Goal: Task Accomplishment & Management: Use online tool/utility

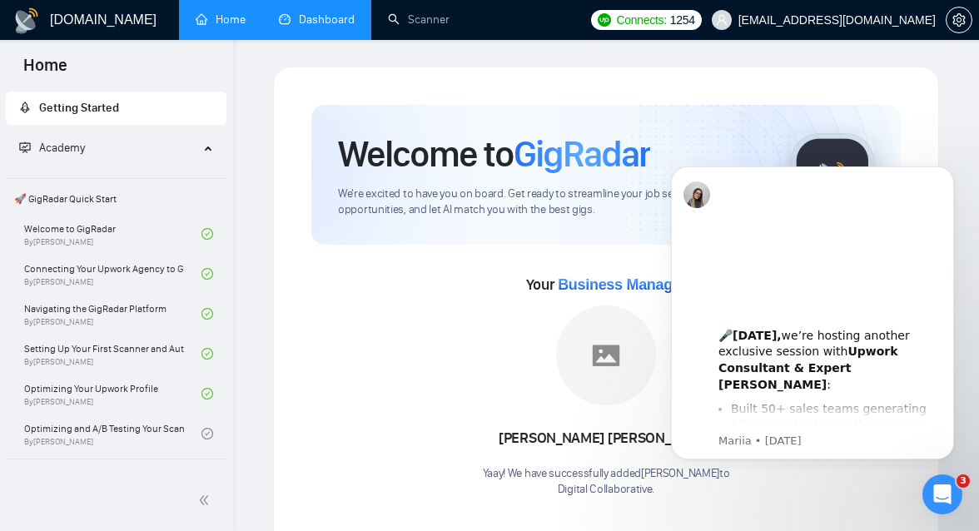
click at [311, 27] on link "Dashboard" at bounding box center [317, 19] width 76 height 14
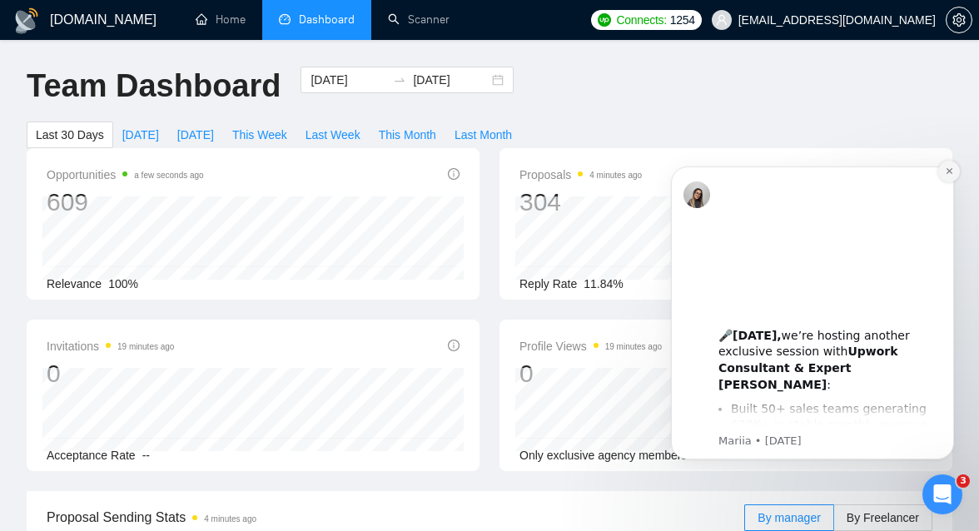
click at [950, 172] on icon "Dismiss notification" at bounding box center [948, 171] width 6 height 6
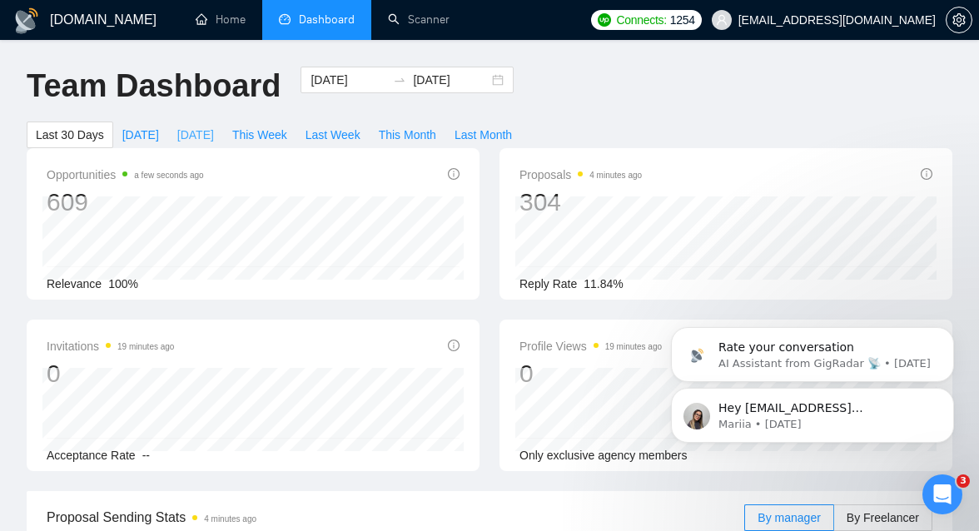
click at [214, 130] on span "[DATE]" at bounding box center [195, 135] width 37 height 18
type input "[DATE]"
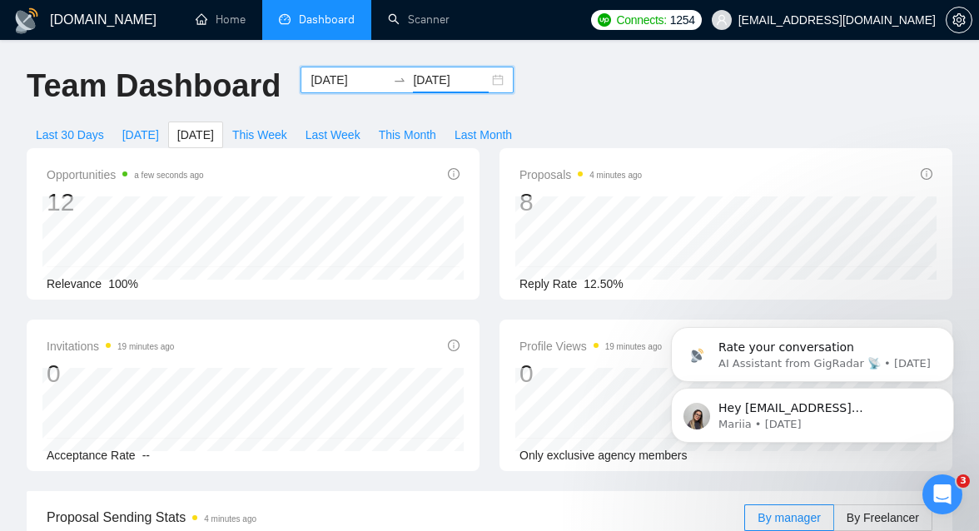
click at [425, 75] on input "[DATE]" at bounding box center [451, 80] width 76 height 18
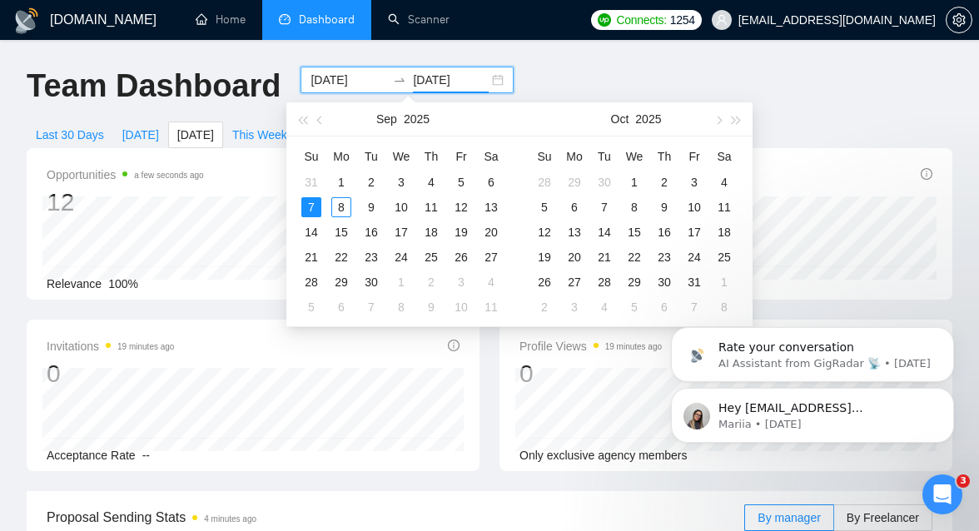
click at [483, 79] on div "[DATE] [DATE]" at bounding box center [406, 80] width 213 height 27
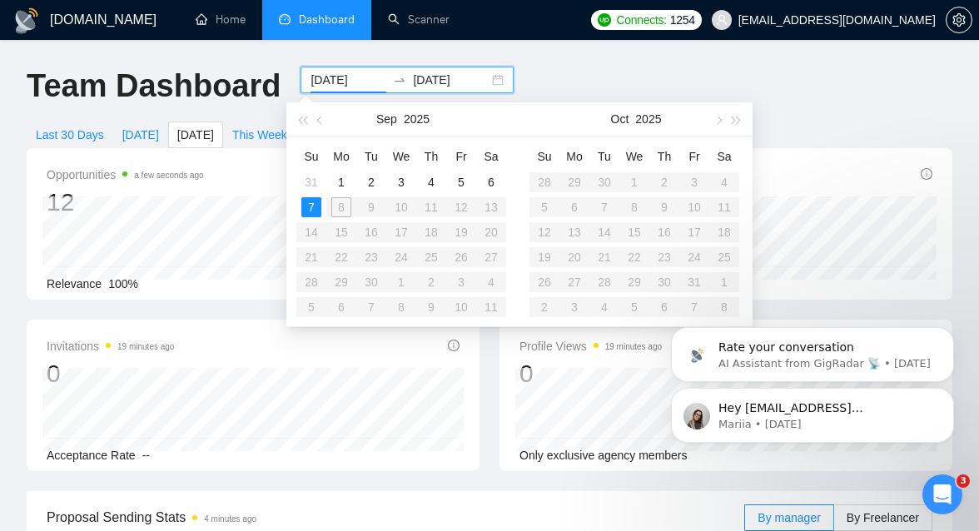
click at [369, 76] on input "[DATE]" at bounding box center [348, 80] width 76 height 18
type input "[DATE]"
click at [493, 176] on div "6" at bounding box center [491, 182] width 20 height 20
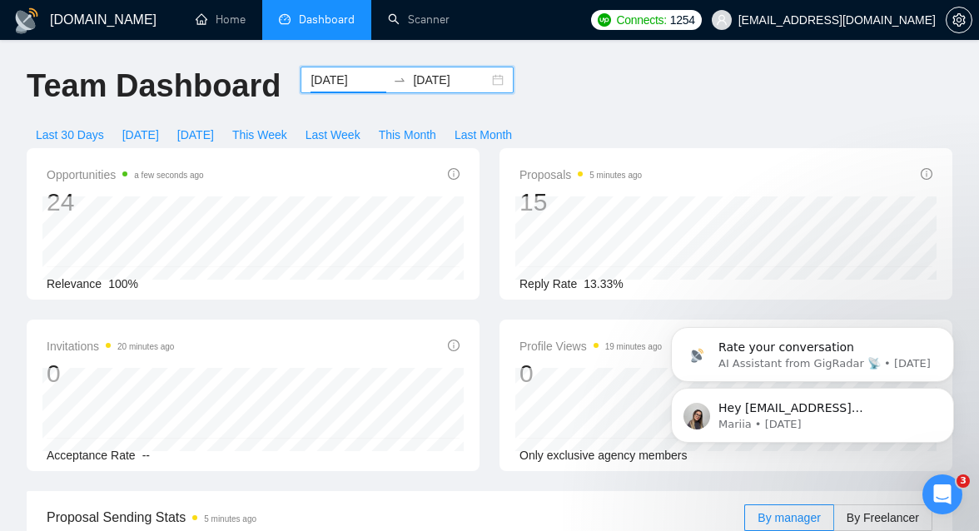
click at [479, 74] on div "[DATE] [DATE]" at bounding box center [406, 80] width 213 height 27
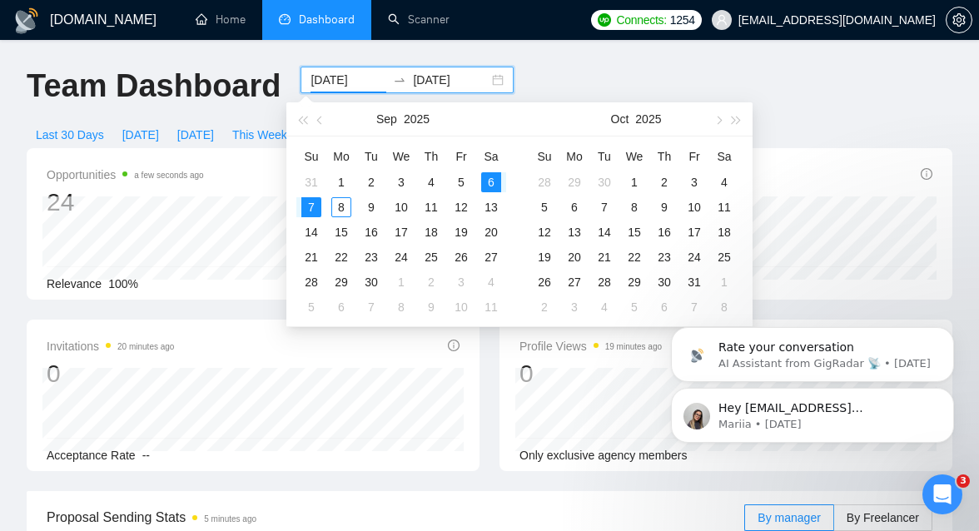
click at [446, 74] on input "[DATE]" at bounding box center [451, 80] width 76 height 18
type input "[DATE]"
click at [497, 177] on div "6" at bounding box center [491, 182] width 20 height 20
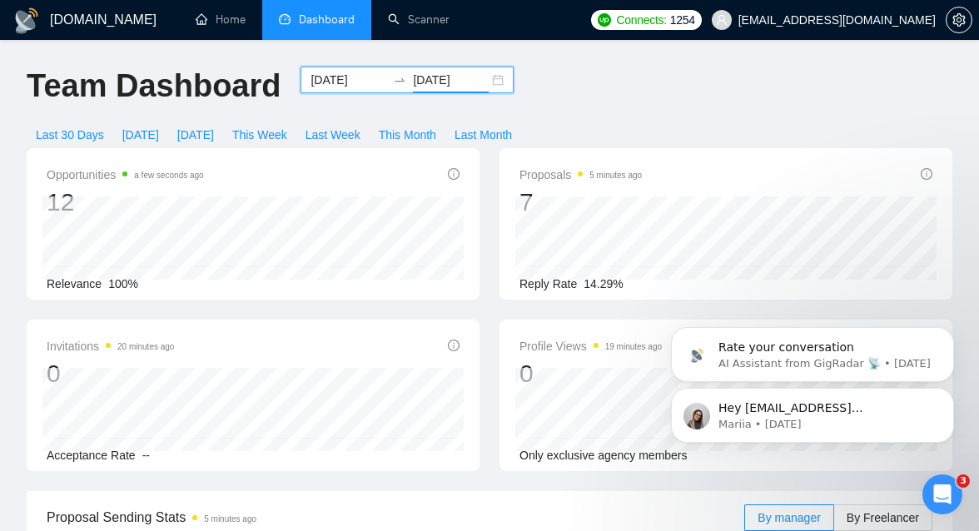
click at [354, 78] on input "[DATE]" at bounding box center [348, 80] width 76 height 18
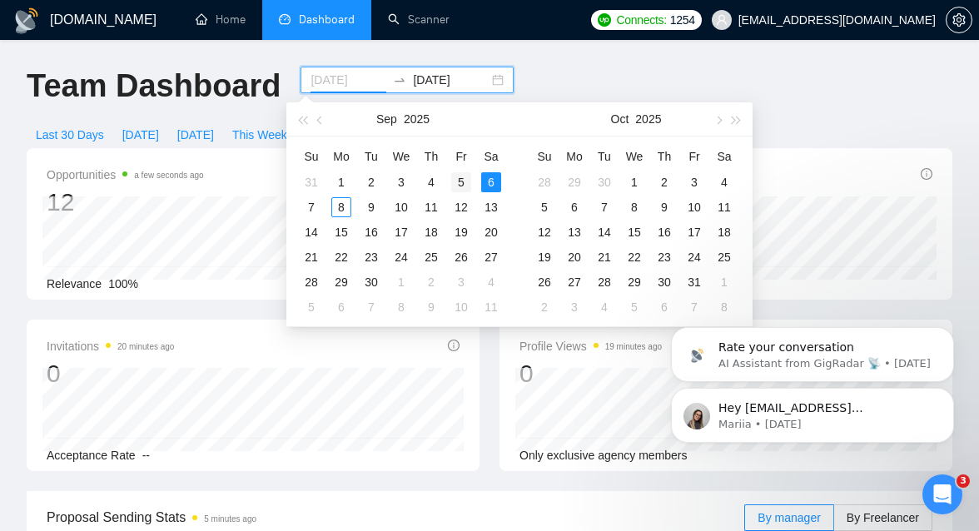
type input "[DATE]"
click at [463, 178] on div "5" at bounding box center [461, 182] width 20 height 20
type input "[DATE]"
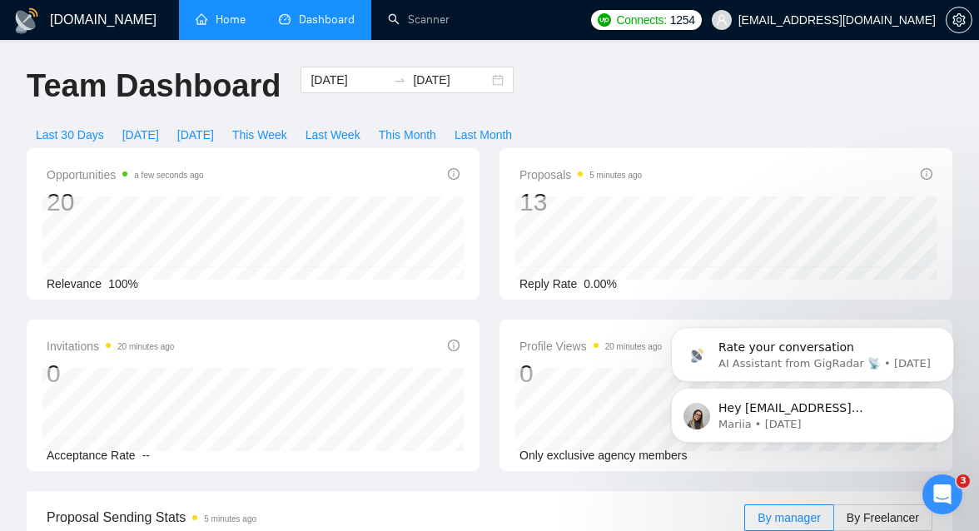
click at [221, 22] on link "Home" at bounding box center [221, 19] width 50 height 14
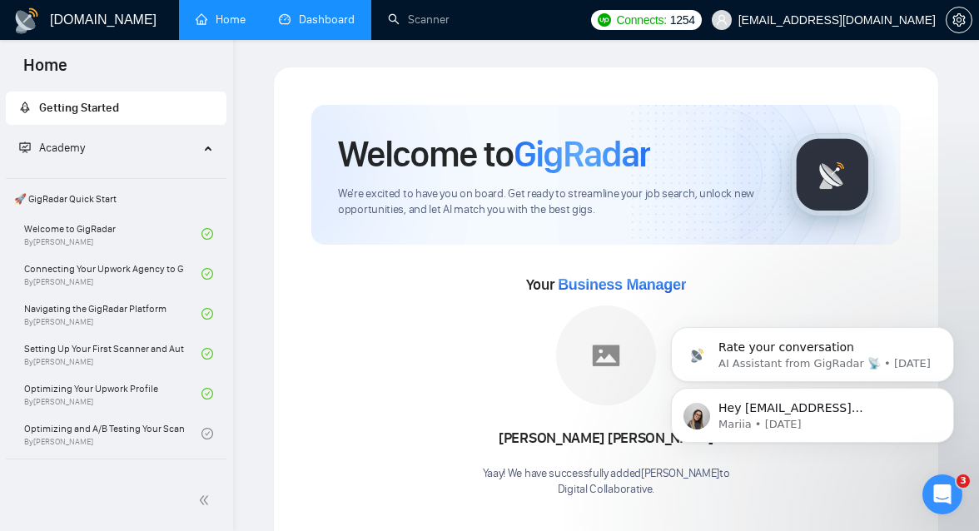
click at [315, 24] on link "Dashboard" at bounding box center [317, 19] width 76 height 14
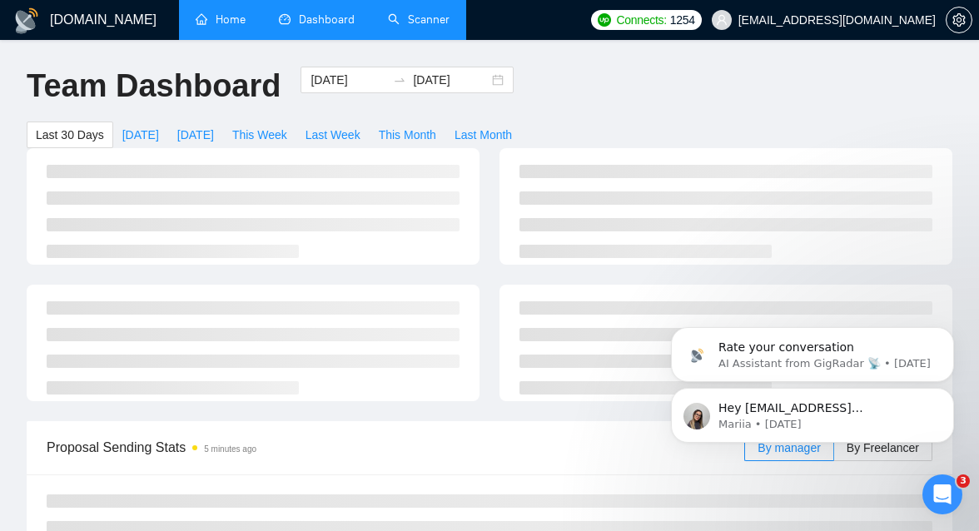
click at [423, 17] on link "Scanner" at bounding box center [419, 19] width 62 height 14
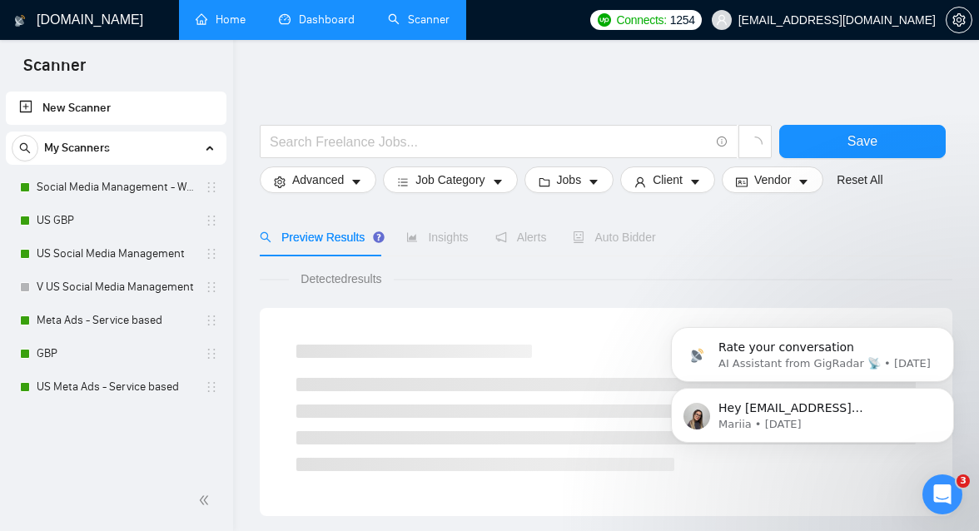
click at [320, 19] on link "Dashboard" at bounding box center [317, 19] width 76 height 14
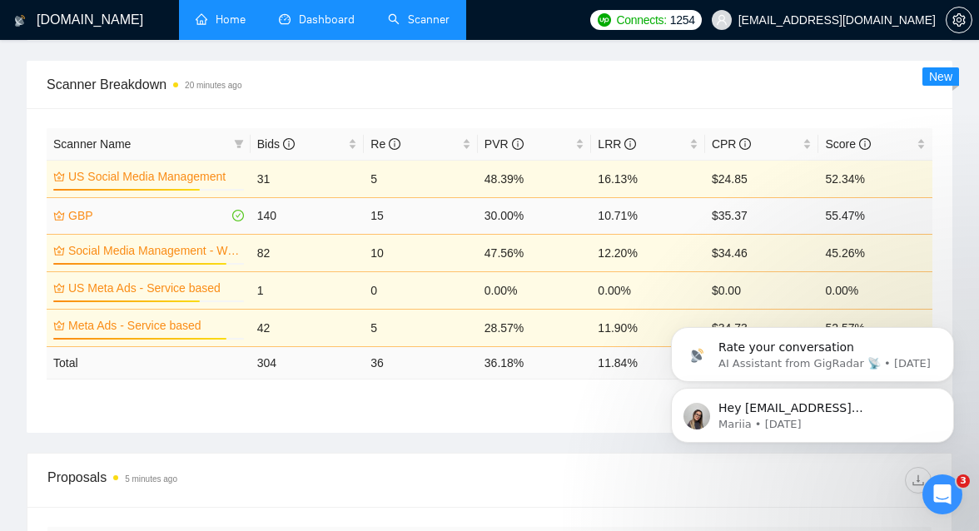
scroll to position [679, 0]
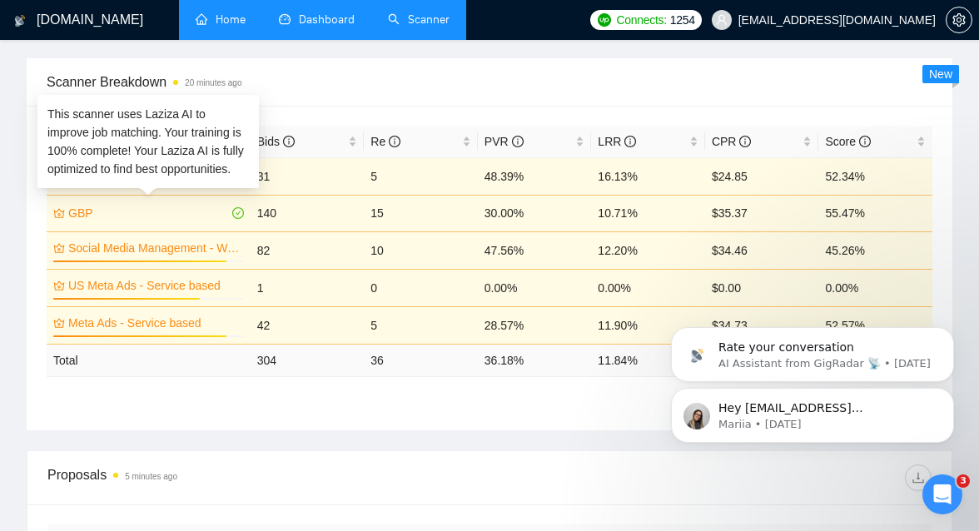
click at [169, 165] on div "This scanner uses Laziza AI to improve job matching. Your training is 100% comp…" at bounding box center [147, 141] width 201 height 73
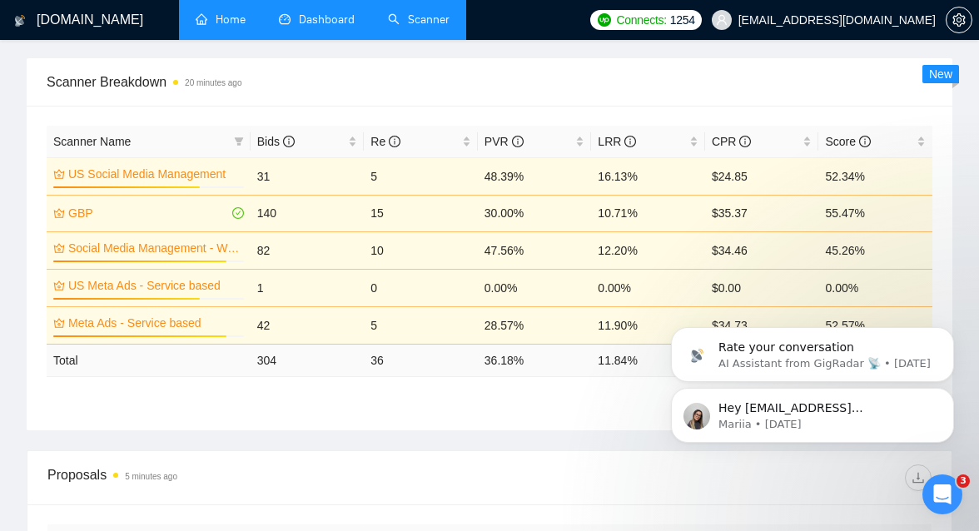
click at [297, 178] on td "31" at bounding box center [307, 175] width 114 height 37
click at [168, 176] on link "US Social Media Management" at bounding box center [154, 174] width 172 height 18
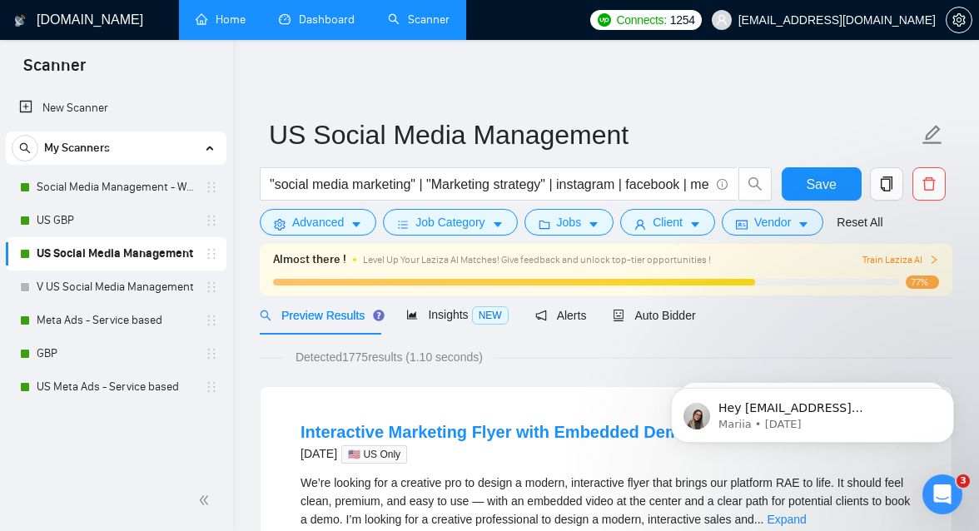
click at [709, 319] on div "Preview Results Insights NEW Alerts Auto Bidder" at bounding box center [606, 314] width 692 height 39
click at [690, 318] on span "Auto Bidder" at bounding box center [653, 315] width 82 height 13
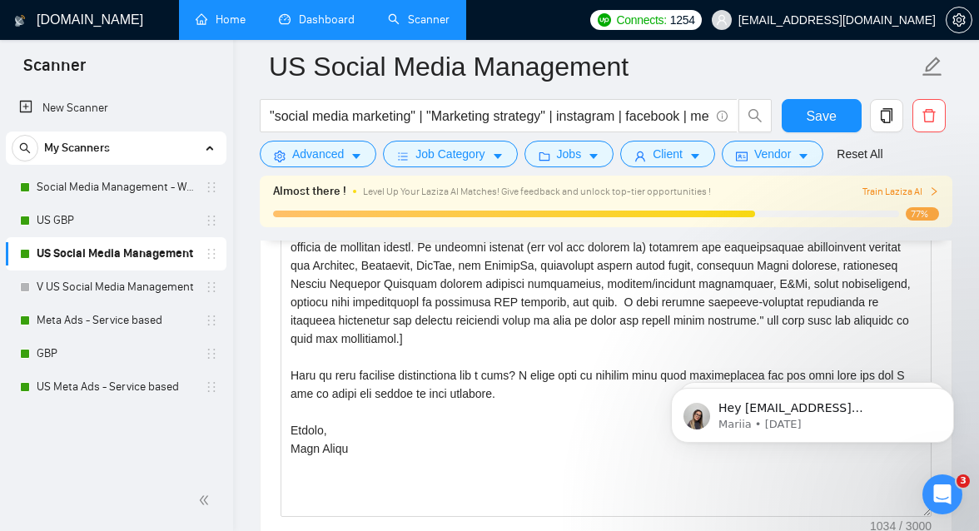
scroll to position [2120, 0]
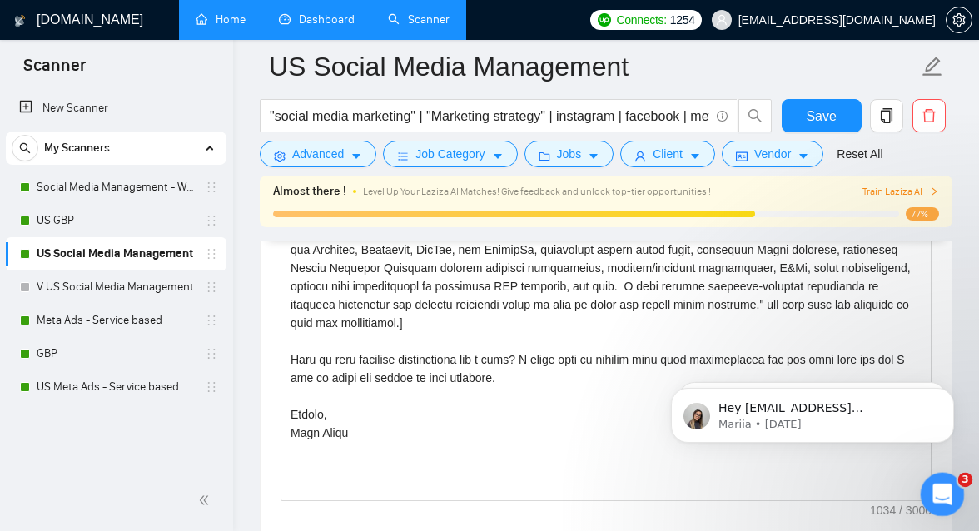
click at [943, 484] on icon "Open Intercom Messenger" at bounding box center [939, 491] width 27 height 27
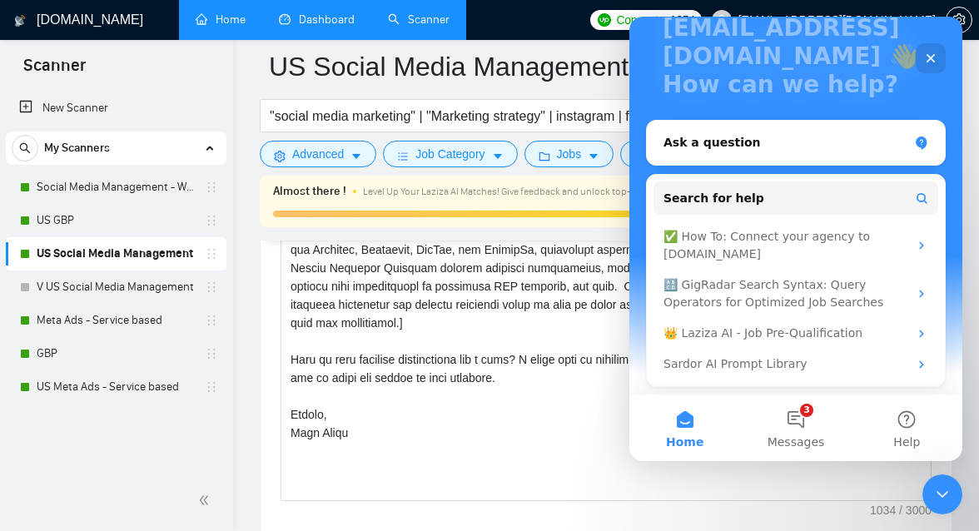
scroll to position [0, 0]
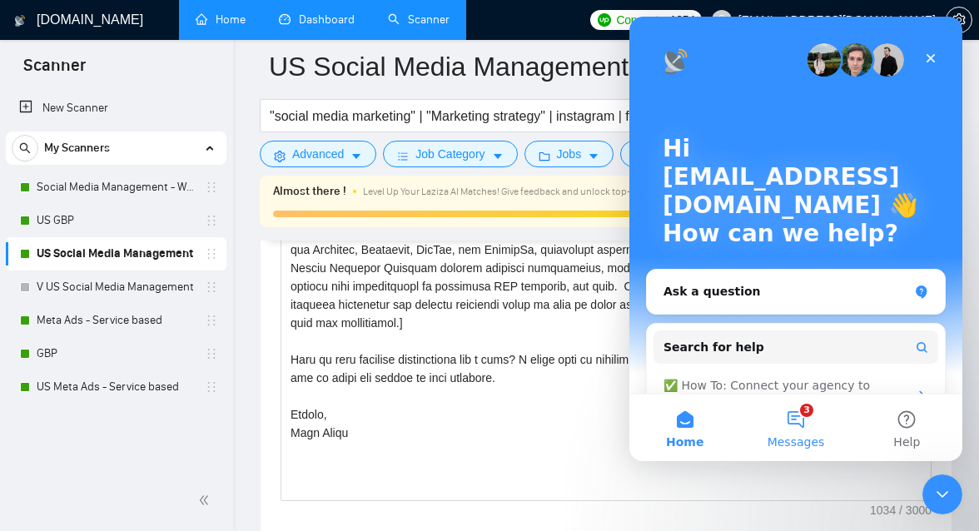
click at [787, 426] on button "3 Messages" at bounding box center [795, 427] width 111 height 67
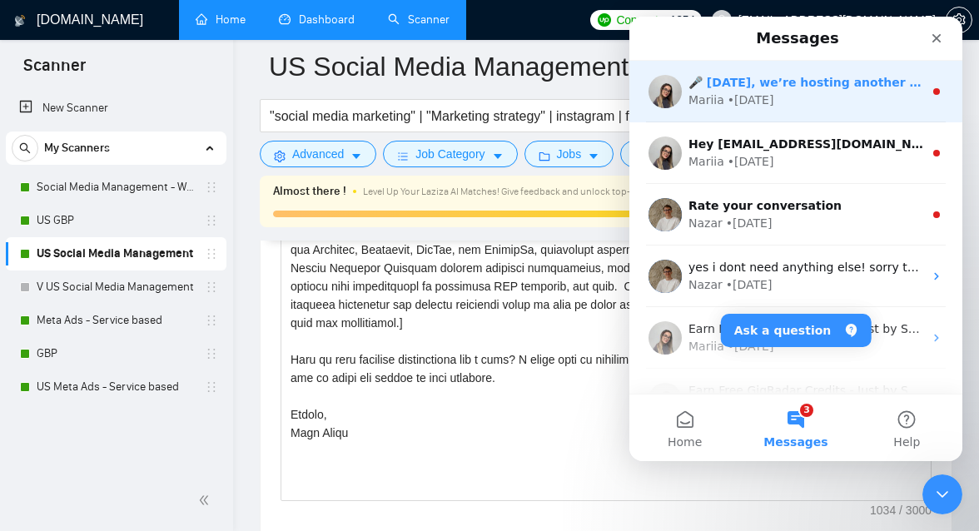
click at [781, 107] on div "Mariia • [DATE]" at bounding box center [805, 100] width 235 height 17
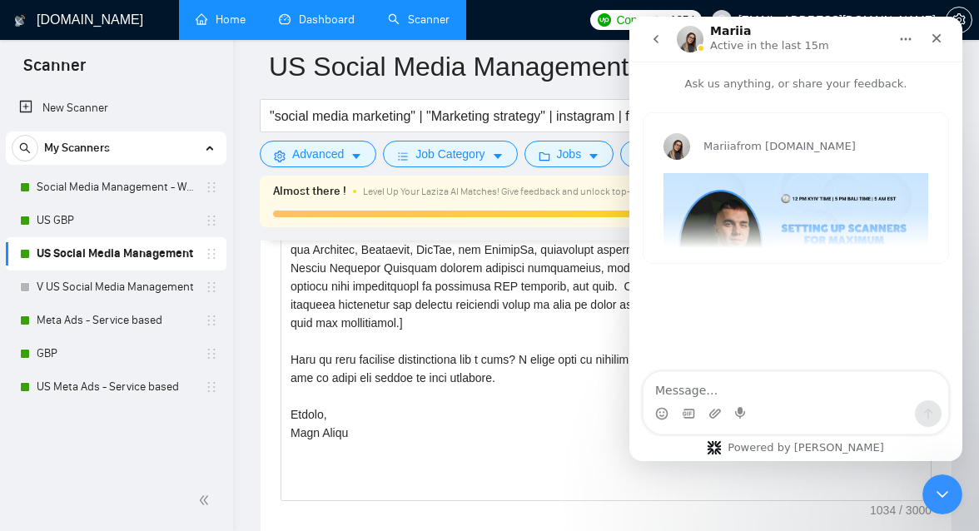
click at [653, 43] on icon "go back" at bounding box center [655, 38] width 13 height 13
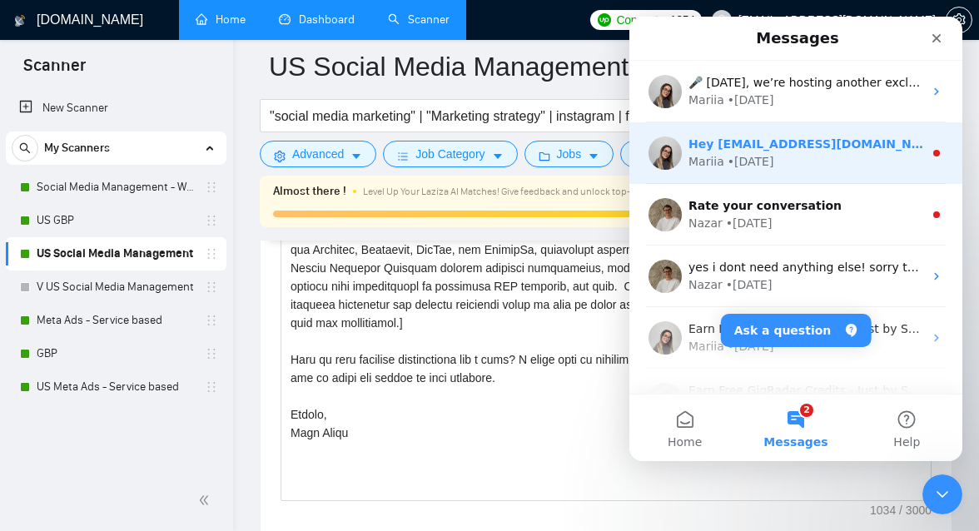
click at [807, 160] on div "Mariia • [DATE]" at bounding box center [805, 161] width 235 height 17
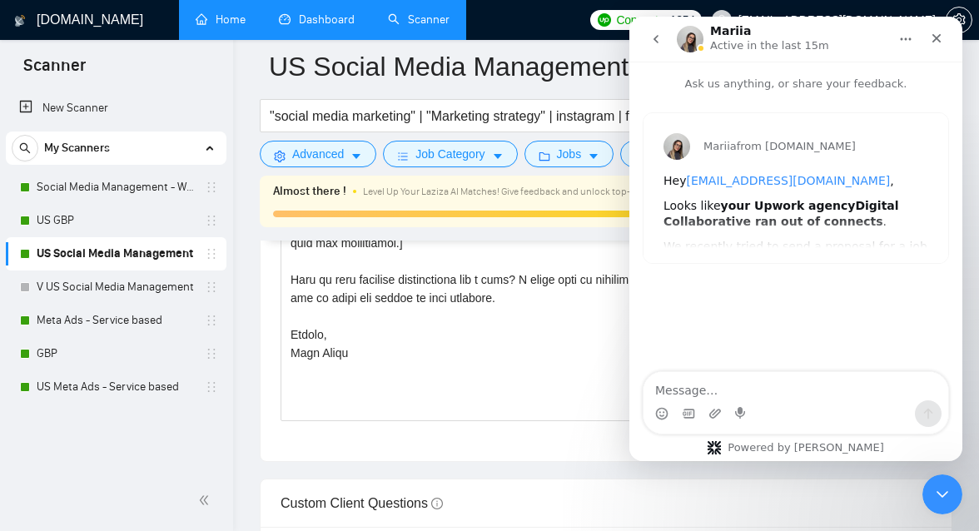
scroll to position [2205, 0]
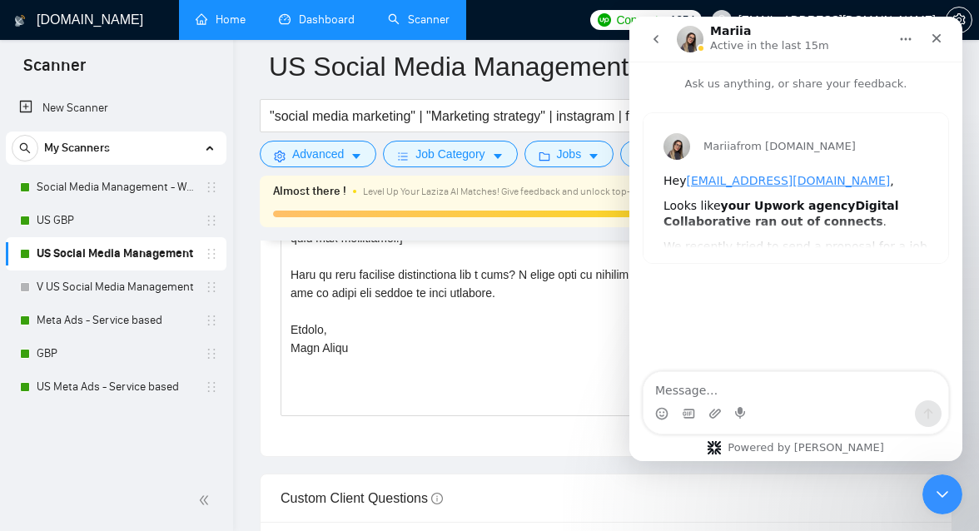
click at [757, 245] on div "Mariia from [DOMAIN_NAME] Hey [EMAIL_ADDRESS][DOMAIN_NAME] , Looks like your Up…" at bounding box center [795, 188] width 305 height 150
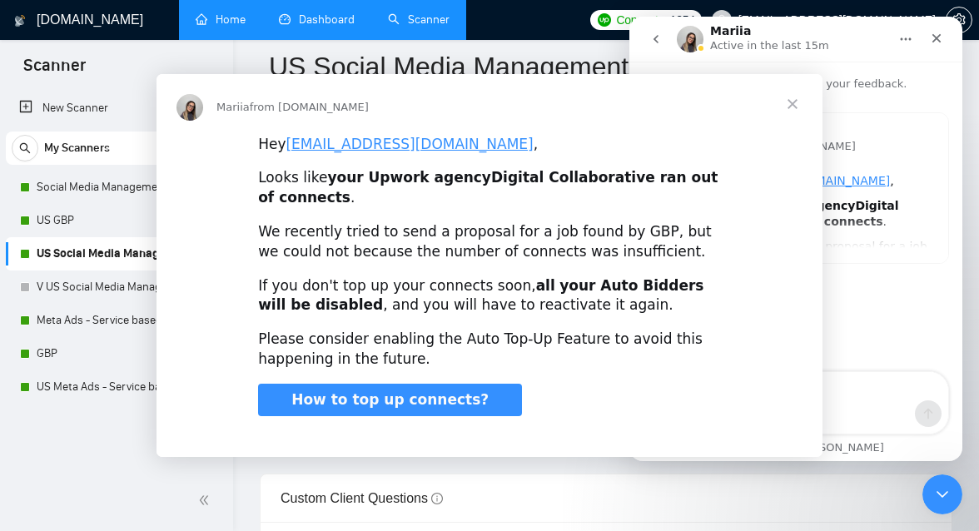
scroll to position [0, 0]
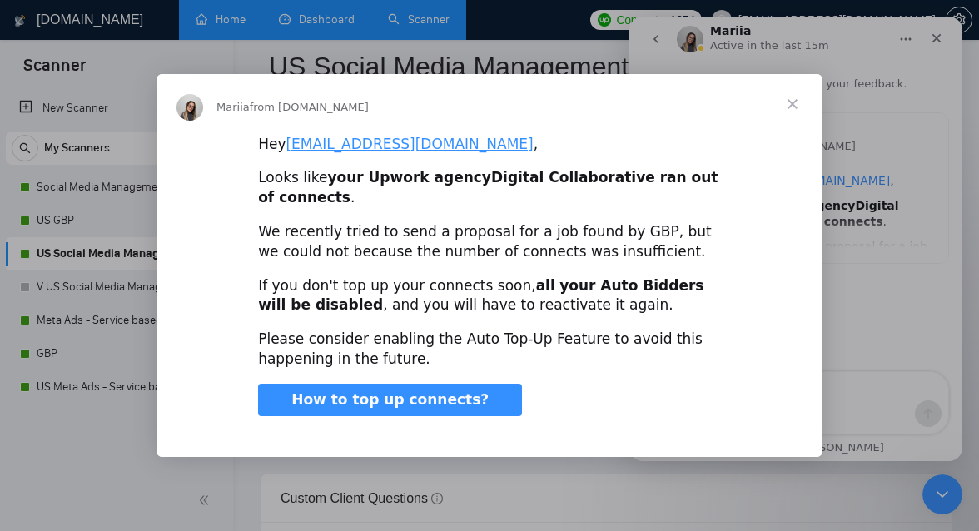
click at [789, 102] on span "Close" at bounding box center [792, 104] width 60 height 60
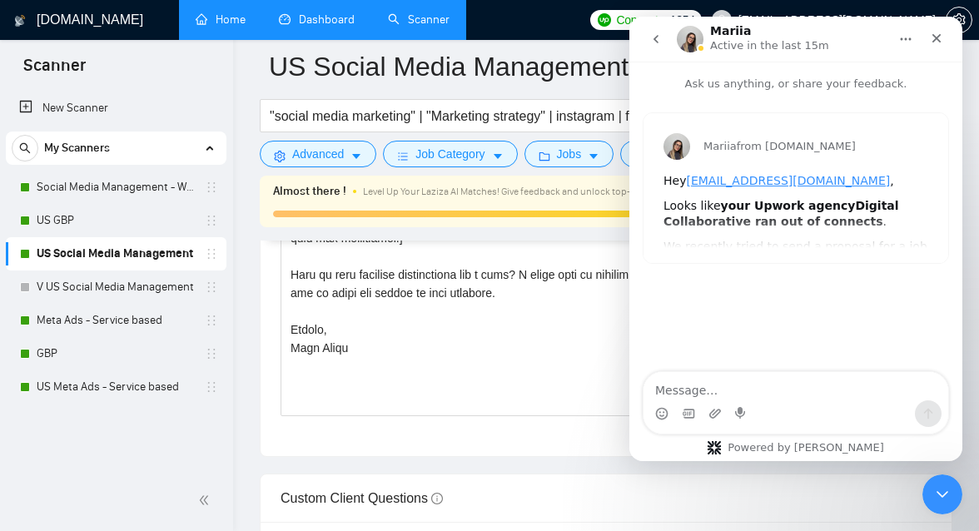
click at [642, 32] on button "go back" at bounding box center [656, 39] width 32 height 32
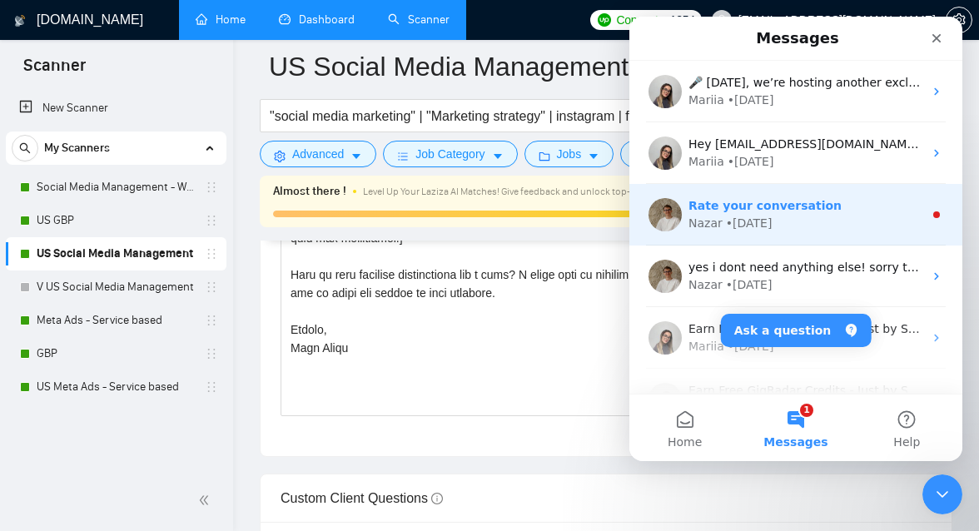
click at [822, 228] on div "Nazar • [DATE]" at bounding box center [805, 223] width 235 height 17
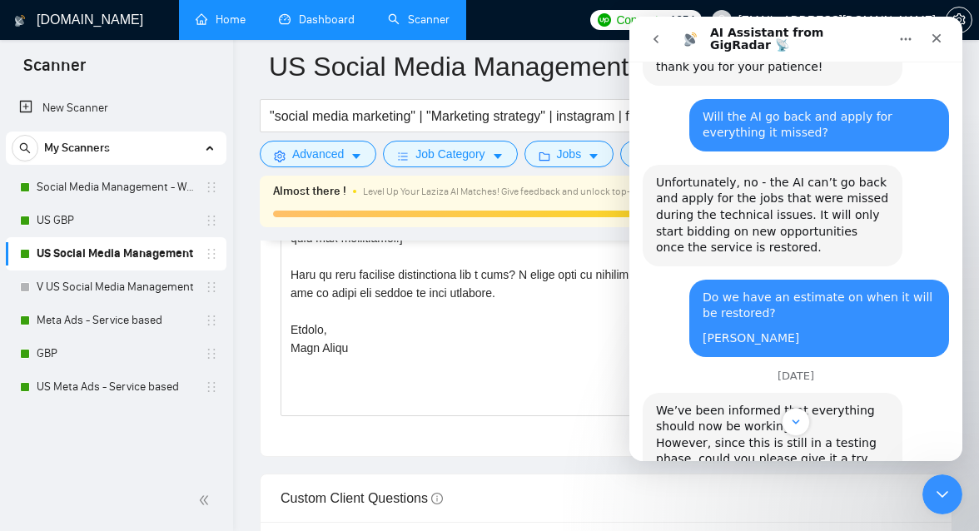
scroll to position [1734, 0]
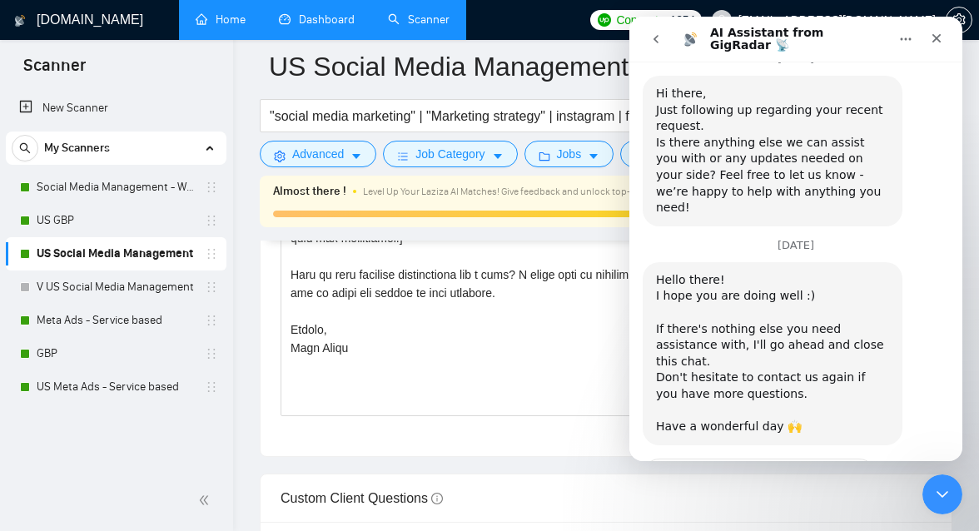
click at [839, 504] on span "Amazing" at bounding box center [837, 519] width 30 height 30
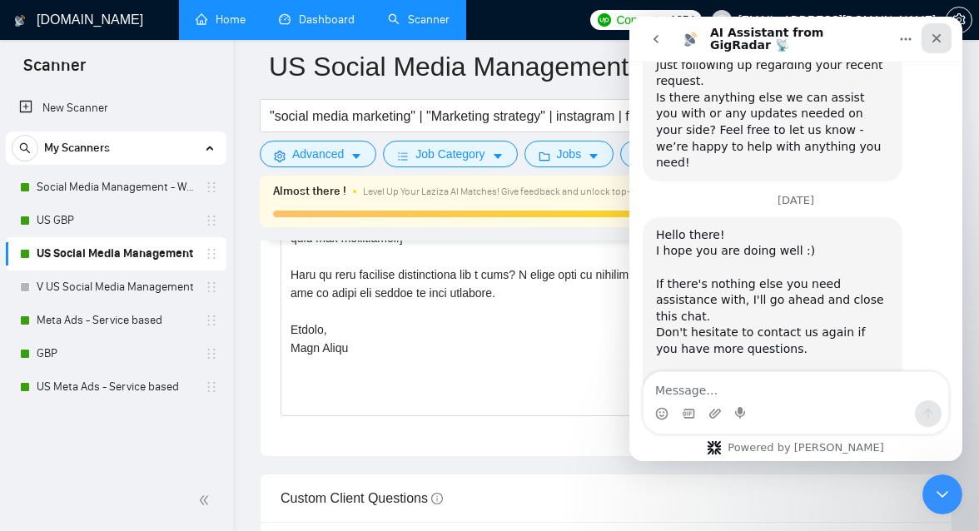
click at [940, 34] on icon "Close" at bounding box center [935, 38] width 13 height 13
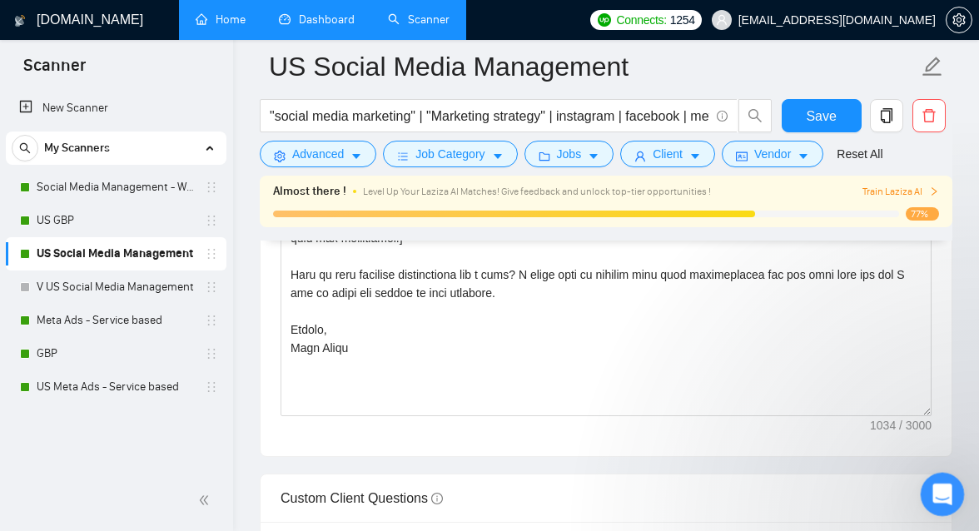
scroll to position [2099, 0]
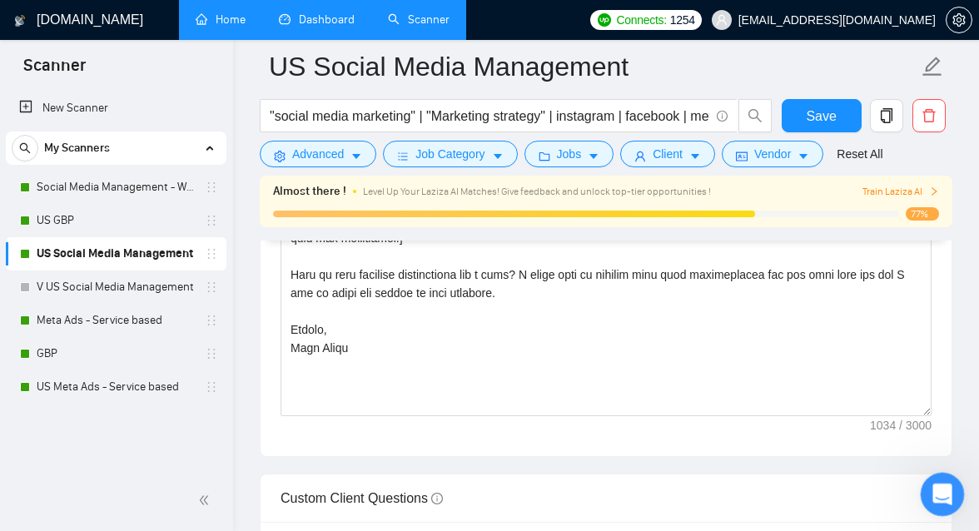
click at [944, 507] on div "Open Intercom Messenger" at bounding box center [939, 491] width 55 height 55
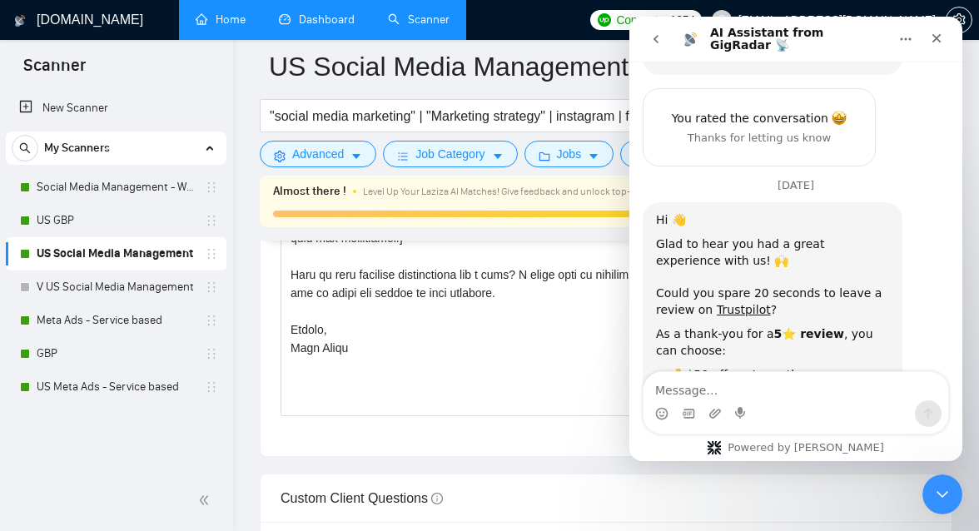
scroll to position [2107, 0]
click at [710, 376] on textarea "Message…" at bounding box center [795, 386] width 305 height 28
type textarea "$"
click at [940, 45] on div "Close" at bounding box center [936, 38] width 30 height 30
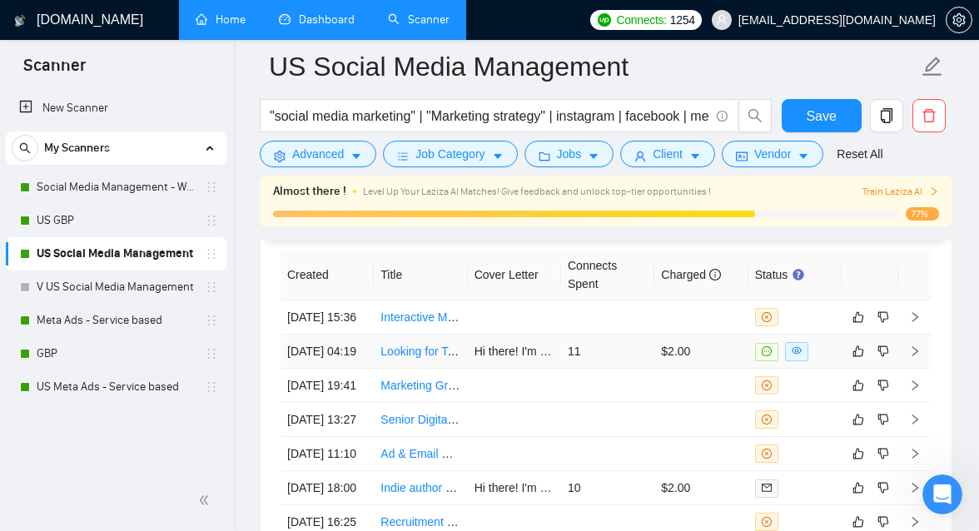
scroll to position [4270, 0]
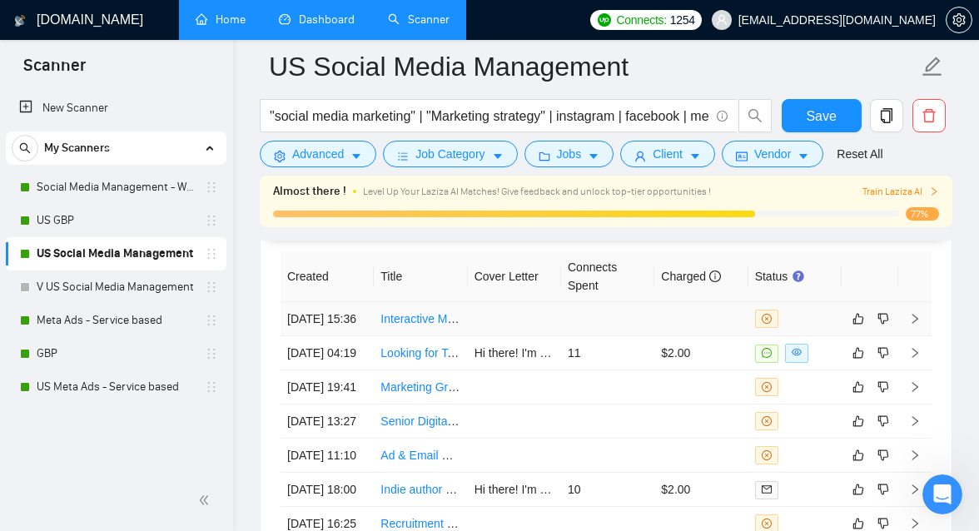
click at [429, 325] on link "Interactive Marketing Flyer with Embedded Demo Video + Social Media Clips" at bounding box center [578, 318] width 397 height 13
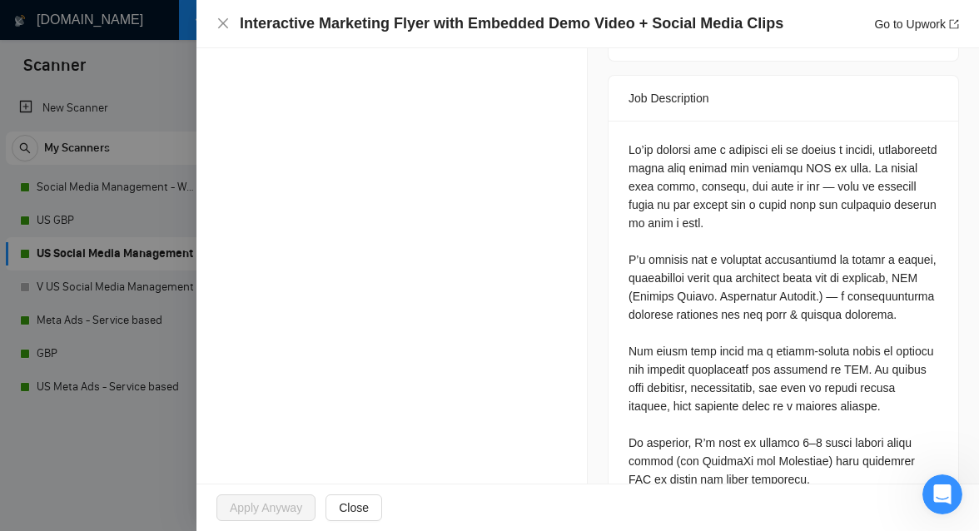
scroll to position [649, 0]
click at [144, 143] on div at bounding box center [489, 265] width 979 height 531
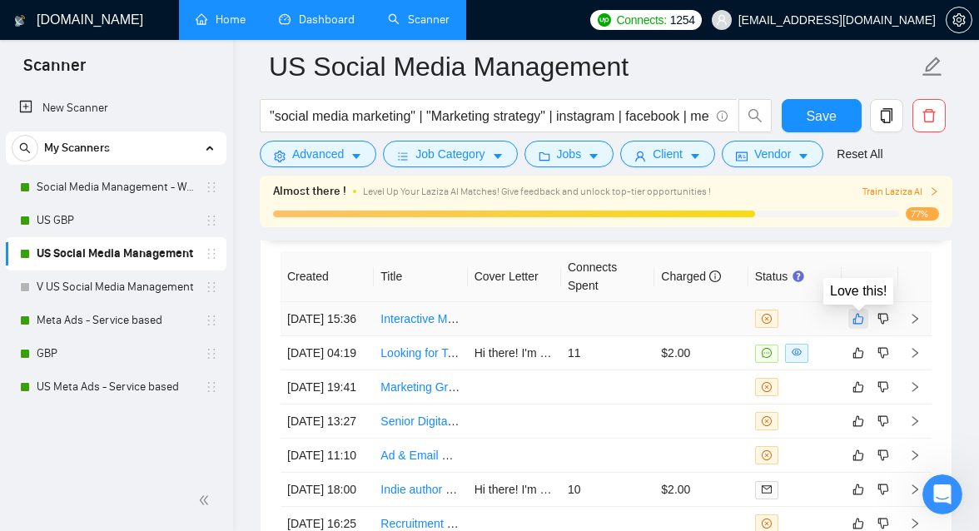
click at [860, 320] on icon "like" at bounding box center [858, 318] width 12 height 13
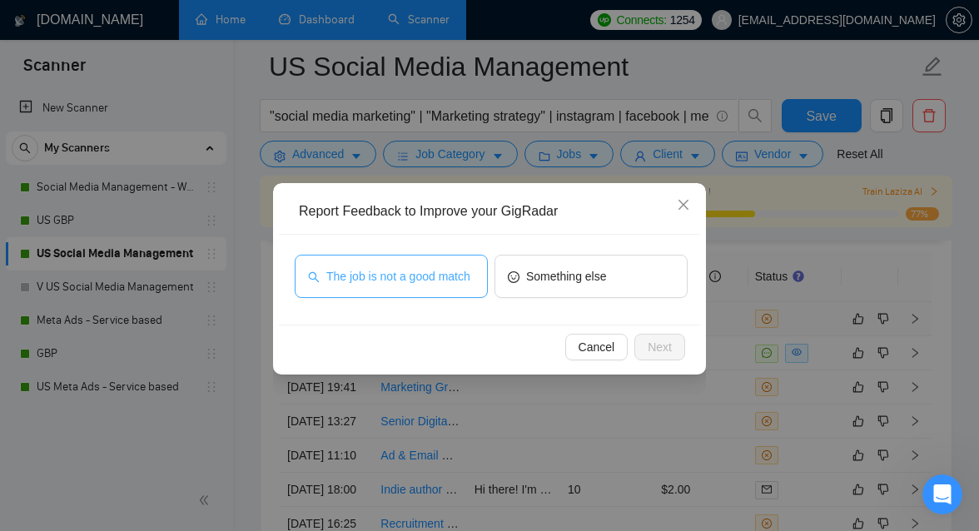
click at [431, 281] on span "The job is not a good match" at bounding box center [398, 276] width 144 height 18
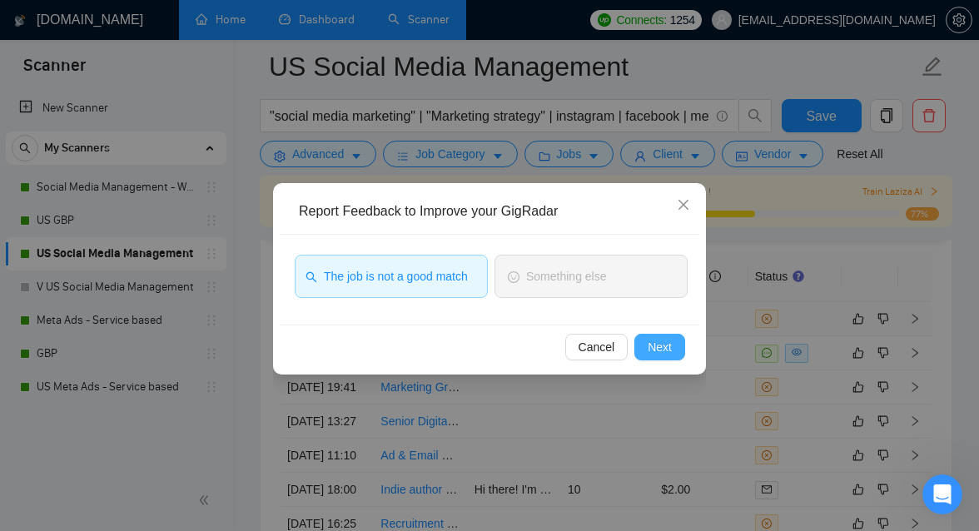
click at [666, 349] on span "Next" at bounding box center [659, 347] width 24 height 18
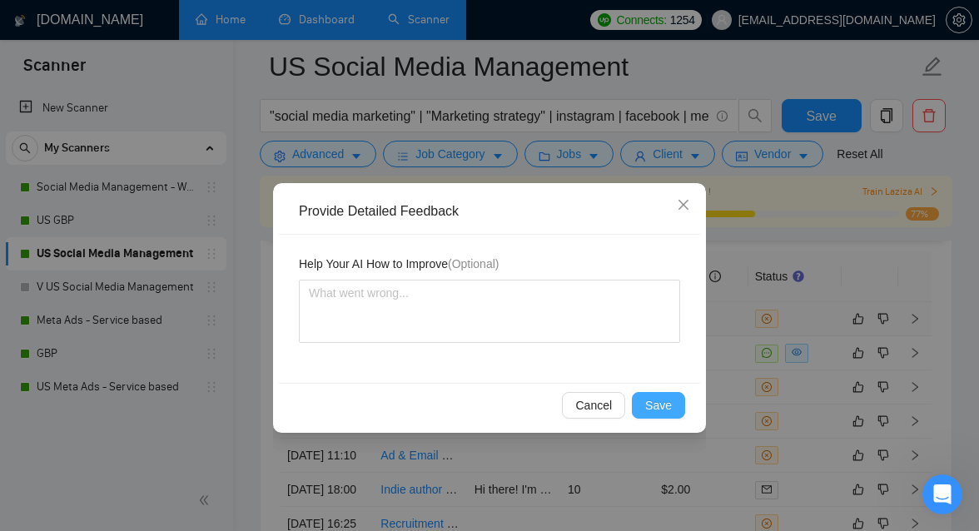
click at [643, 395] on button "Save" at bounding box center [658, 405] width 53 height 27
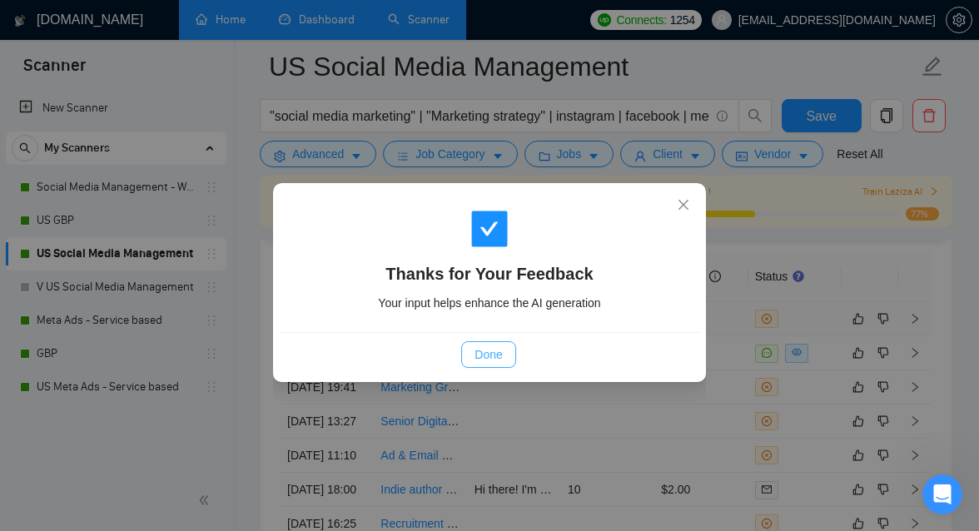
click at [484, 356] on span "Done" at bounding box center [487, 354] width 27 height 18
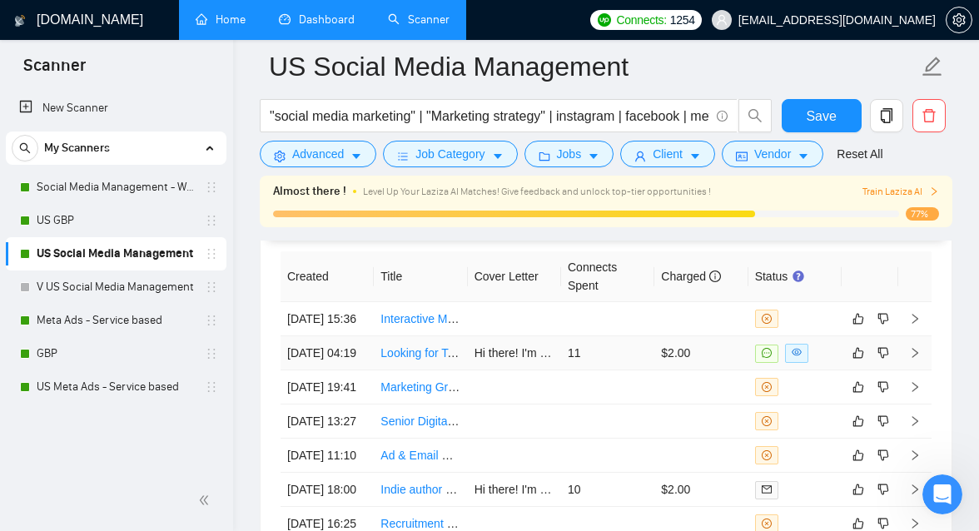
click at [392, 359] on link "Looking for Technical Meta Advertising Expert" at bounding box center [497, 352] width 235 height 13
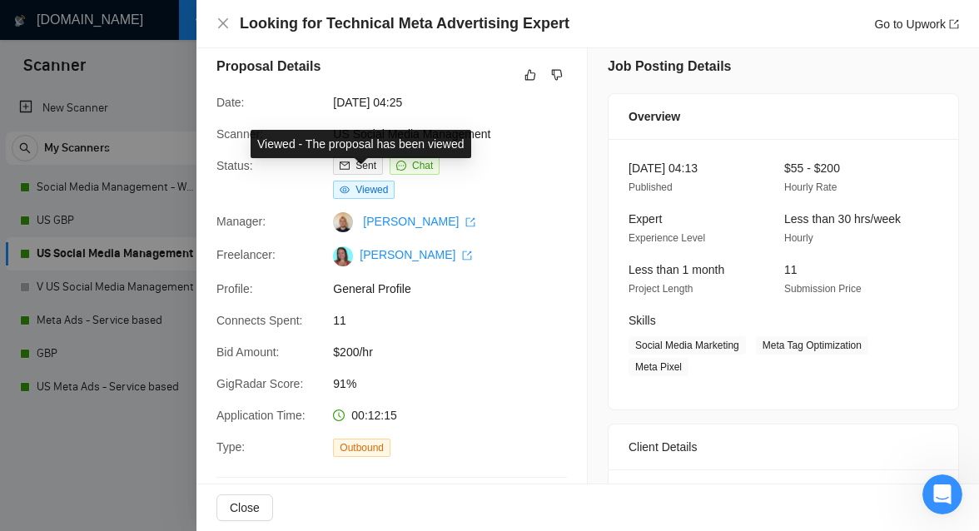
scroll to position [9, 0]
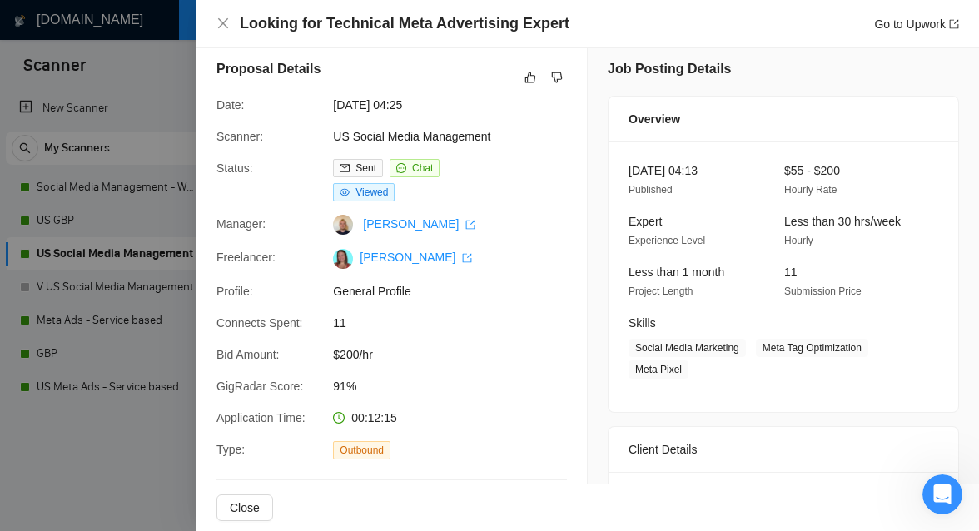
click at [389, 346] on span "$200/hr" at bounding box center [458, 354] width 250 height 18
click at [350, 155] on div "Proposal Details Date: [DATE] 04:25 Scanner: US Social Media Management Status:…" at bounding box center [391, 351] width 390 height 625
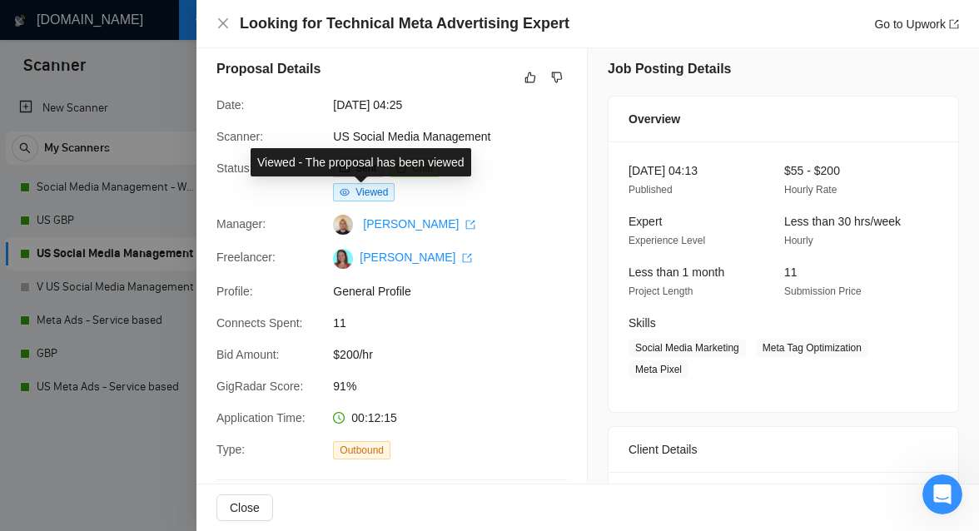
click at [364, 166] on div "Viewed - The proposal has been viewed" at bounding box center [360, 162] width 221 height 28
click at [381, 191] on span "Viewed" at bounding box center [371, 192] width 32 height 12
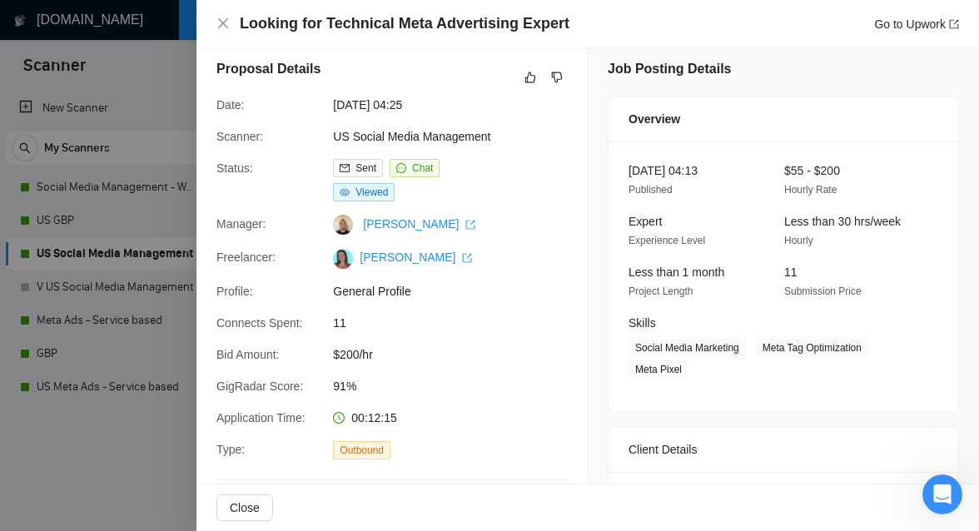
click at [173, 95] on div at bounding box center [489, 265] width 979 height 531
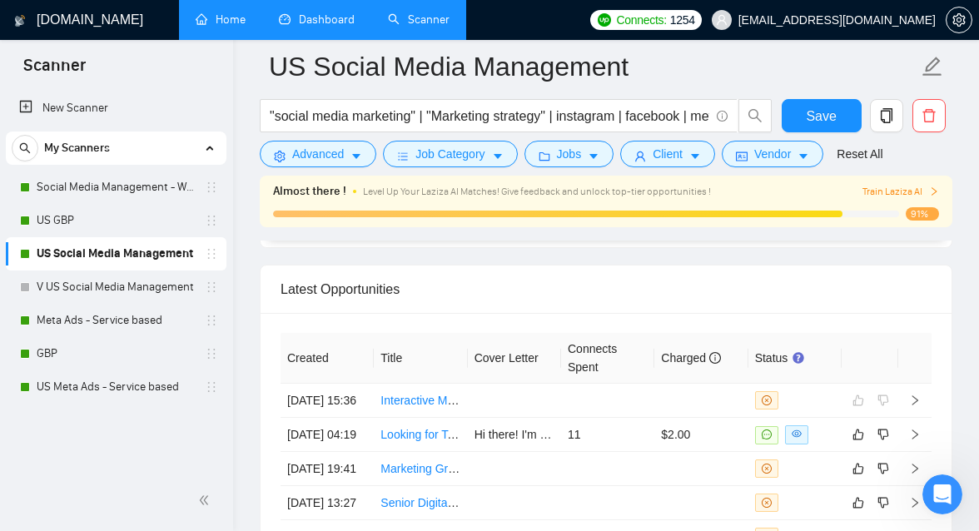
scroll to position [4174, 0]
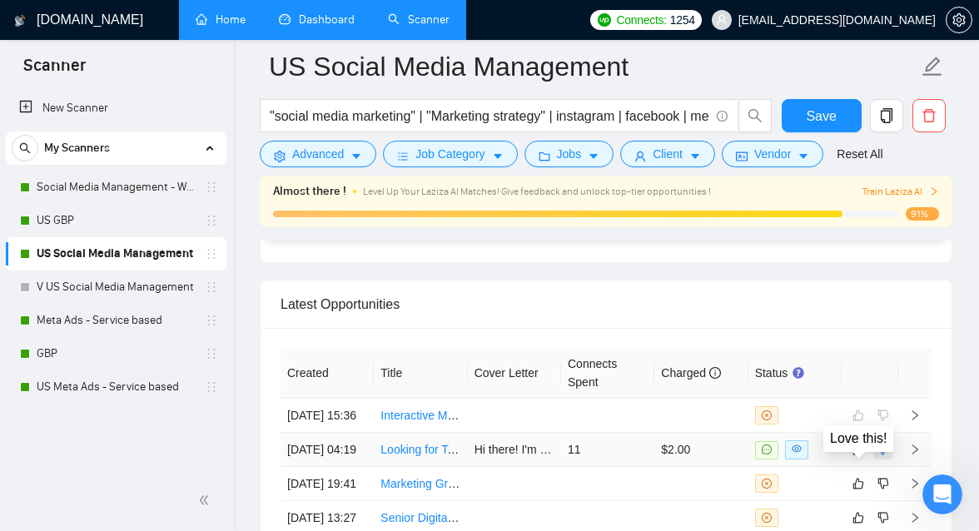
click at [877, 456] on icon "dislike" at bounding box center [883, 449] width 12 height 13
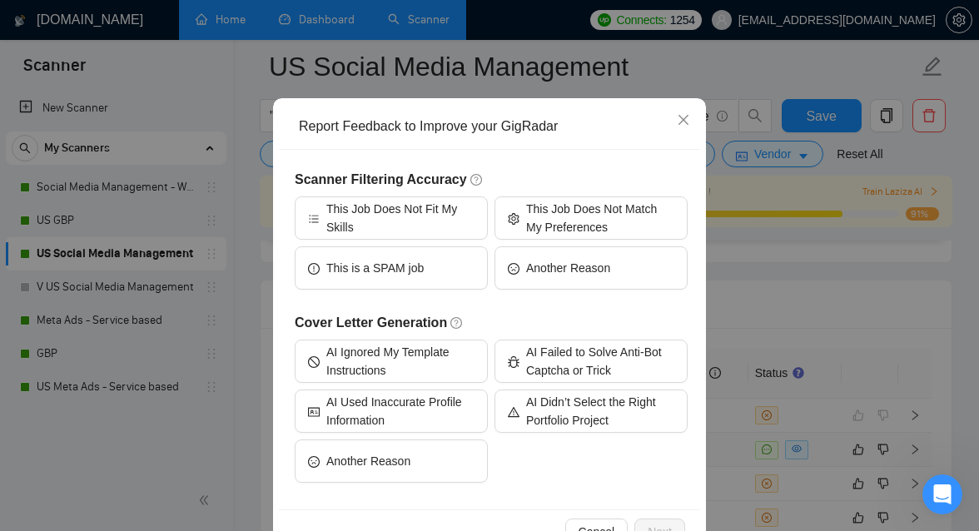
scroll to position [90, 0]
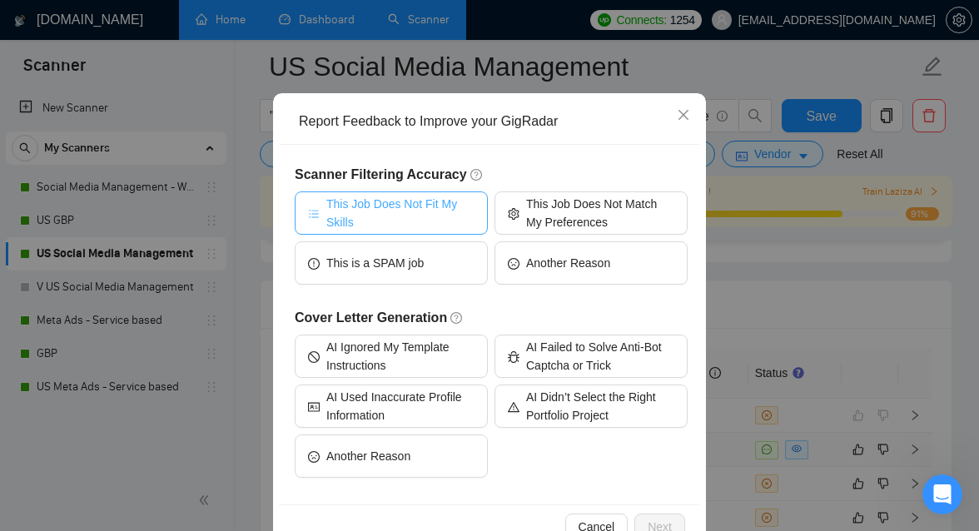
click at [455, 216] on span "This Job Does Not Fit My Skills" at bounding box center [400, 213] width 148 height 37
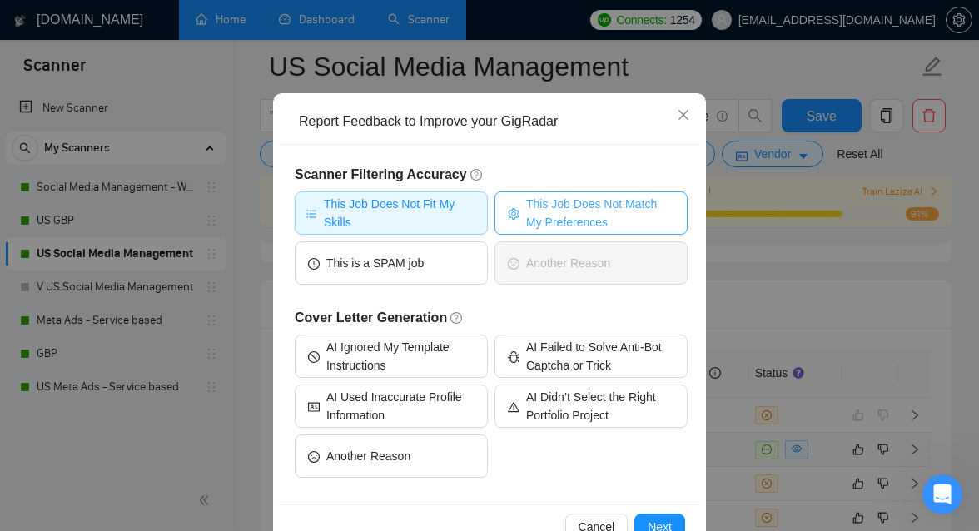
click at [588, 221] on span "This Job Does Not Match My Preferences" at bounding box center [600, 213] width 148 height 37
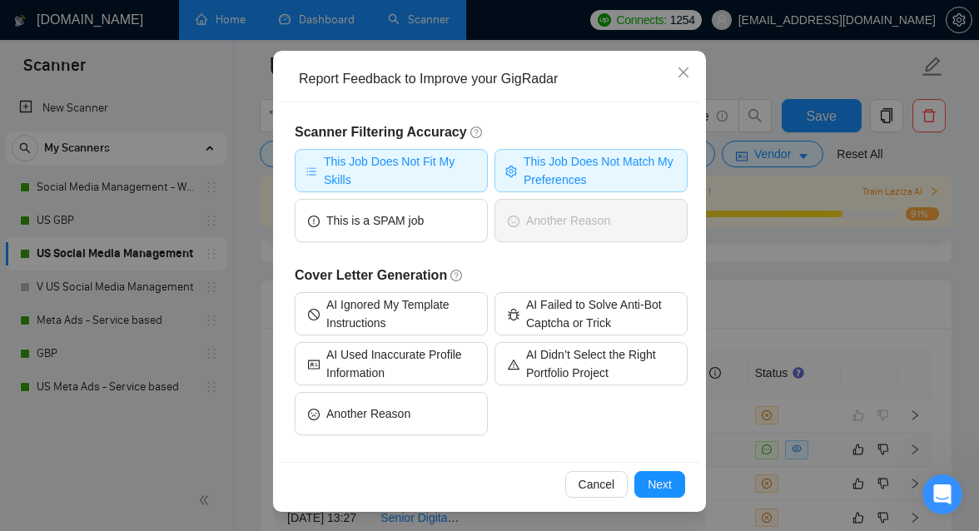
click at [613, 173] on span "This Job Does Not Match My Preferences" at bounding box center [599, 170] width 153 height 37
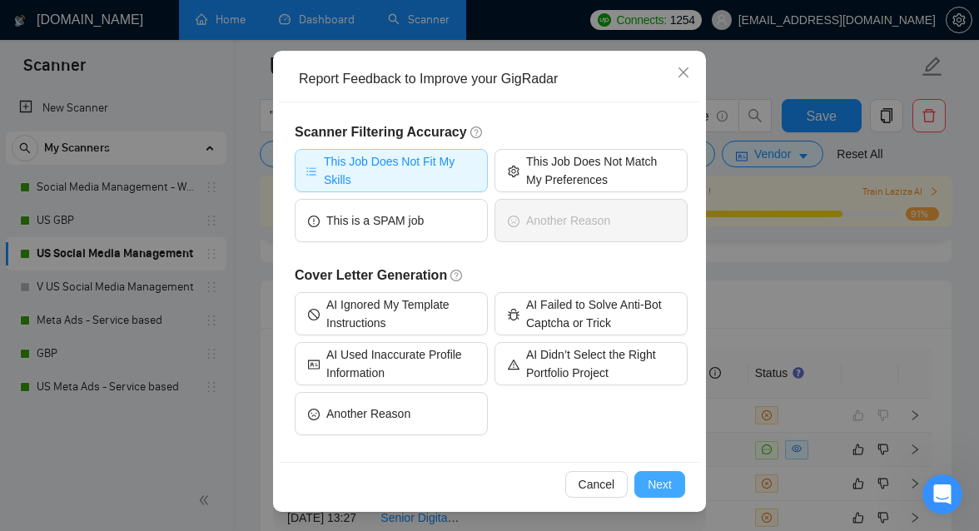
click at [668, 478] on span "Next" at bounding box center [659, 484] width 24 height 18
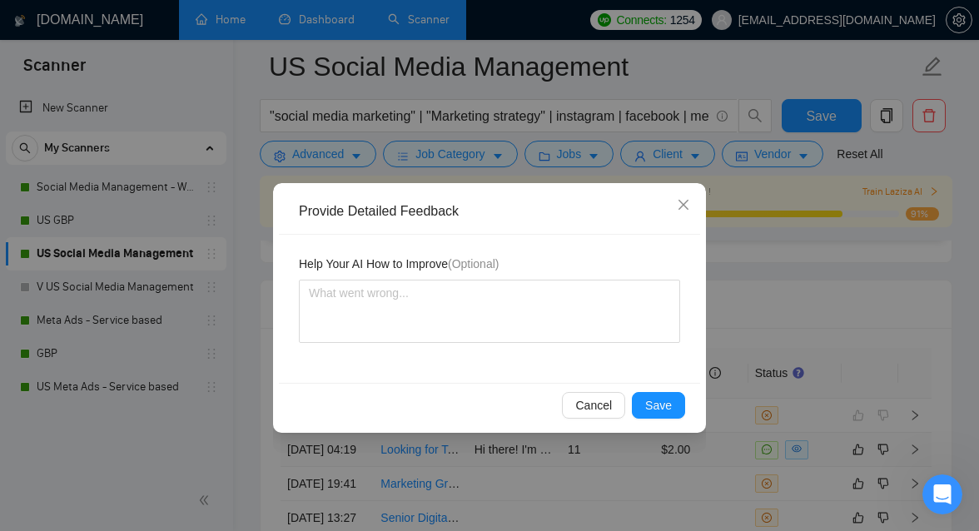
scroll to position [0, 0]
click at [644, 394] on button "Save" at bounding box center [658, 405] width 53 height 27
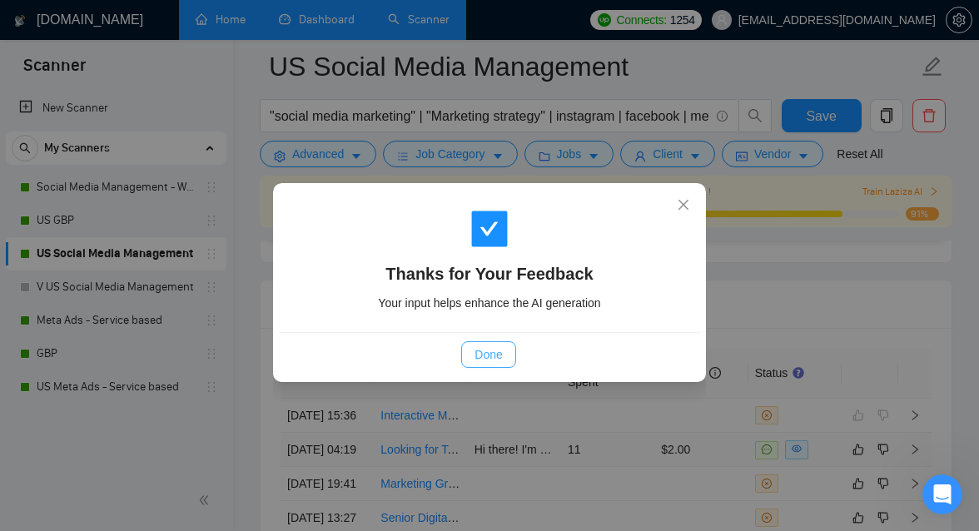
click at [485, 348] on span "Done" at bounding box center [487, 354] width 27 height 18
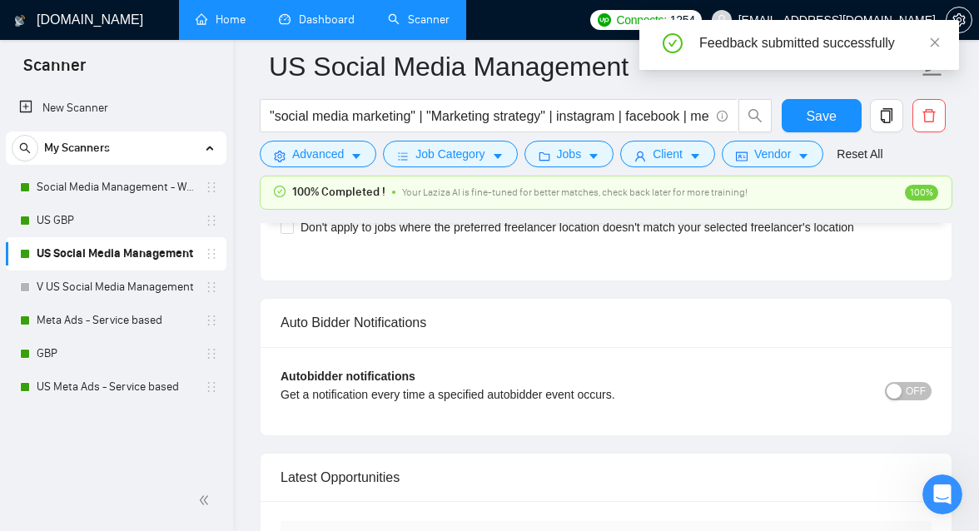
scroll to position [3974, 0]
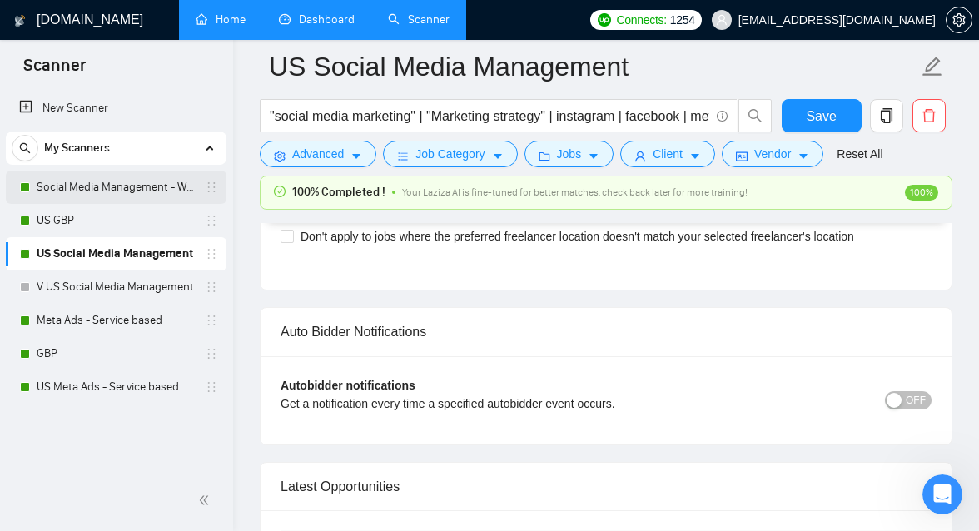
click at [118, 186] on link "Social Media Management - Worldwide" at bounding box center [116, 187] width 158 height 33
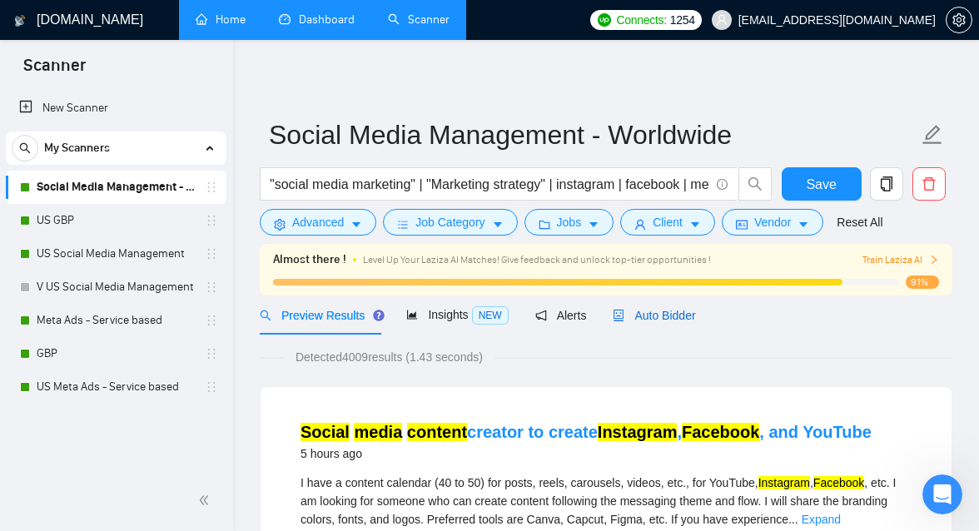
click at [673, 319] on span "Auto Bidder" at bounding box center [653, 315] width 82 height 13
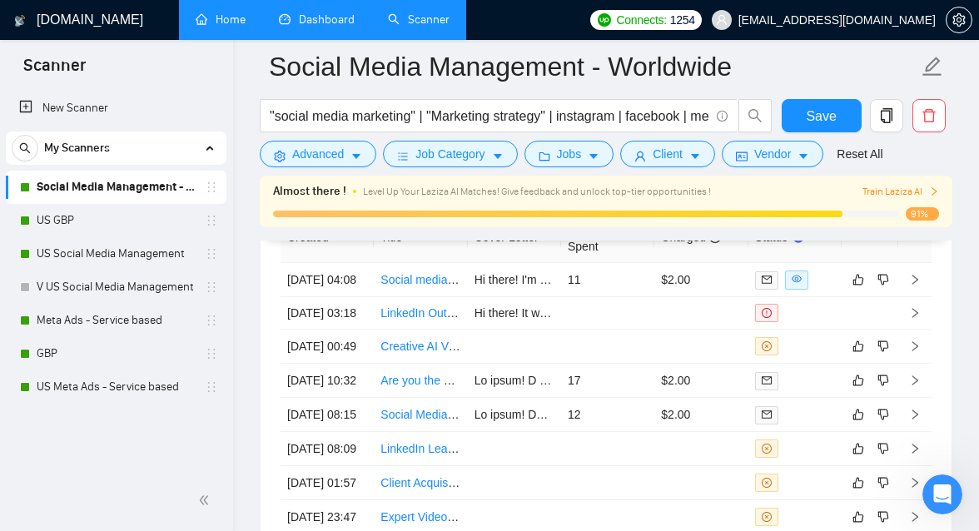
scroll to position [4500, 0]
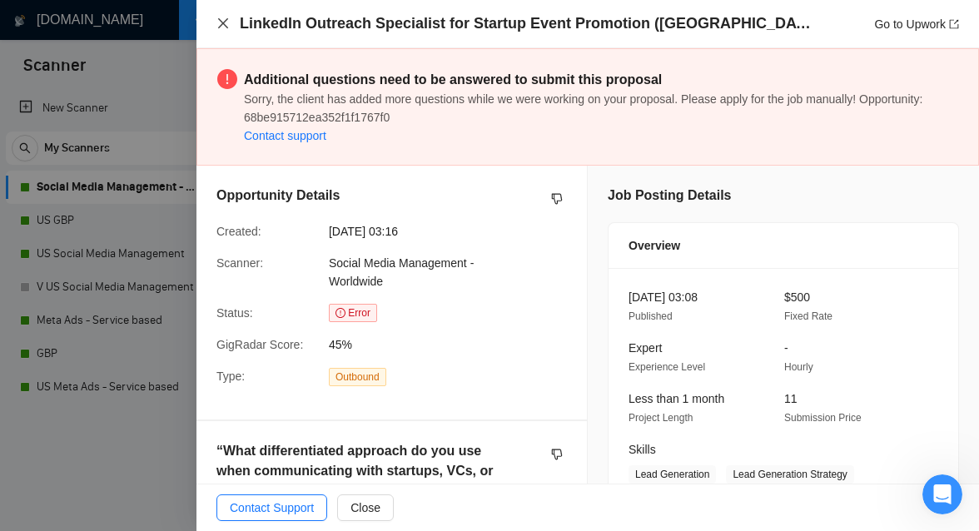
click at [226, 22] on icon "close" at bounding box center [222, 23] width 13 height 13
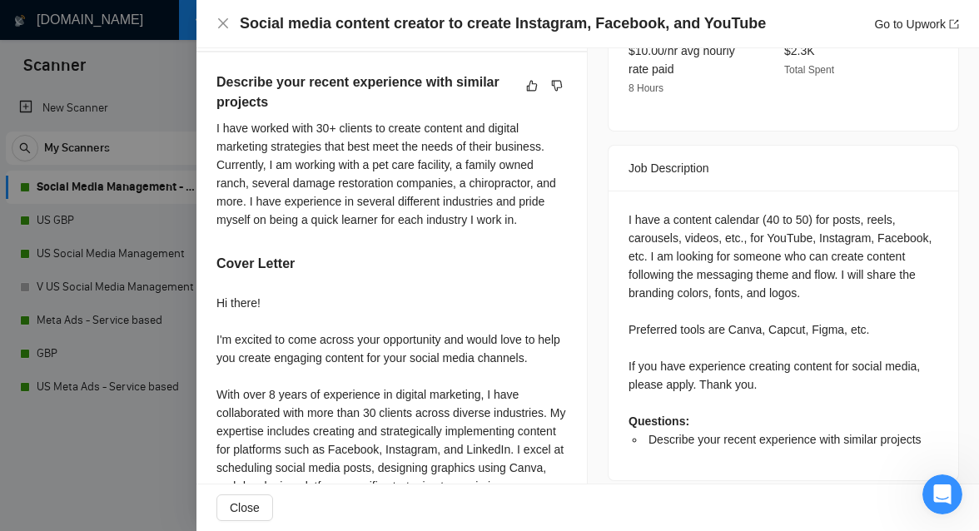
scroll to position [612, 0]
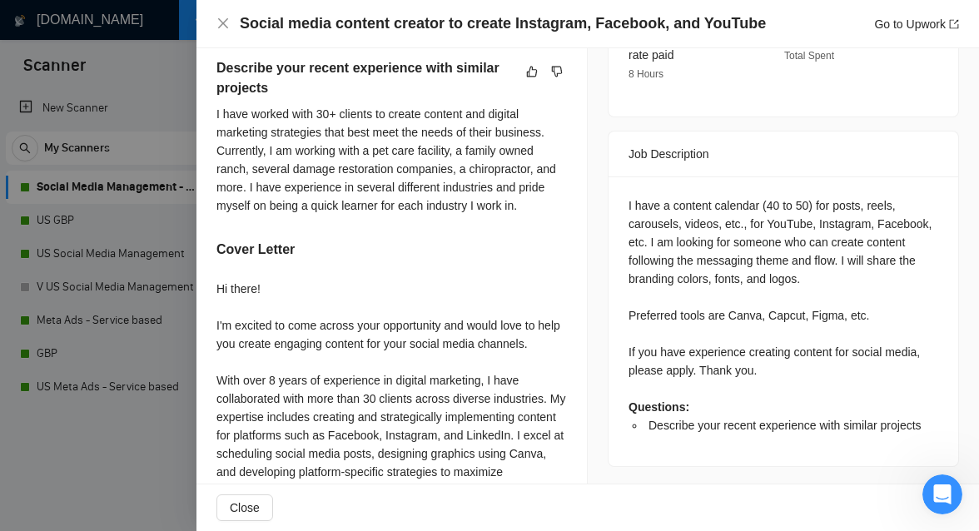
click at [162, 309] on div at bounding box center [489, 265] width 979 height 531
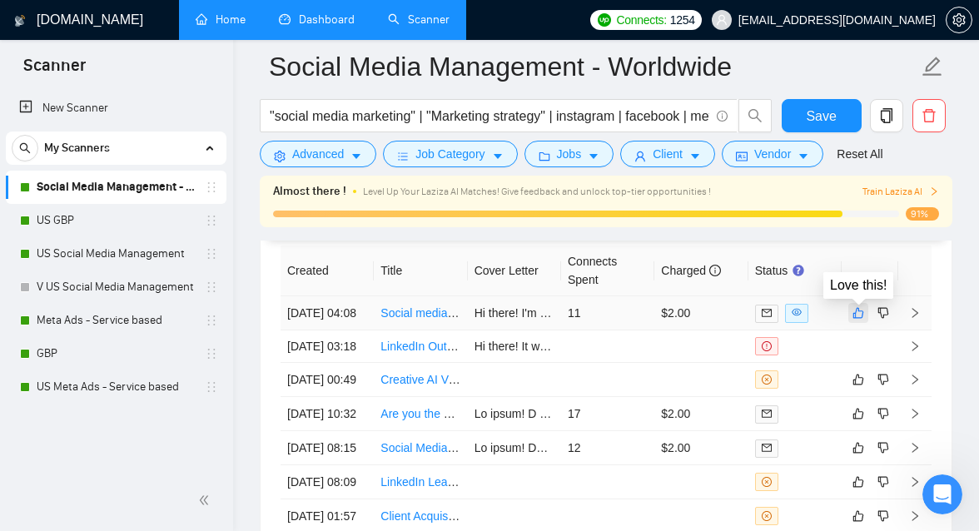
click at [852, 313] on icon "like" at bounding box center [858, 312] width 12 height 13
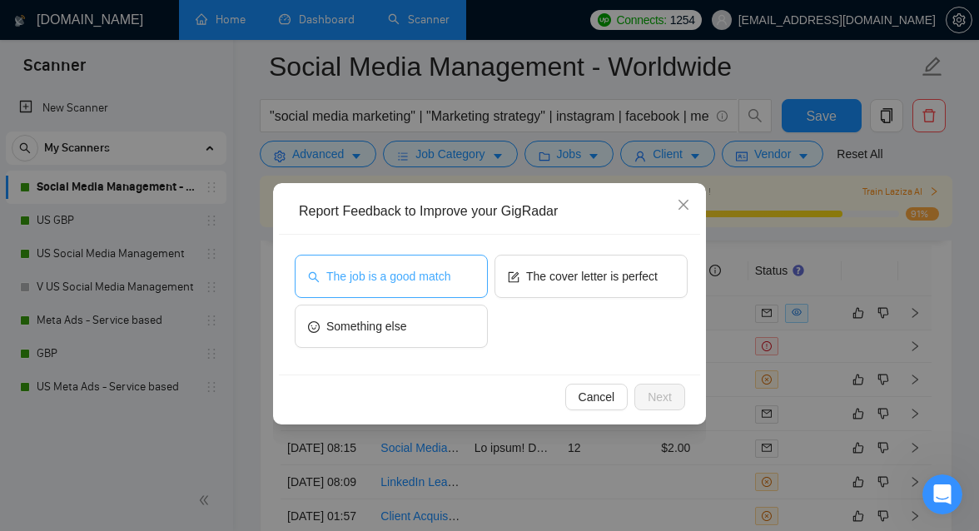
click at [381, 259] on button "The job is a good match" at bounding box center [391, 276] width 193 height 43
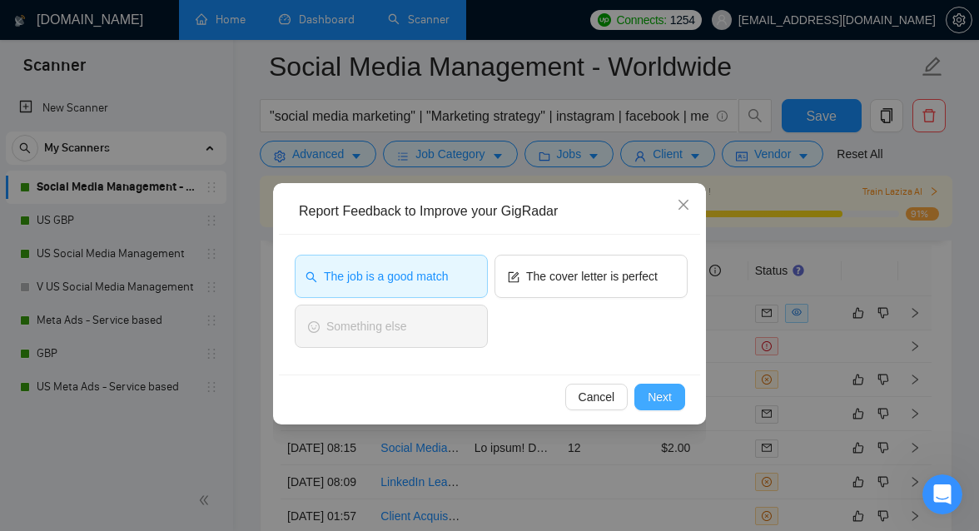
click at [647, 397] on span "Next" at bounding box center [659, 397] width 24 height 18
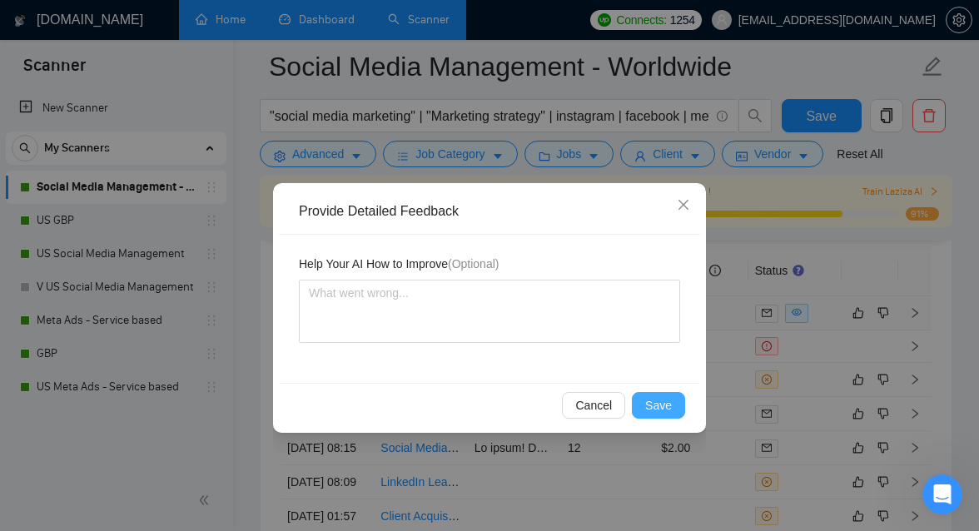
click at [662, 403] on span "Save" at bounding box center [658, 405] width 27 height 18
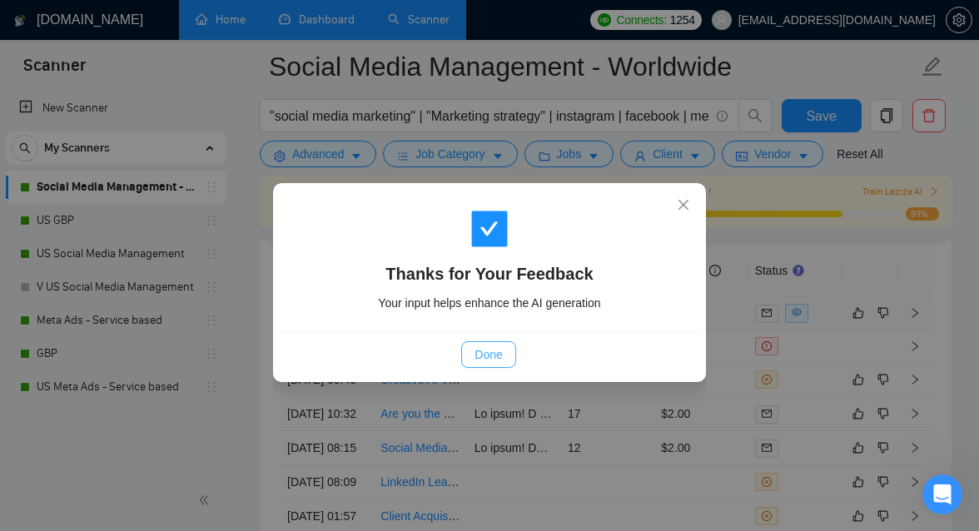
click at [503, 359] on button "Done" at bounding box center [488, 354] width 54 height 27
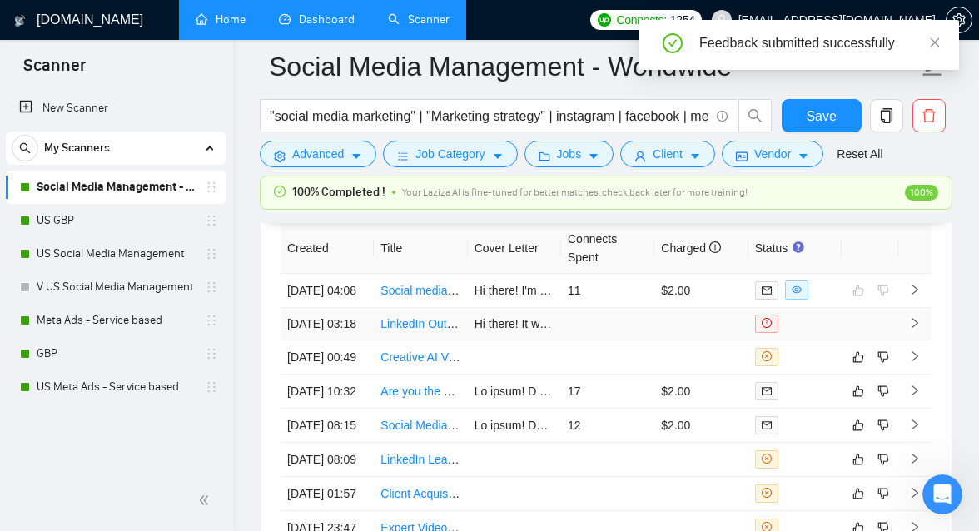
scroll to position [4510, 0]
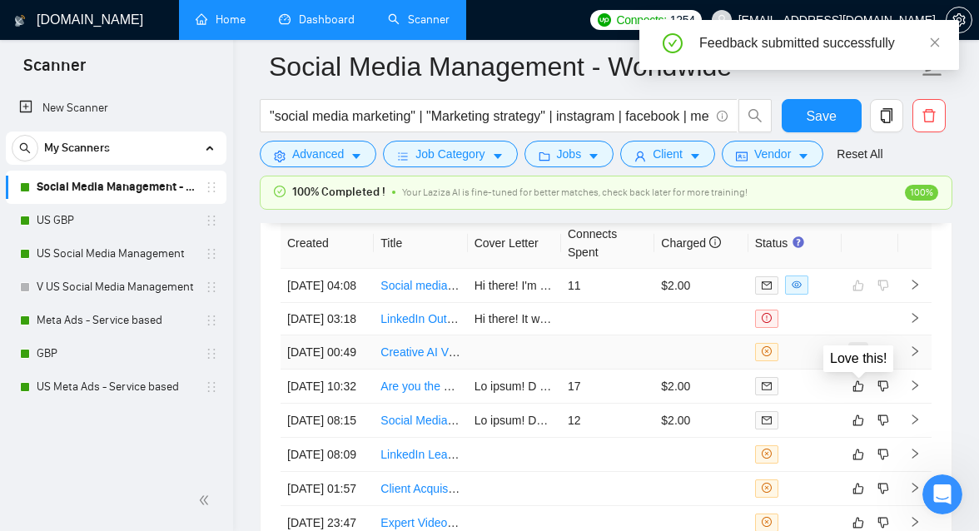
click at [853, 359] on icon "like" at bounding box center [858, 351] width 12 height 13
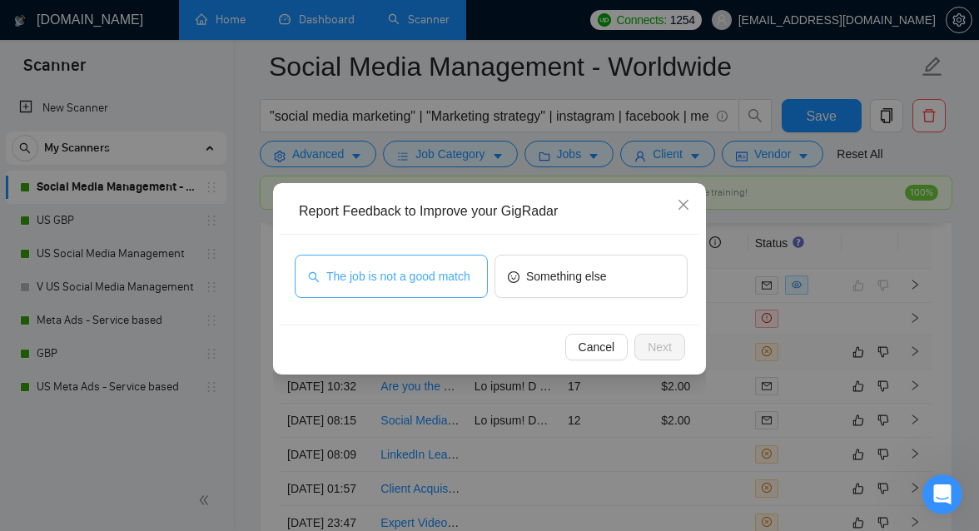
click at [425, 285] on span "The job is not a good match" at bounding box center [398, 276] width 144 height 18
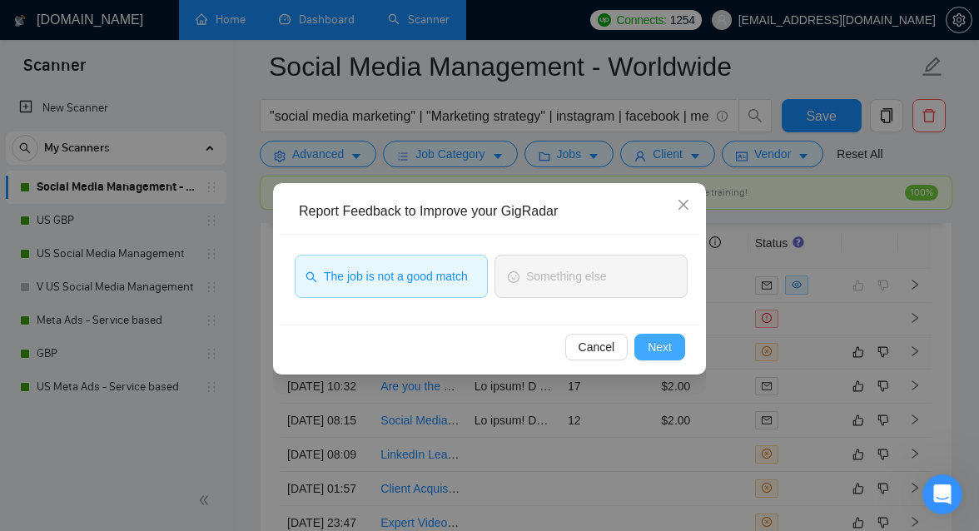
click at [669, 343] on span "Next" at bounding box center [659, 347] width 24 height 18
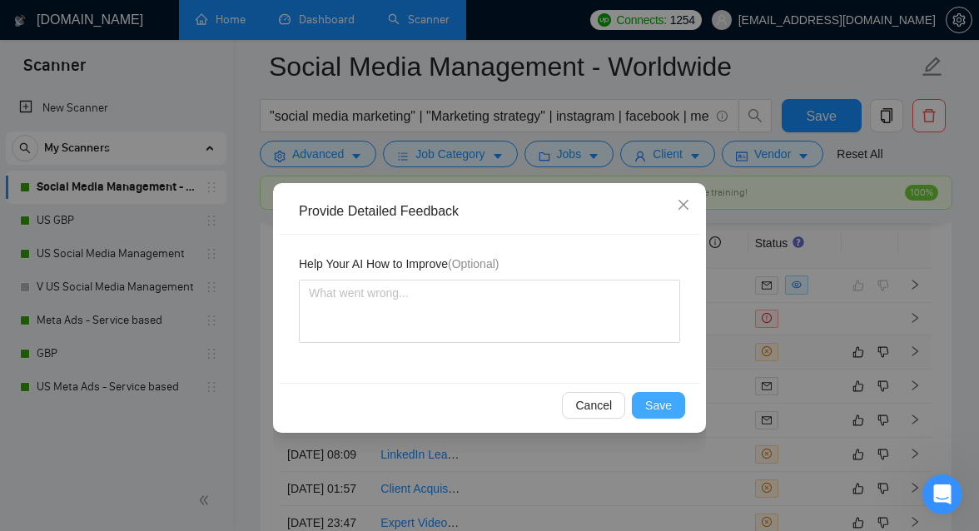
click at [651, 404] on span "Save" at bounding box center [658, 405] width 27 height 18
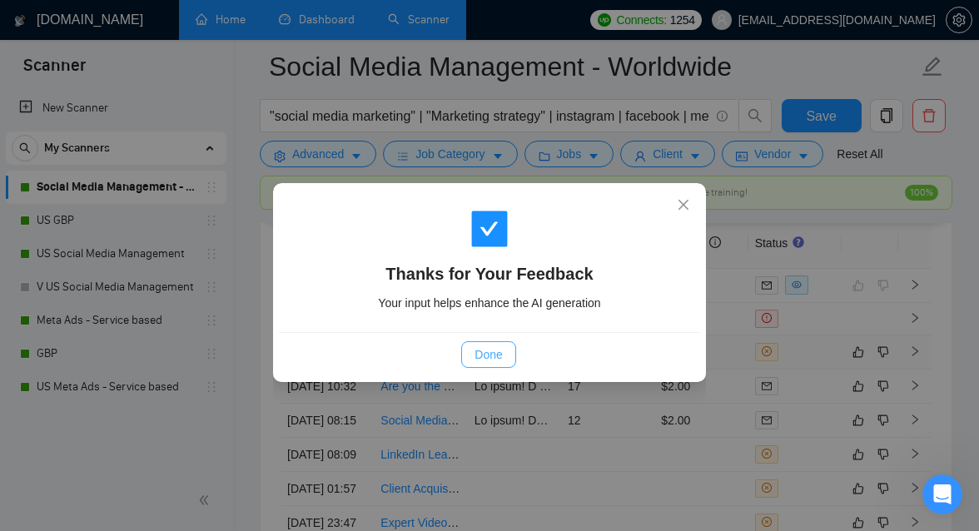
click at [488, 352] on span "Done" at bounding box center [487, 354] width 27 height 18
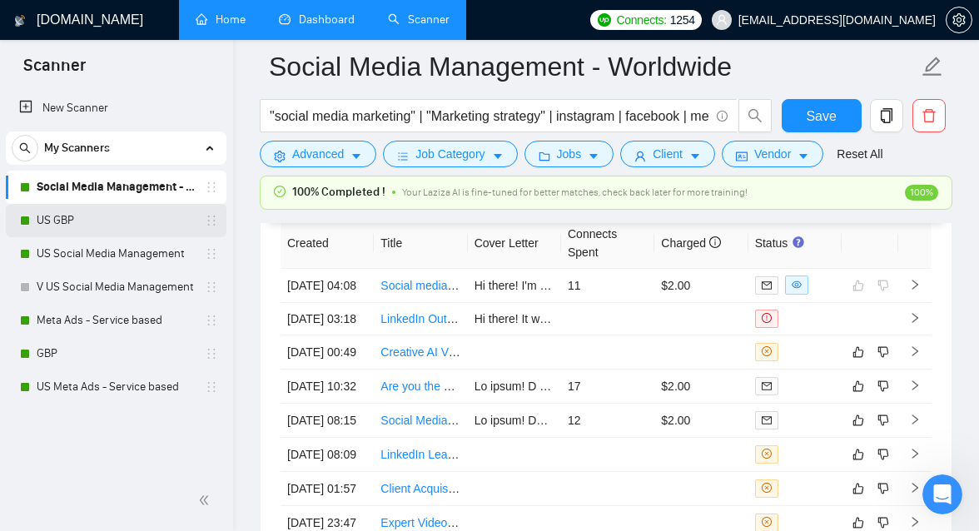
click at [74, 224] on link "US GBP" at bounding box center [116, 220] width 158 height 33
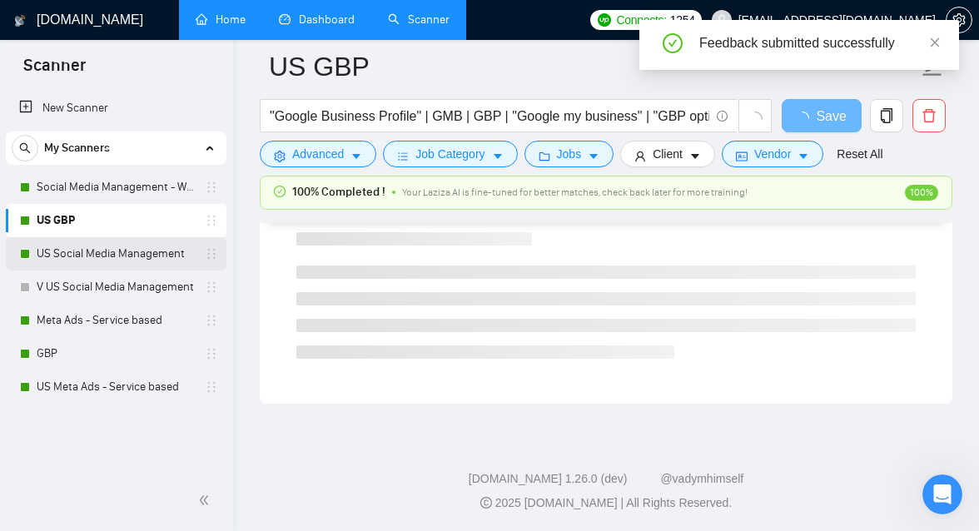
click at [77, 250] on link "US Social Media Management" at bounding box center [116, 253] width 158 height 33
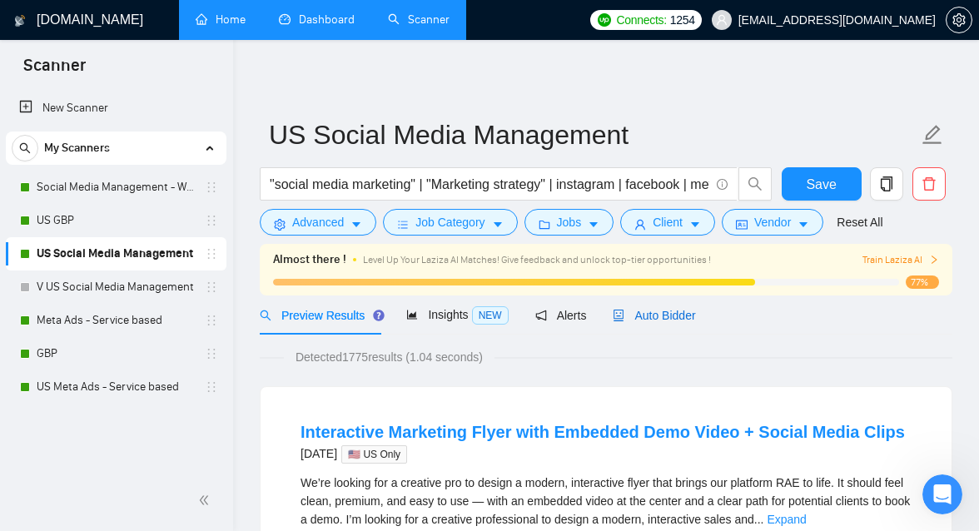
click at [666, 313] on span "Auto Bidder" at bounding box center [653, 315] width 82 height 13
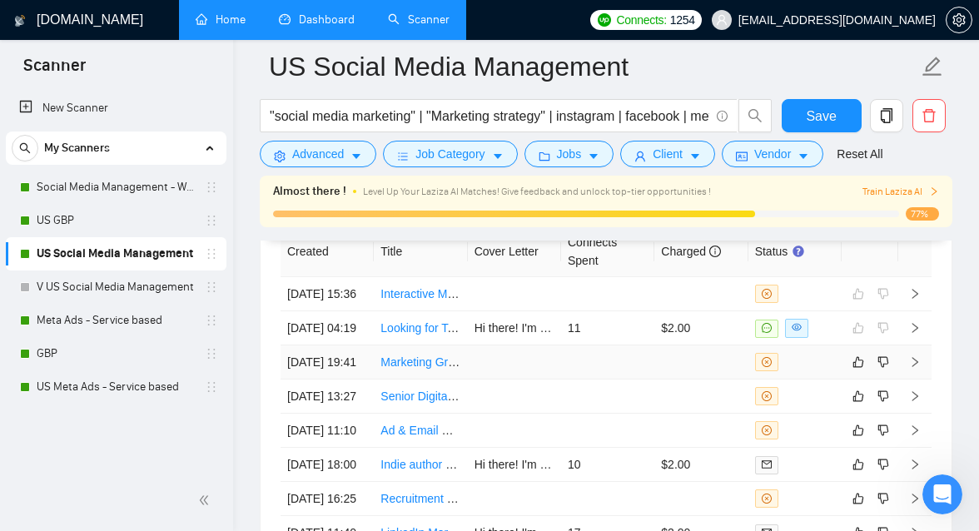
scroll to position [4294, 0]
click at [573, 292] on td at bounding box center [607, 295] width 93 height 34
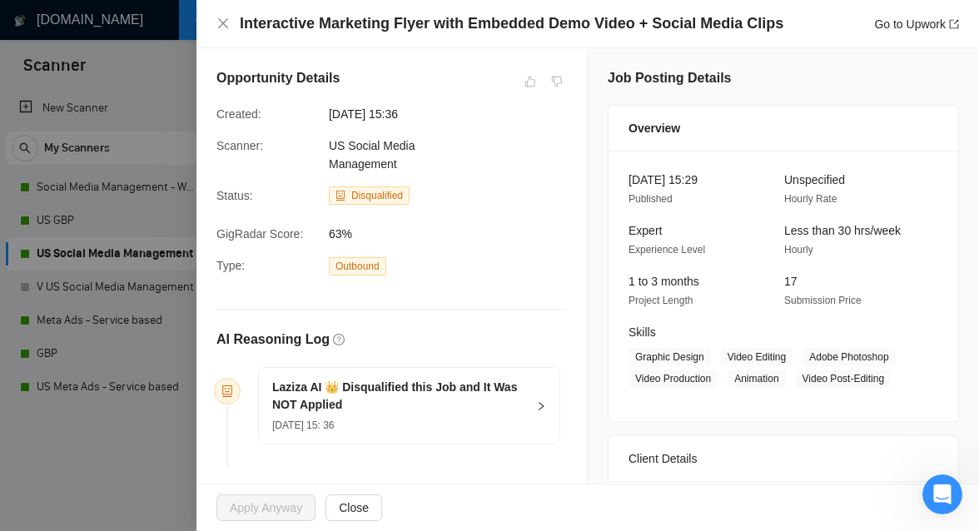
click at [131, 193] on div at bounding box center [489, 265] width 979 height 531
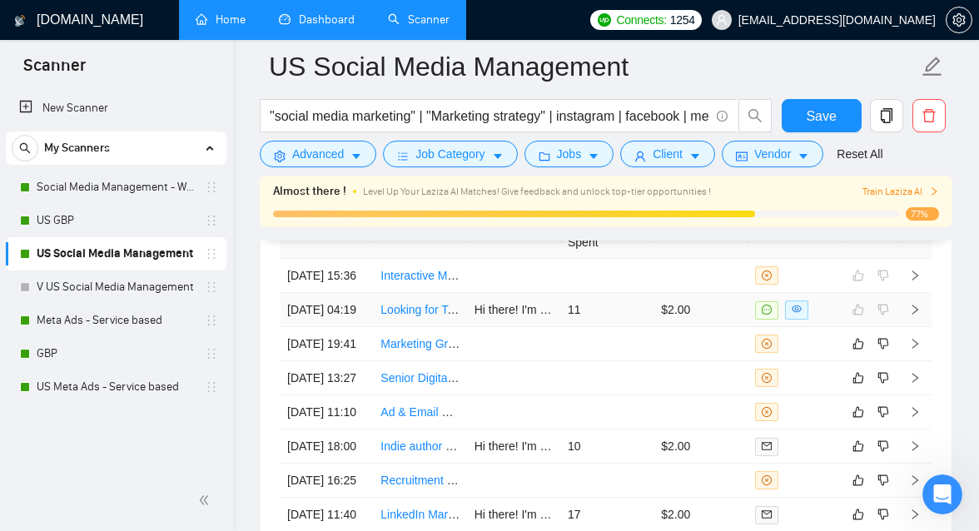
scroll to position [4316, 0]
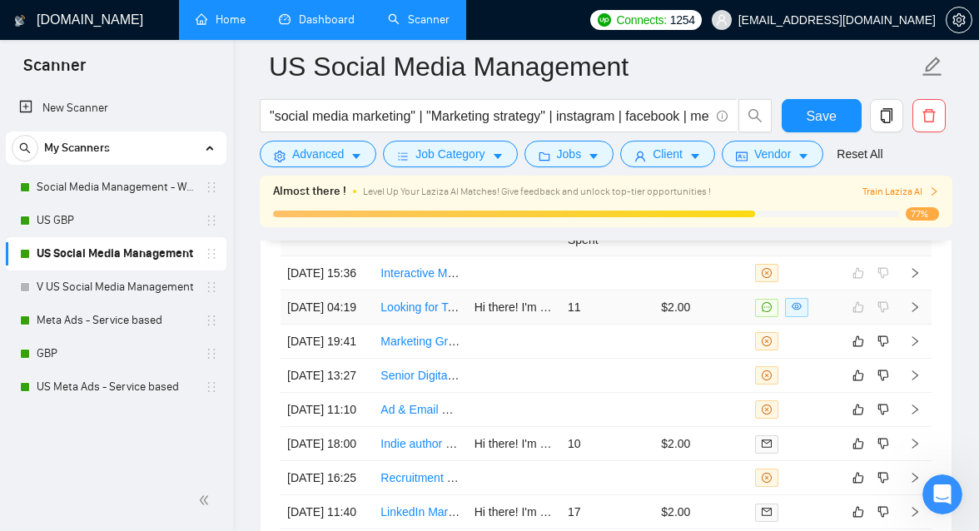
click at [640, 325] on td "11" at bounding box center [607, 307] width 93 height 34
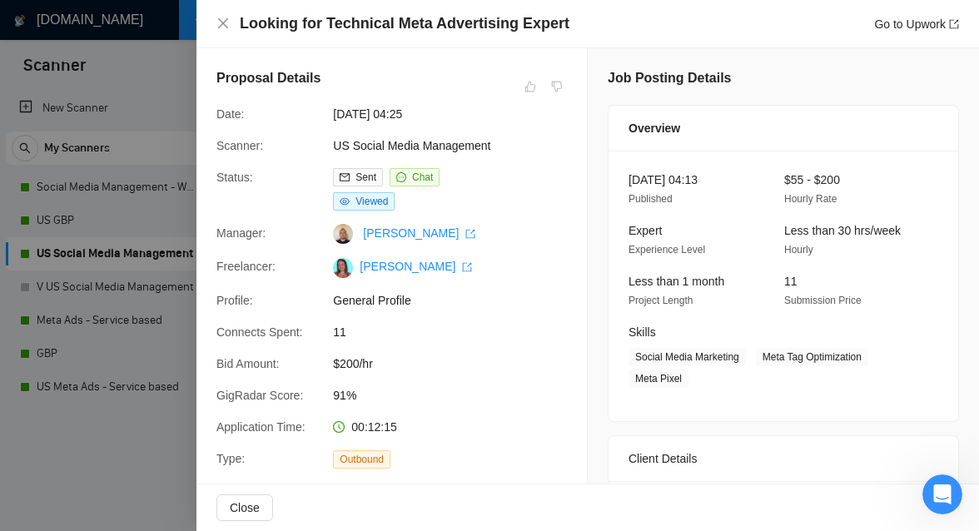
click at [66, 285] on div at bounding box center [489, 265] width 979 height 531
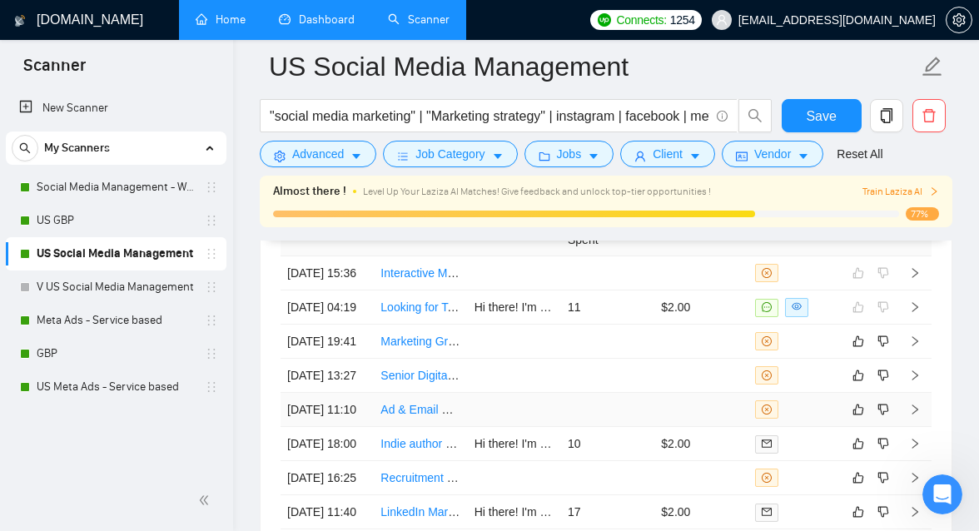
scroll to position [4376, 0]
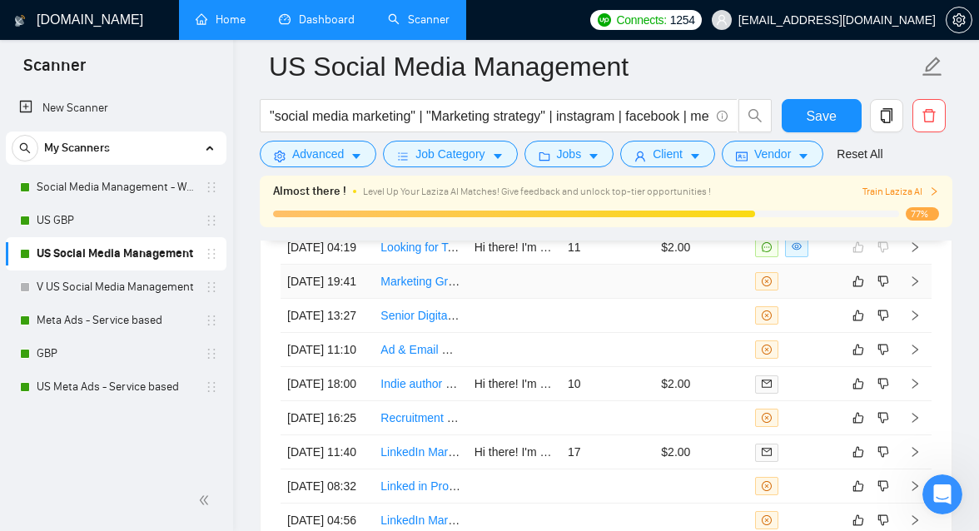
click at [589, 299] on td at bounding box center [607, 282] width 93 height 34
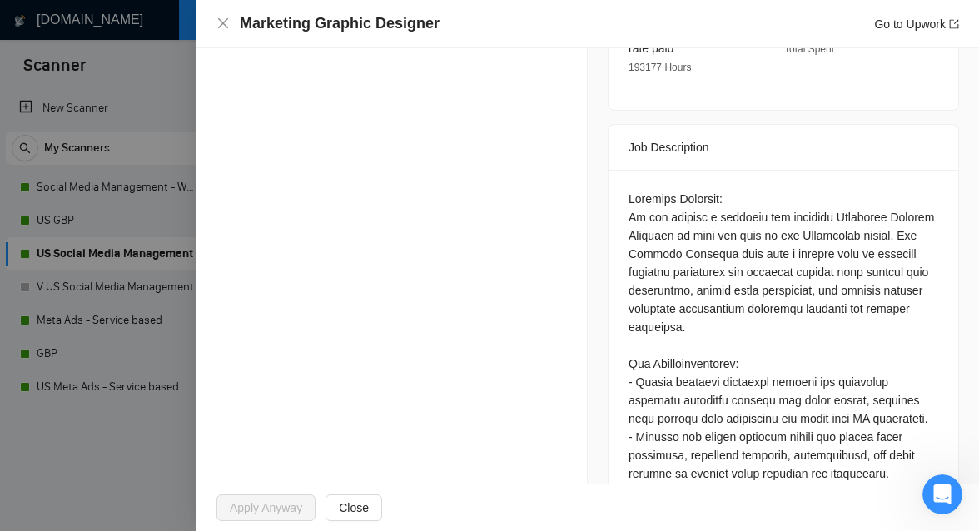
scroll to position [669, 0]
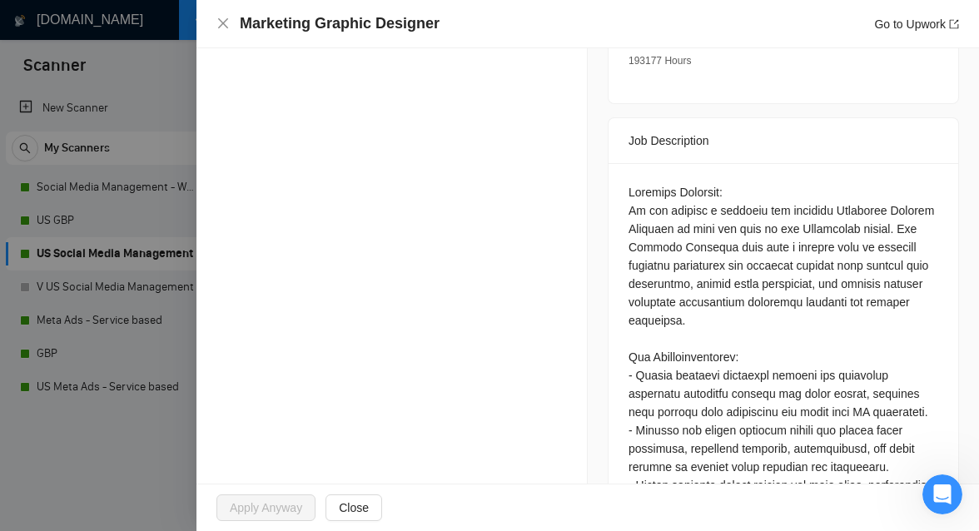
click at [140, 354] on div at bounding box center [489, 265] width 979 height 531
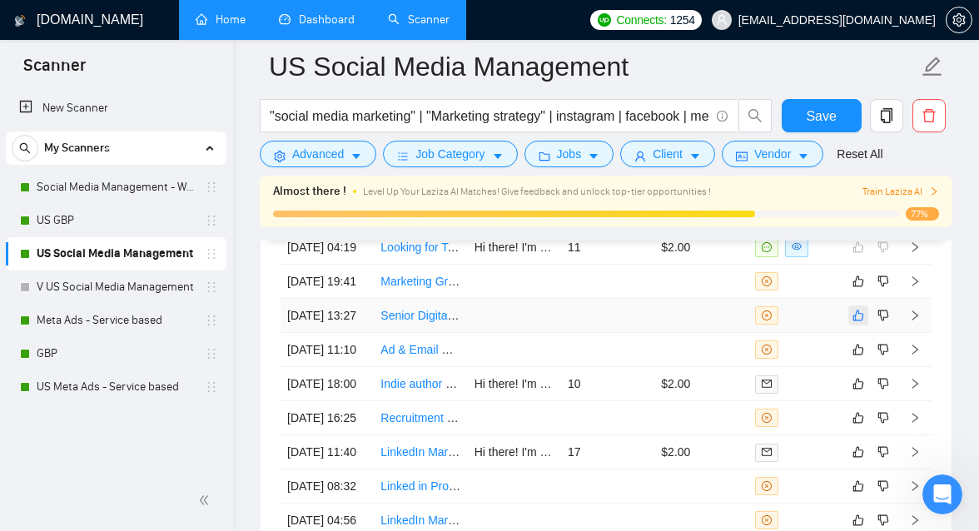
click at [860, 322] on icon "like" at bounding box center [858, 315] width 12 height 13
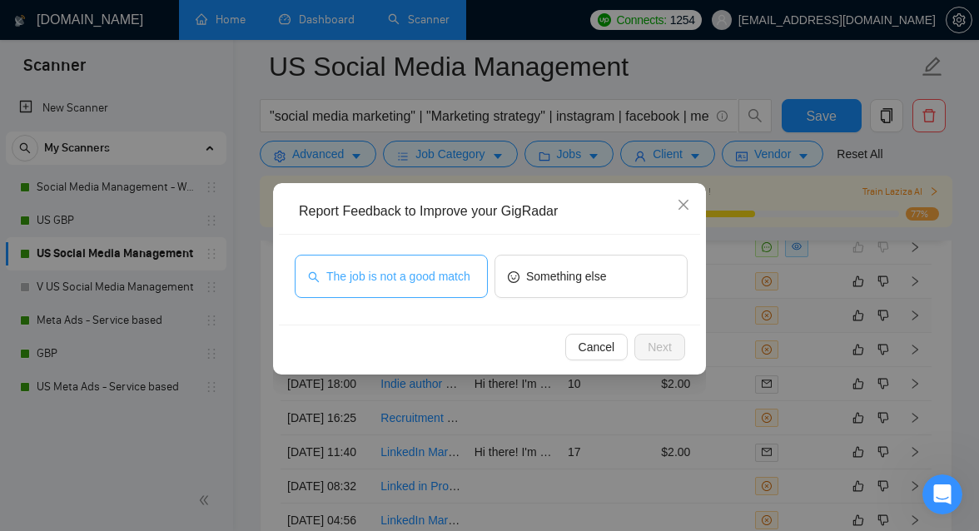
click at [462, 285] on span "The job is not a good match" at bounding box center [398, 276] width 144 height 18
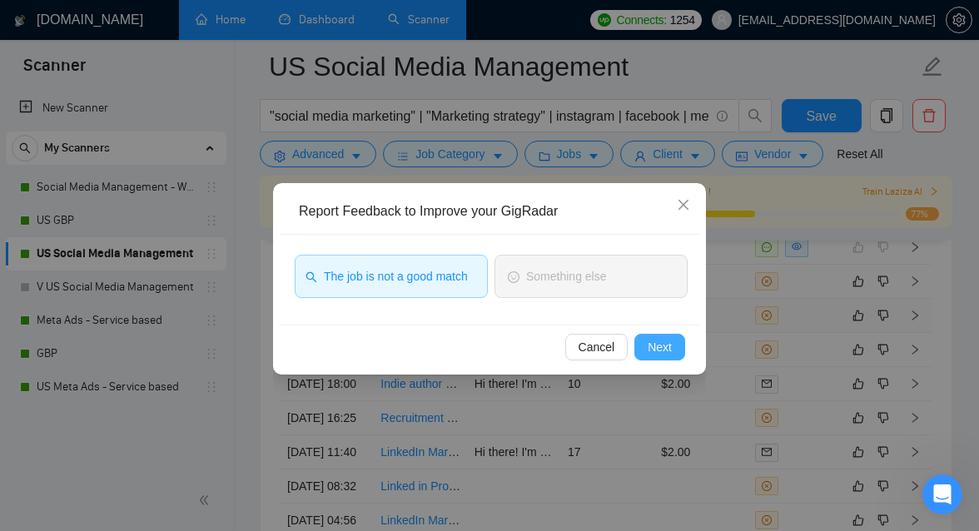
click at [638, 336] on button "Next" at bounding box center [659, 347] width 51 height 27
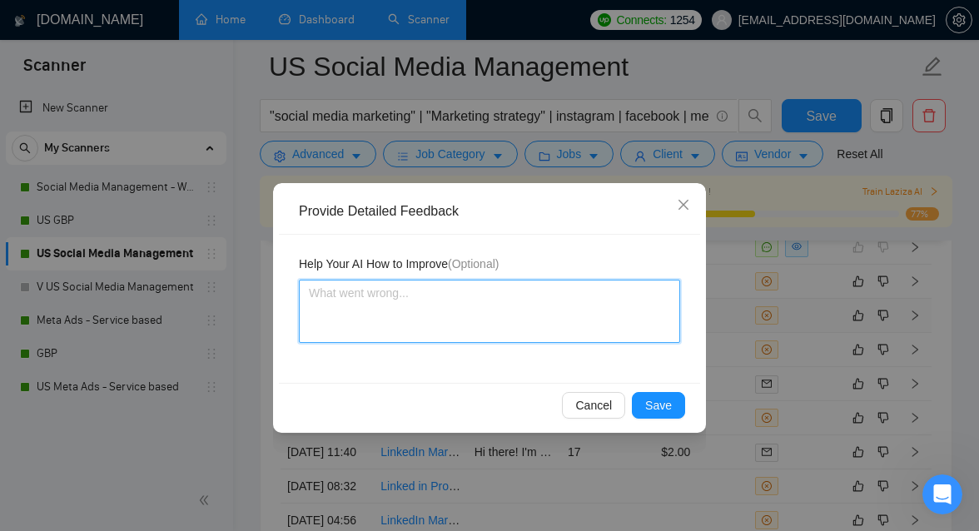
click at [510, 294] on textarea at bounding box center [489, 311] width 381 height 63
type textarea "I"
type textarea "I a"
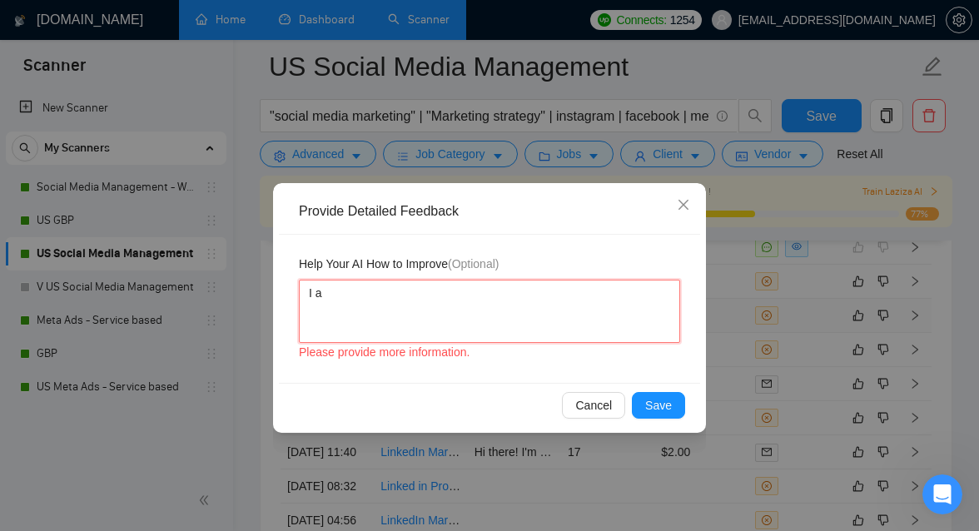
type textarea "I am"
type textarea "I am n"
type textarea "I am not"
type textarea "I am not a"
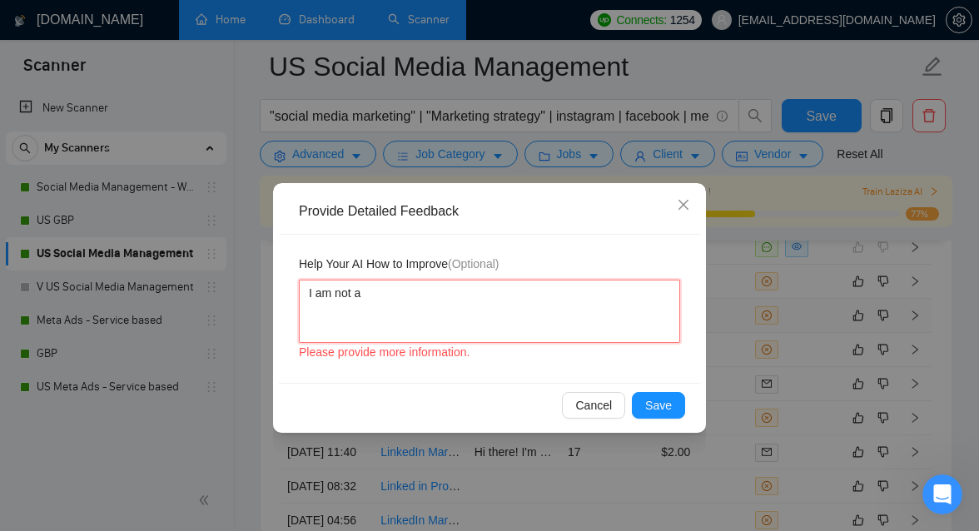
type textarea "I am not a"
type textarea "I am not a f"
type textarea "I am not a fu"
type textarea "I am not a ful"
type textarea "I am not a full"
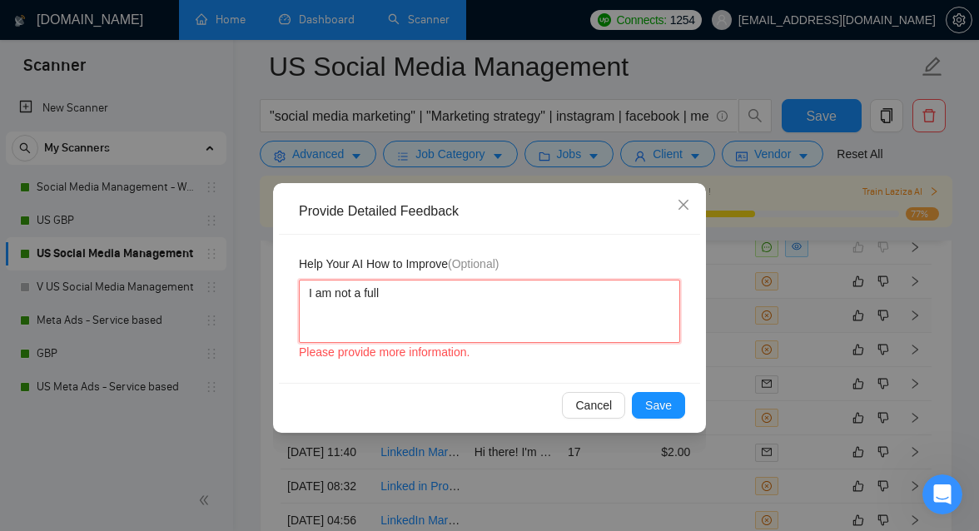
type textarea "I am not a full"
type textarea "I am not a full ti"
type textarea "I am not a full [PERSON_NAME]"
type textarea "I am not a full time"
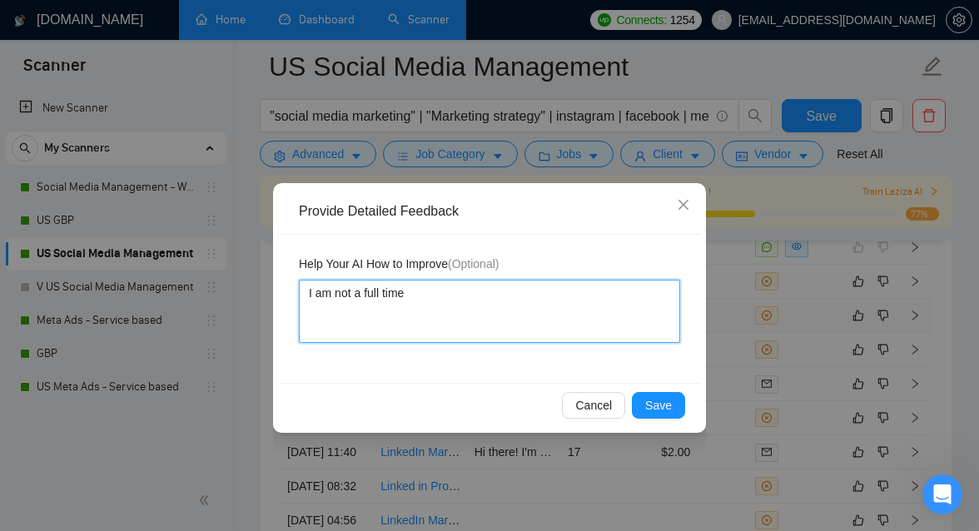
type textarea "I am not a full time"
type textarea "I am not a full time G"
type textarea "I am not a full time Gr"
type textarea "I am not a full time Gra"
type textarea "I am not a full time Grah"
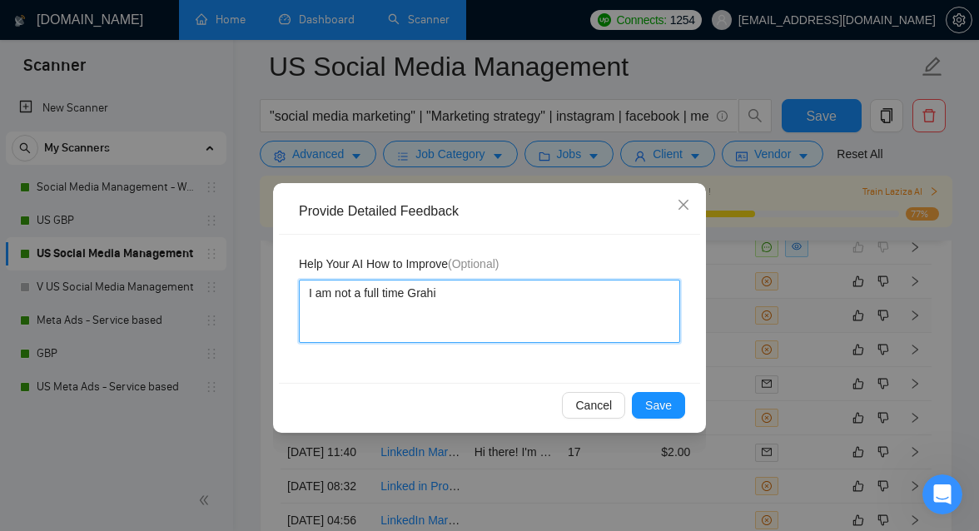
type textarea "I am not a full time Grahic"
type textarea "I am not a full time Grahi"
type textarea "I am not a full time Grah"
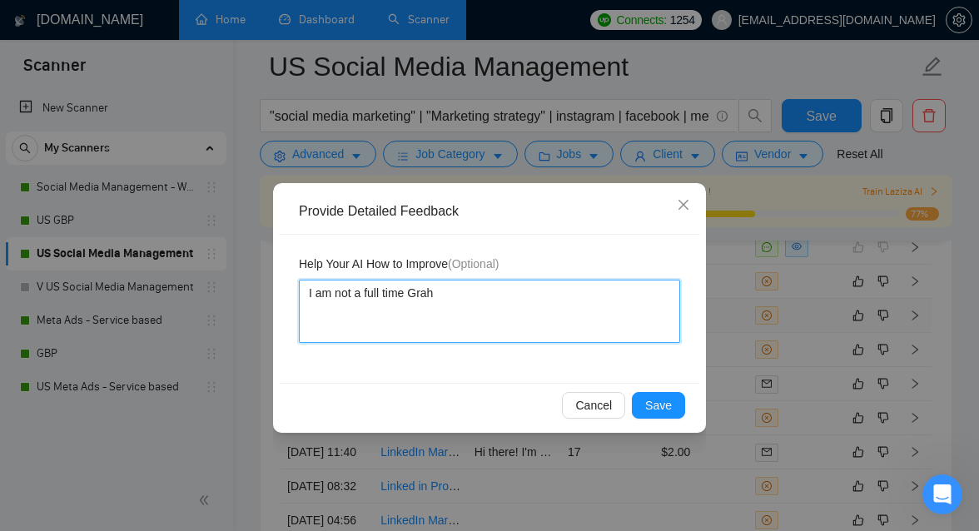
type textarea "I am not a full time Gra"
type textarea "I am not a full time Grao"
type textarea "I am not a full time Graohu"
type textarea "I am not a full time Graohui"
type textarea "I am not a full time Graohuic"
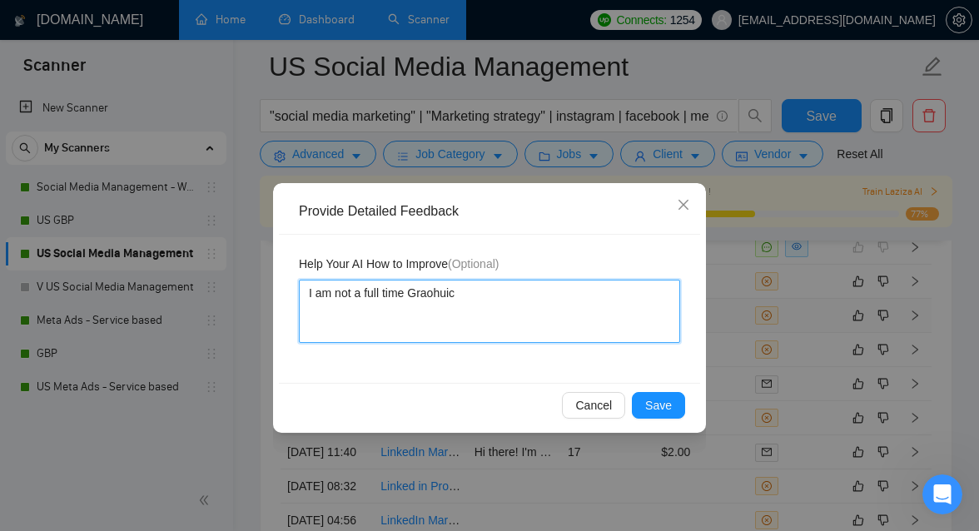
type textarea "I am not a full time Graohuic"
type textarea "I am not a full time Graohui"
type textarea "I am not a full time Graohu"
type textarea "I am not a full time Graoh"
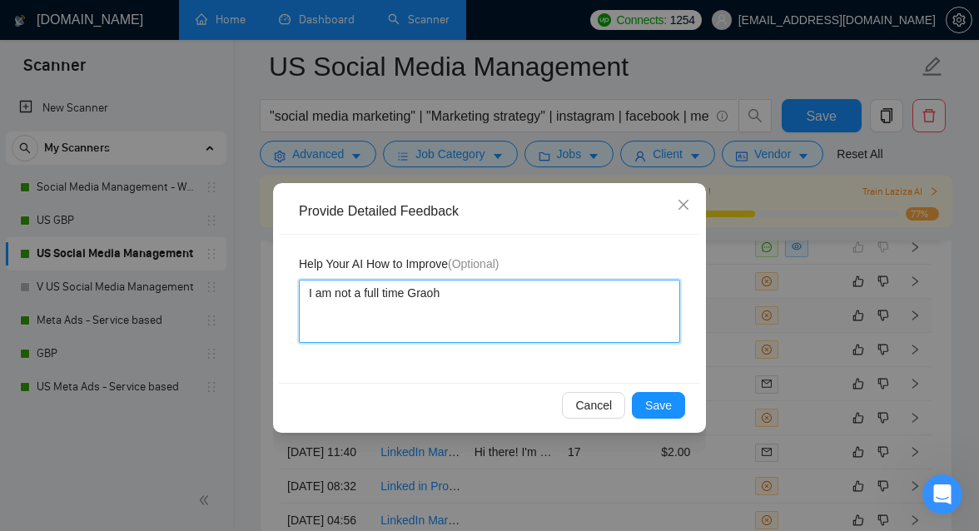
type textarea "I am not a full time Grao"
type textarea "I am not a full time Gra"
type textarea "I am not a full time Graph"
type textarea "I am not a full time Graphi"
type textarea "I am not a full time Graphic"
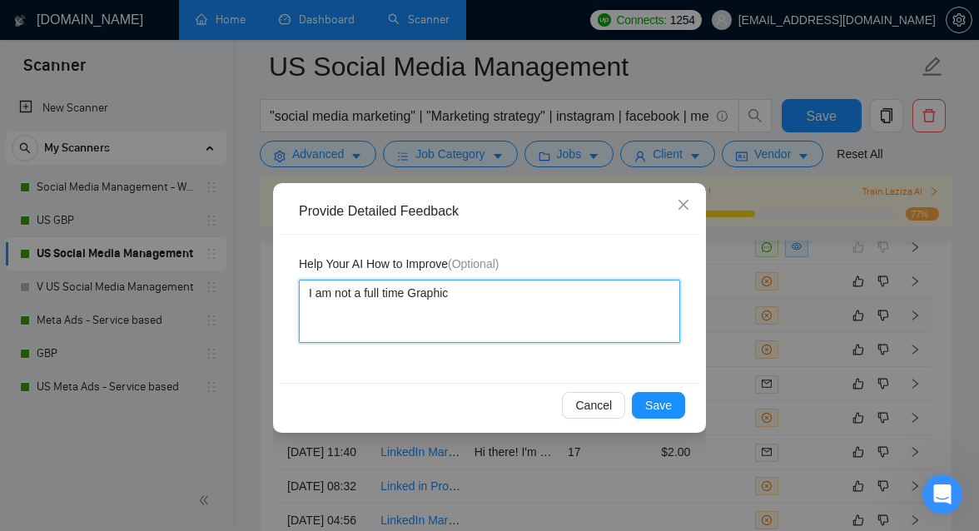
type textarea "I am not a full time Graphic"
type textarea "I am not a full time Graphic D"
type textarea "I am not a full time Graphic De"
type textarea "I am not a full time Graphic Des"
type textarea "I am not a full time Graphic Desi"
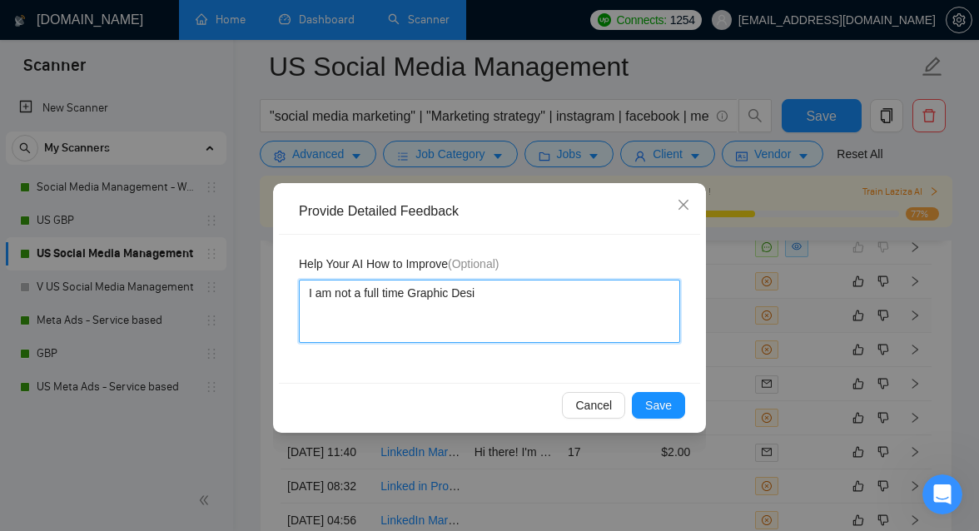
type textarea "I am not a full time Graphic Desig"
type textarea "I am not a full time Graphic Designe"
type textarea "I am not a full time Graphic Designer"
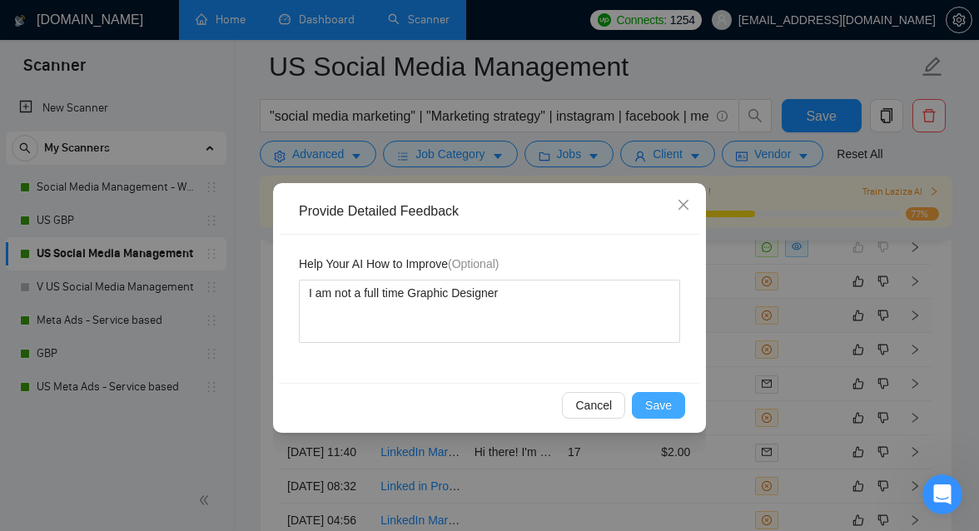
click at [651, 399] on span "Save" at bounding box center [658, 405] width 27 height 18
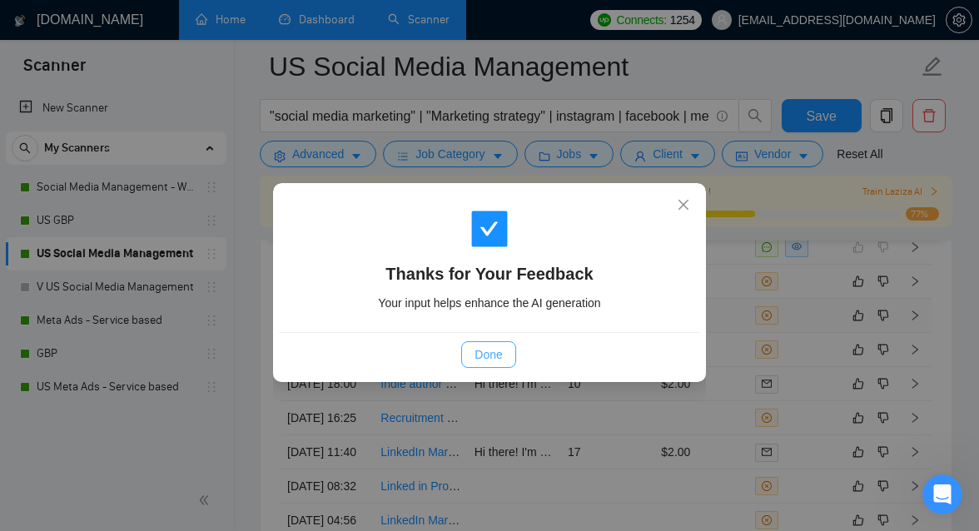
click at [513, 355] on button "Done" at bounding box center [488, 354] width 54 height 27
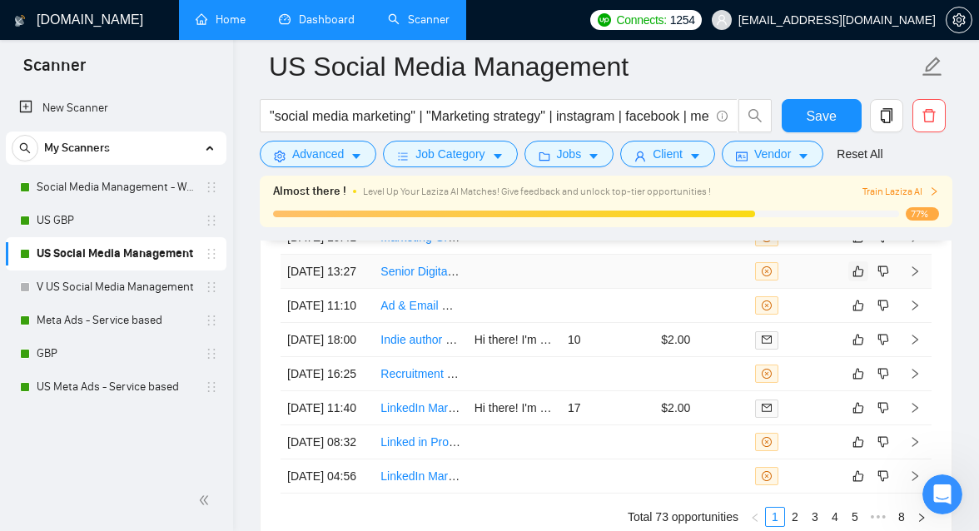
scroll to position [4421, 0]
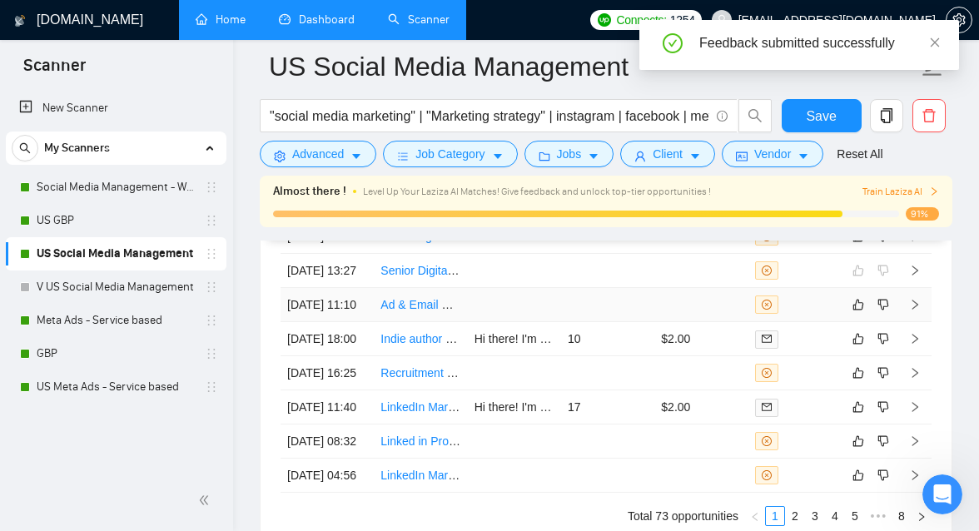
click at [630, 322] on td at bounding box center [607, 305] width 93 height 34
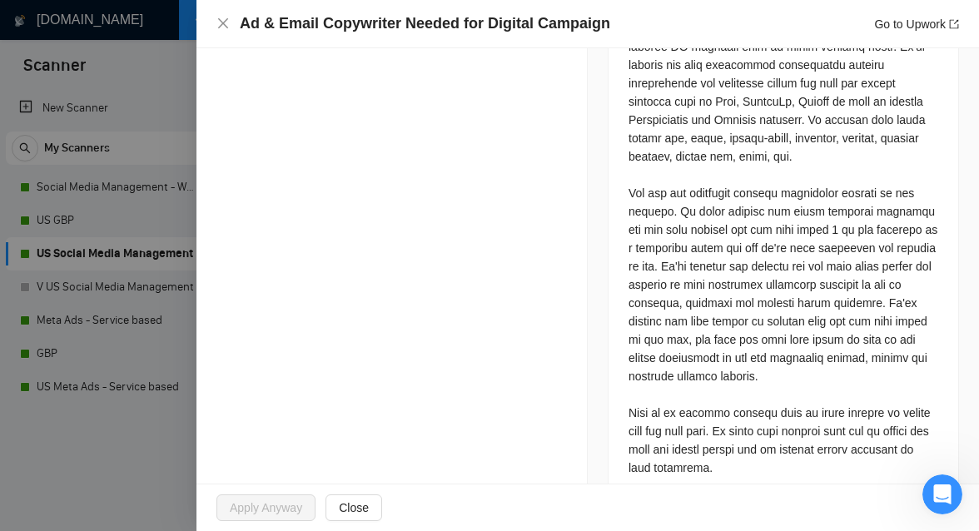
scroll to position [4506, 0]
click at [141, 419] on div at bounding box center [489, 265] width 979 height 531
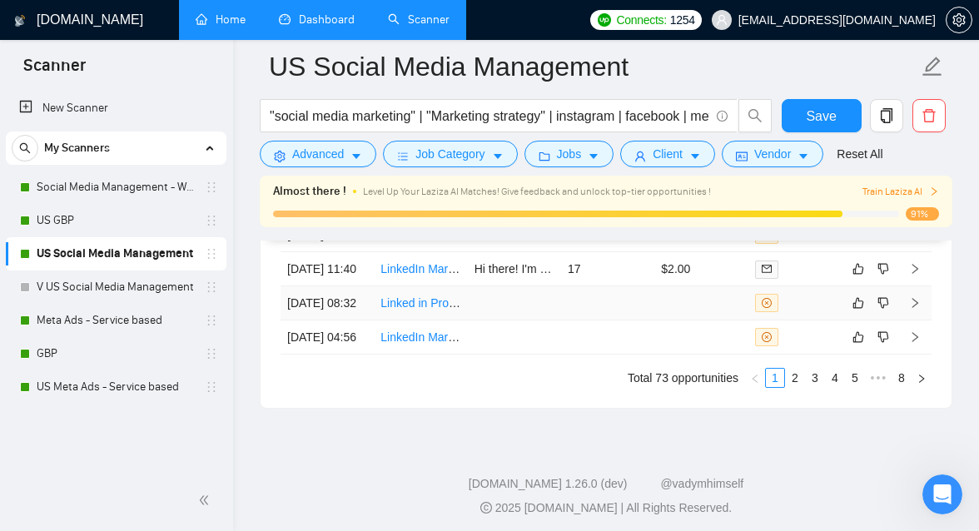
scroll to position [4561, 0]
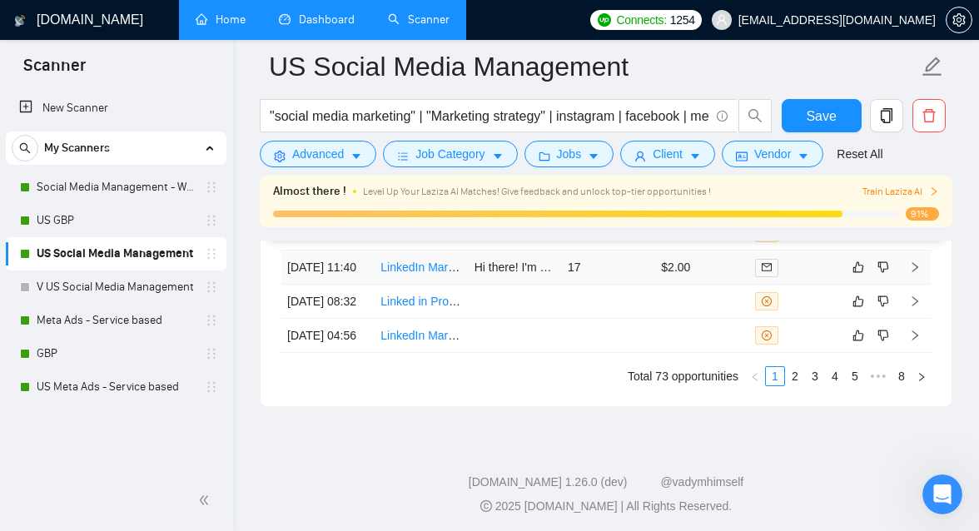
click at [612, 285] on td "17" at bounding box center [607, 267] width 93 height 34
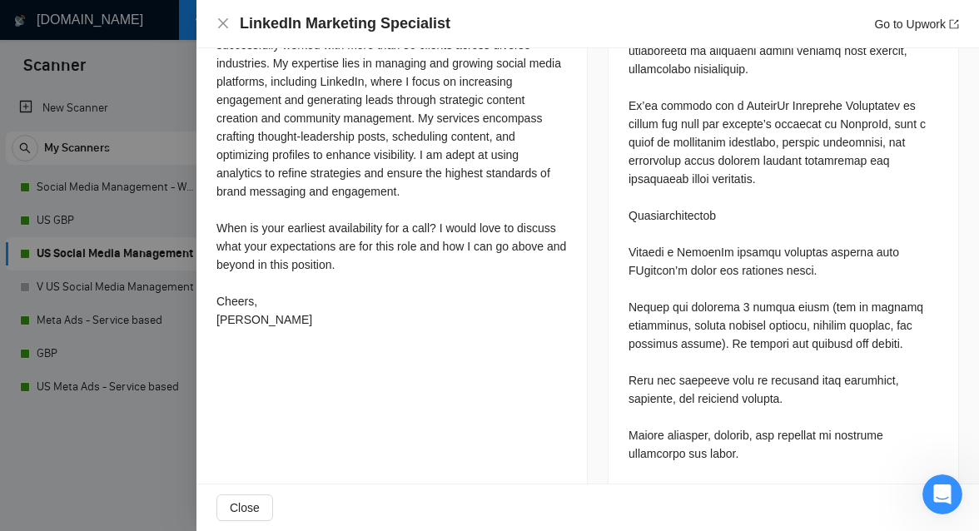
click at [162, 397] on div at bounding box center [489, 265] width 979 height 531
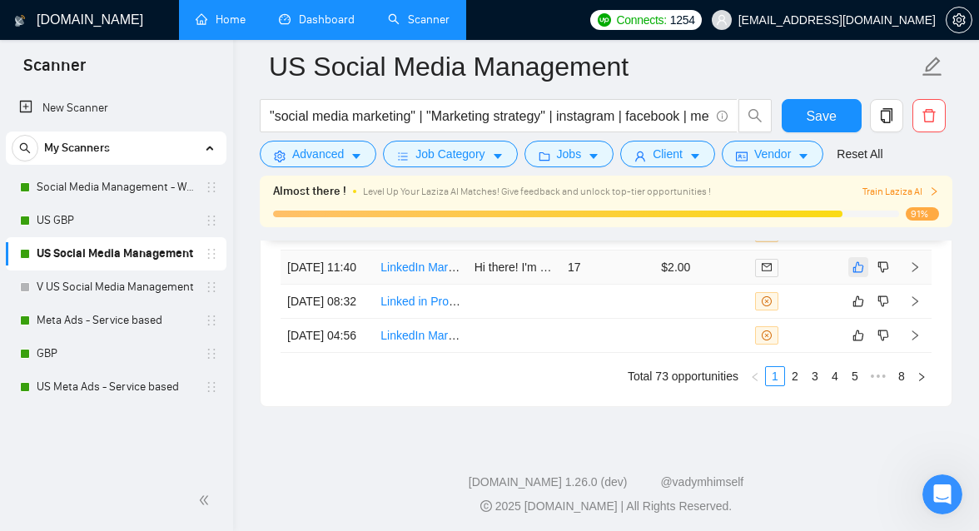
click at [853, 274] on icon "like" at bounding box center [858, 266] width 12 height 13
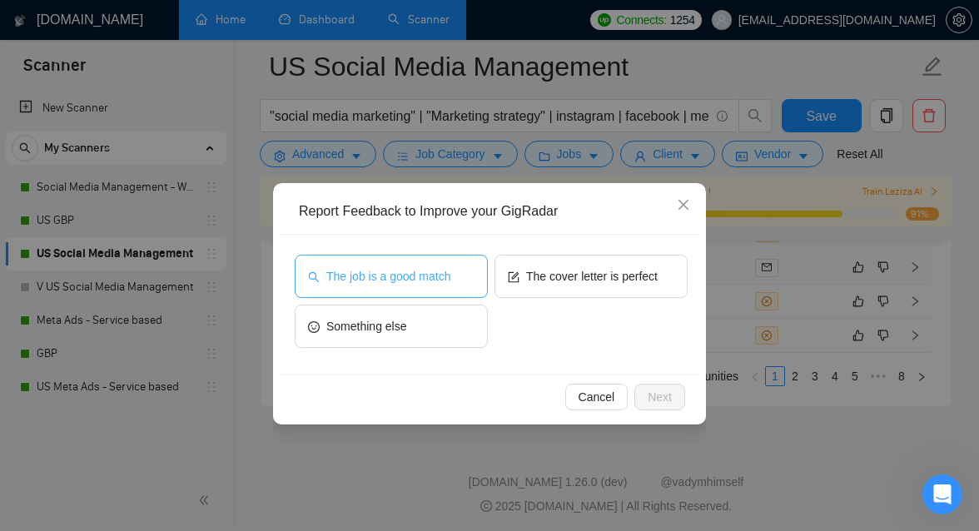
click at [421, 280] on span "The job is a good match" at bounding box center [388, 276] width 124 height 18
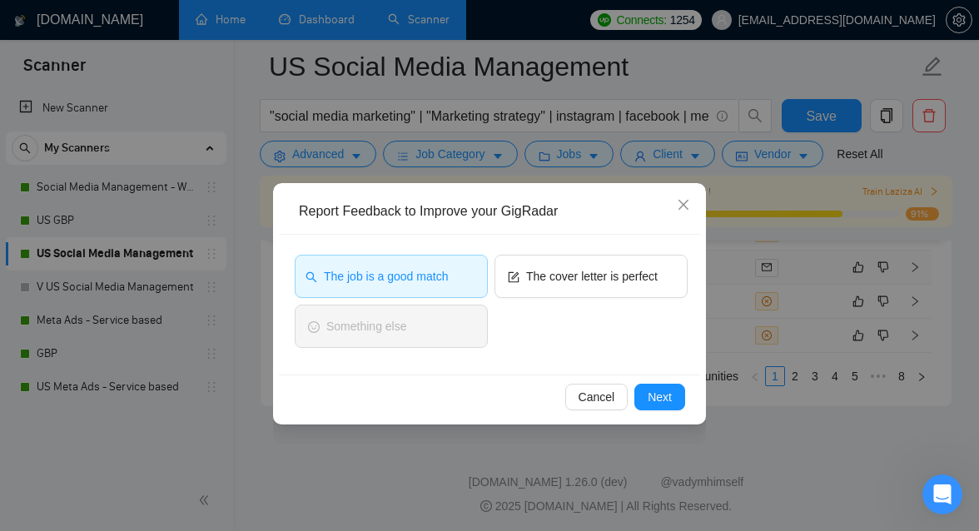
click at [686, 407] on div "Cancel Next" at bounding box center [489, 396] width 421 height 44
click at [656, 398] on span "Next" at bounding box center [659, 397] width 24 height 18
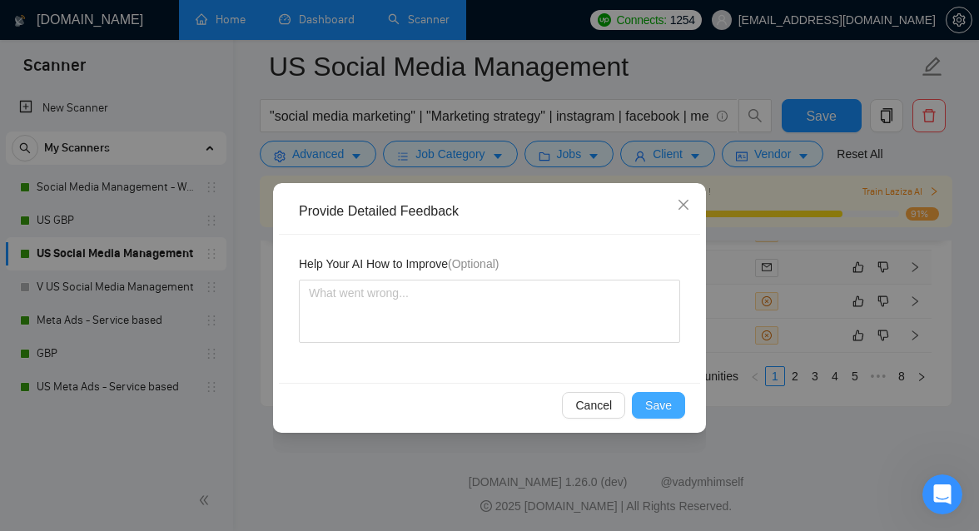
click at [647, 399] on span "Save" at bounding box center [658, 405] width 27 height 18
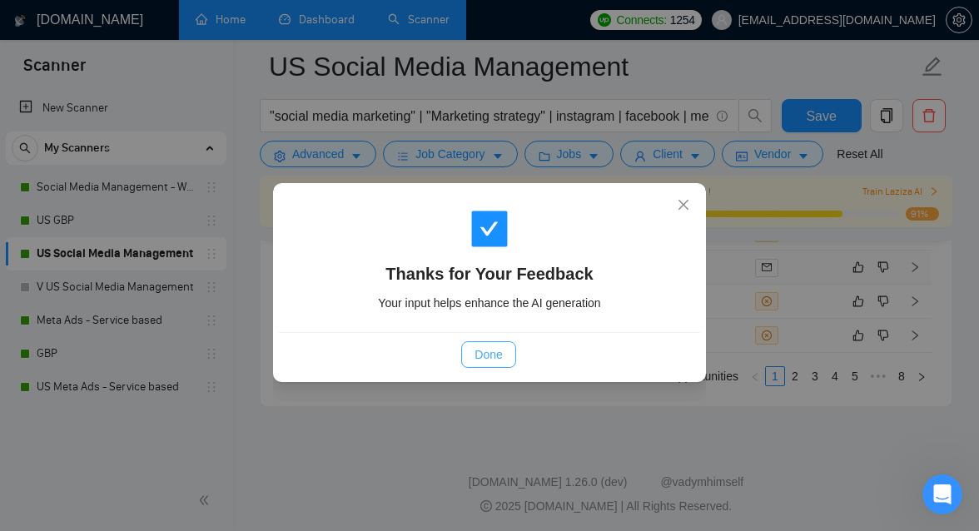
click at [495, 349] on span "Done" at bounding box center [487, 354] width 27 height 18
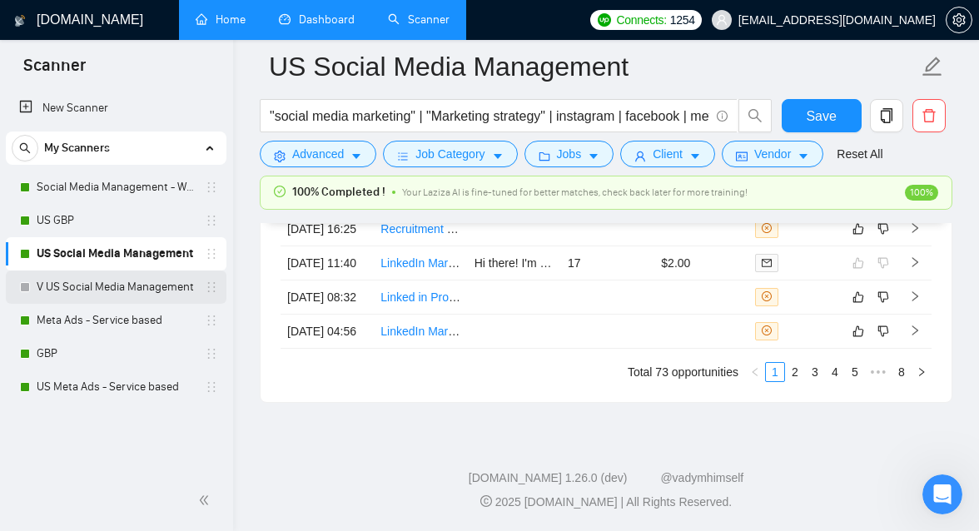
click at [112, 280] on link "V US Social Media Management" at bounding box center [116, 286] width 158 height 33
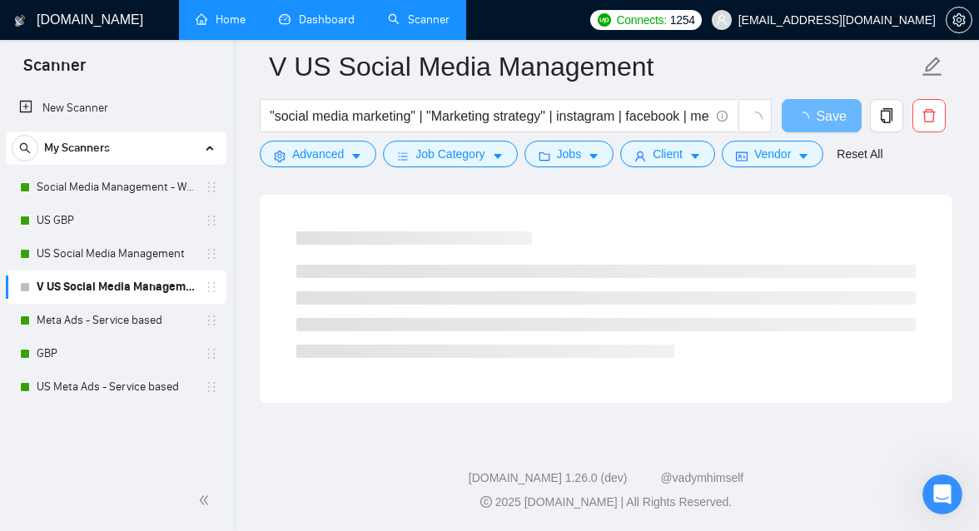
scroll to position [1064, 0]
click at [114, 325] on link "Meta Ads - Service based" at bounding box center [116, 320] width 158 height 33
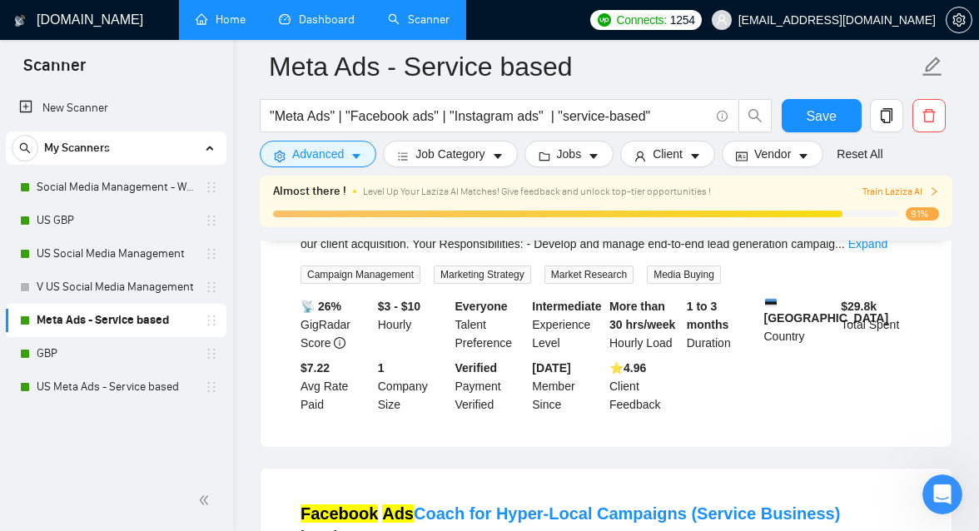
click at [750, 396] on div "📡 26% GigRadar Score $3 - $10 Hourly Everyone Talent Preference Intermediate Ex…" at bounding box center [605, 355] width 617 height 116
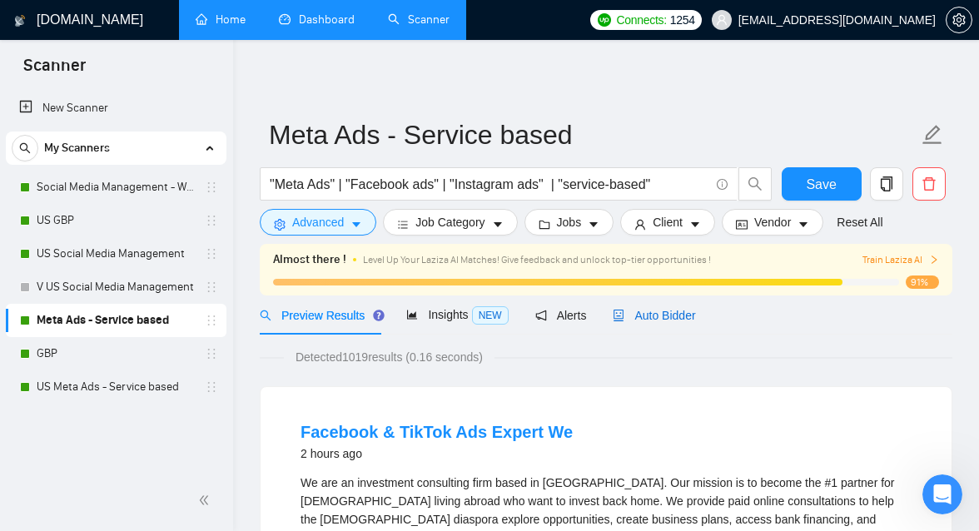
click at [651, 309] on span "Auto Bidder" at bounding box center [653, 315] width 82 height 13
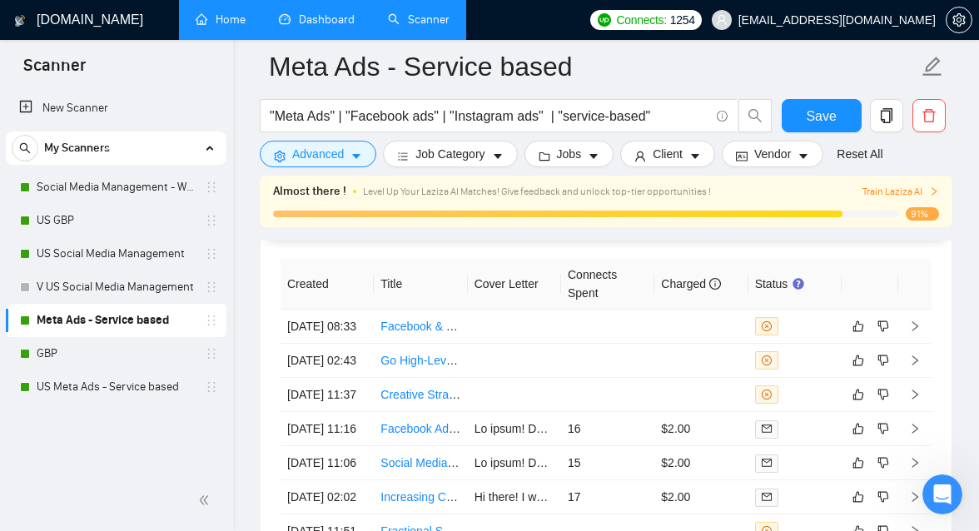
scroll to position [4487, 0]
click at [620, 326] on td at bounding box center [607, 327] width 93 height 34
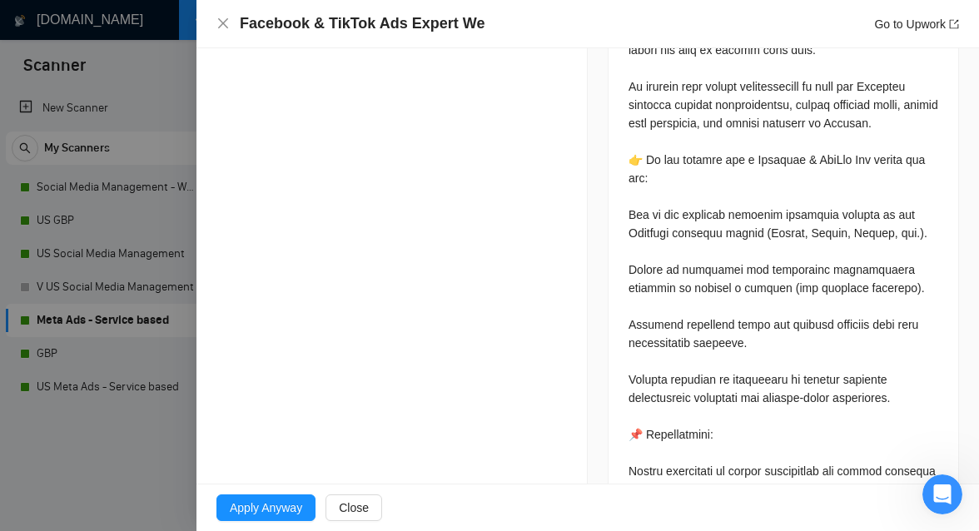
scroll to position [852, 0]
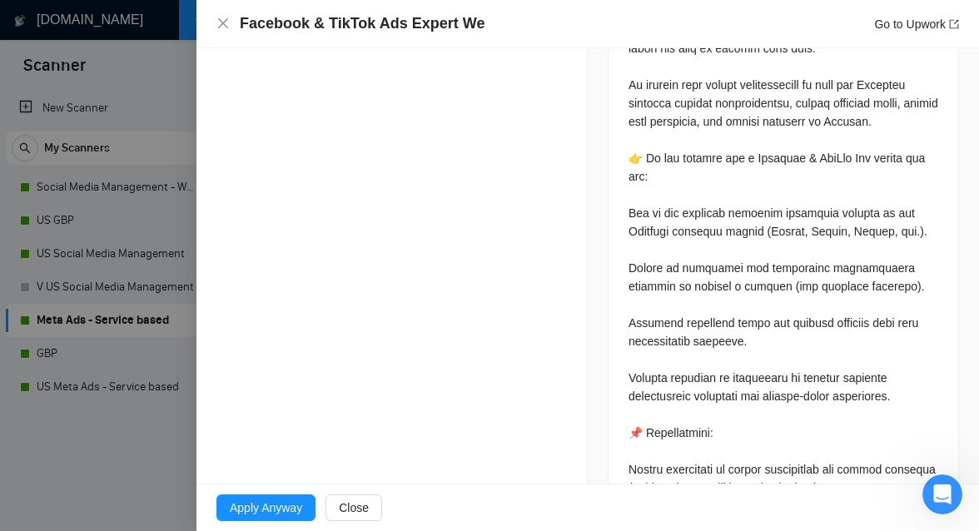
click at [114, 417] on div at bounding box center [489, 265] width 979 height 531
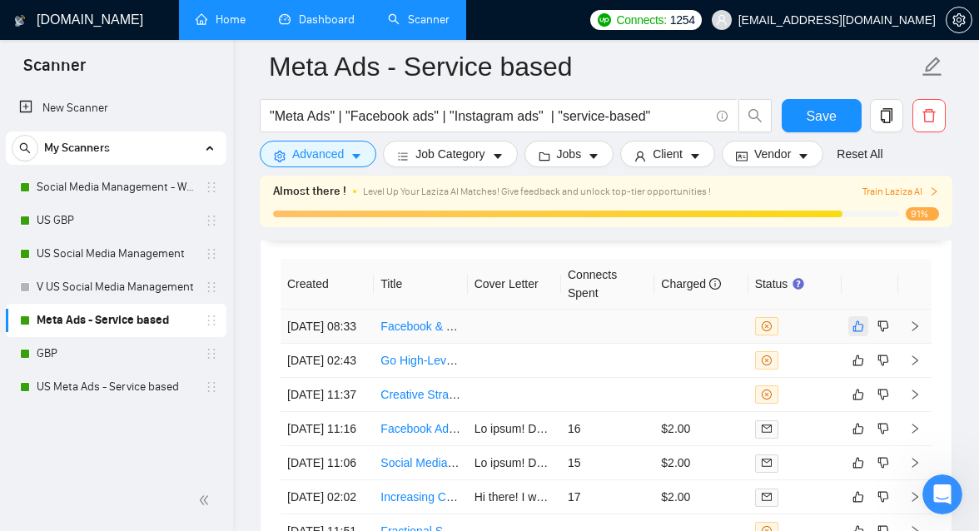
click at [854, 324] on icon "like" at bounding box center [858, 326] width 12 height 13
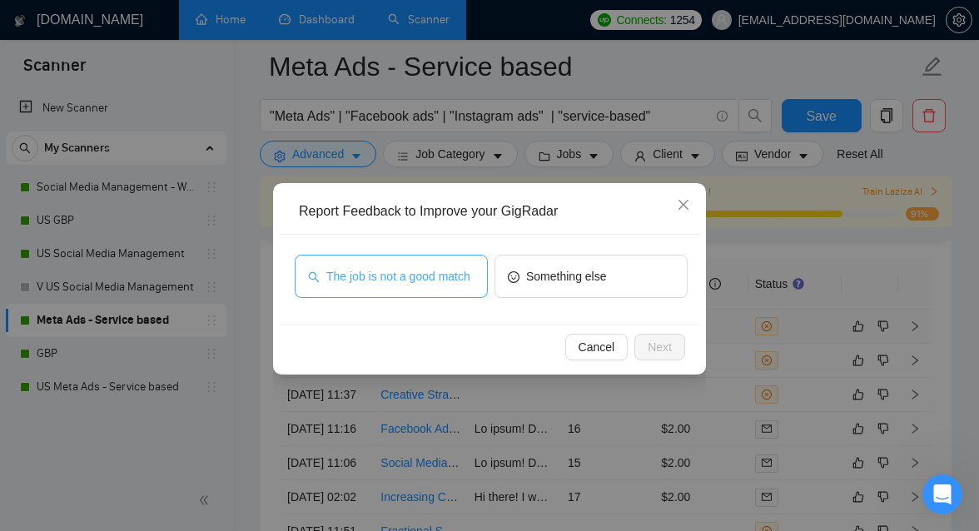
click at [356, 285] on span "The job is not a good match" at bounding box center [398, 276] width 144 height 18
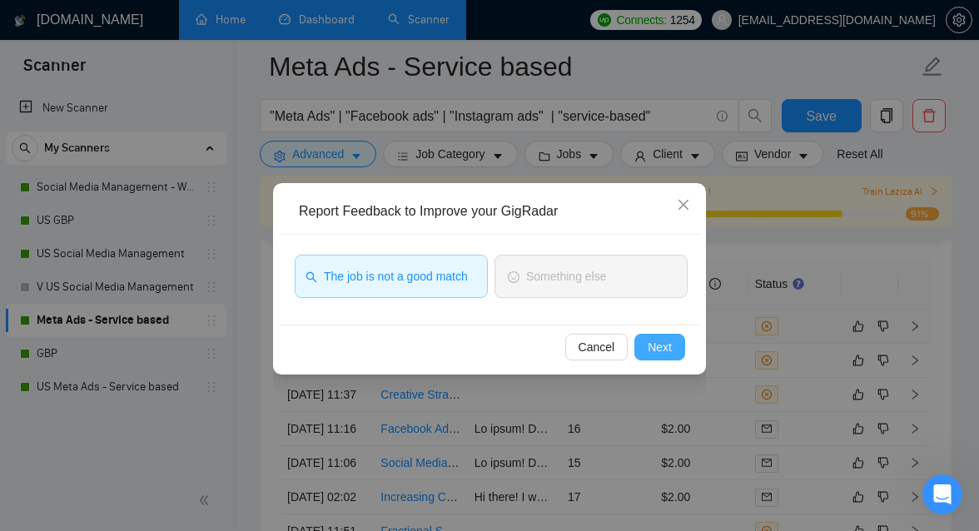
click at [669, 344] on span "Next" at bounding box center [659, 347] width 24 height 18
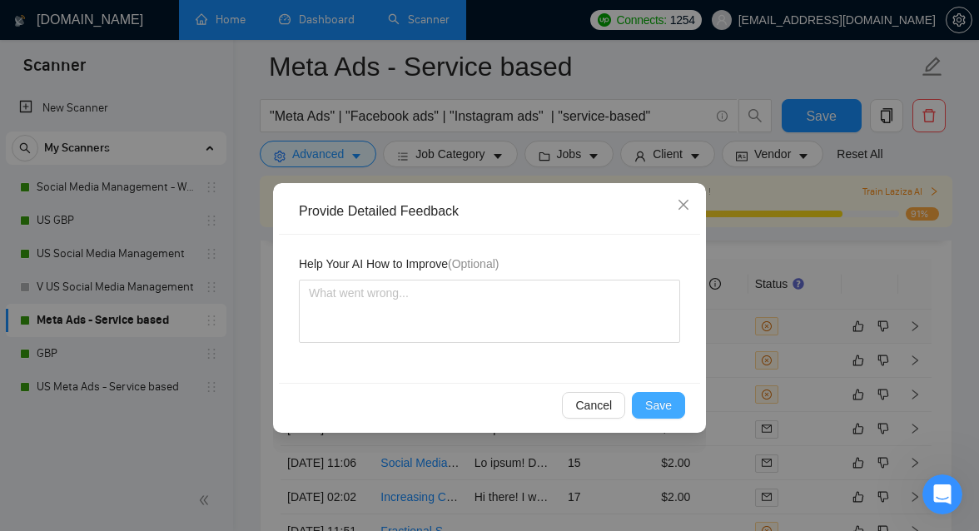
click at [646, 403] on span "Save" at bounding box center [658, 405] width 27 height 18
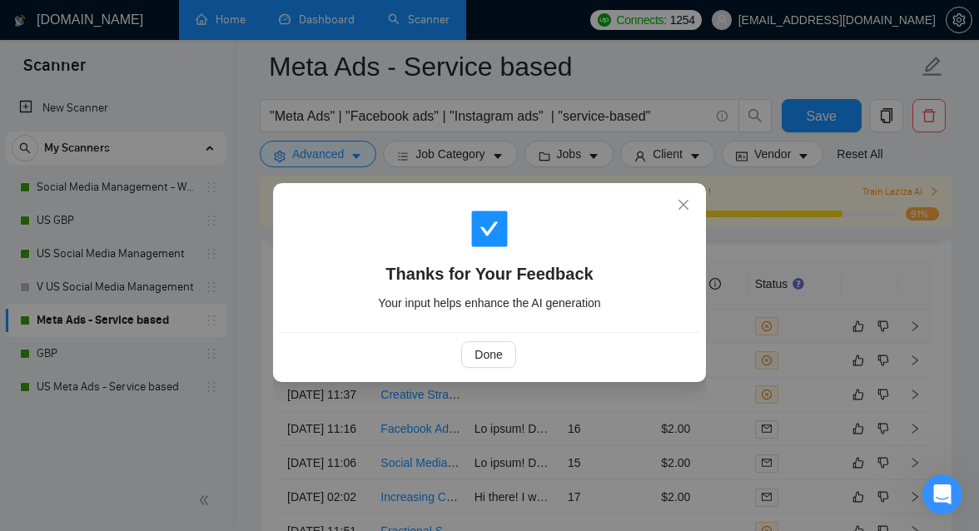
click at [463, 339] on div "Done" at bounding box center [489, 354] width 421 height 44
click at [476, 354] on span "Done" at bounding box center [487, 354] width 27 height 18
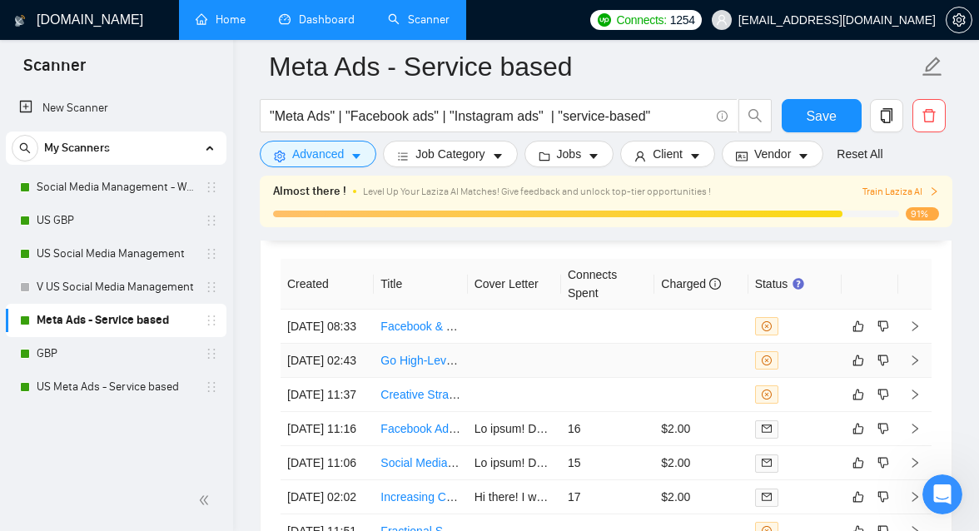
click at [531, 378] on td at bounding box center [514, 361] width 93 height 34
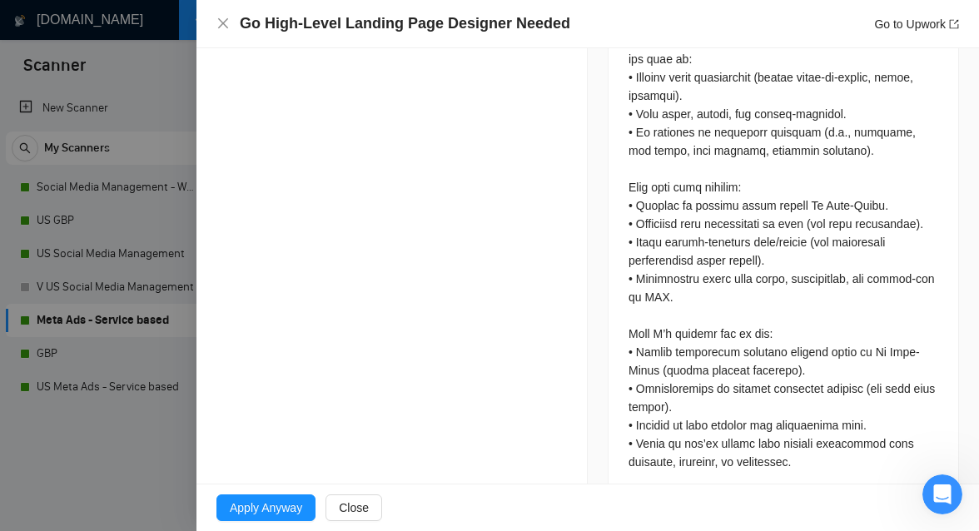
scroll to position [909, 0]
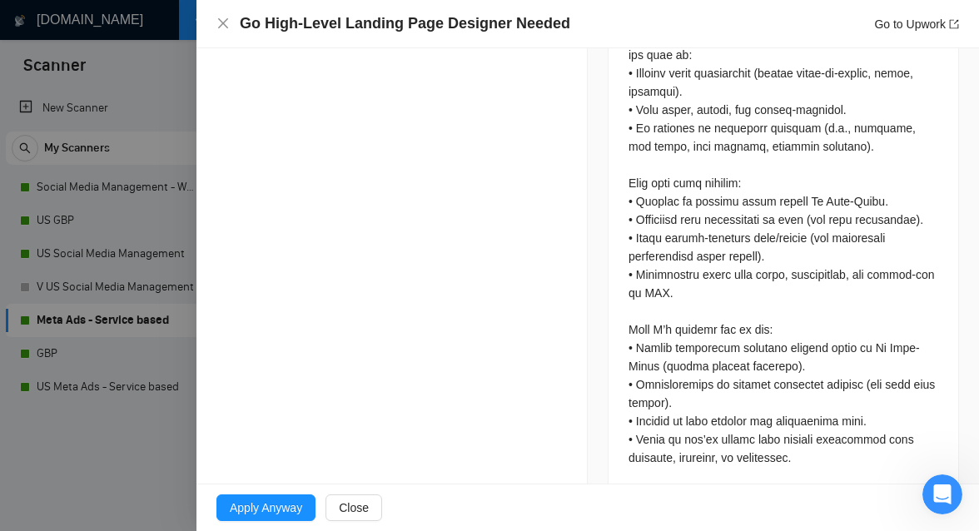
click at [126, 449] on div at bounding box center [489, 265] width 979 height 531
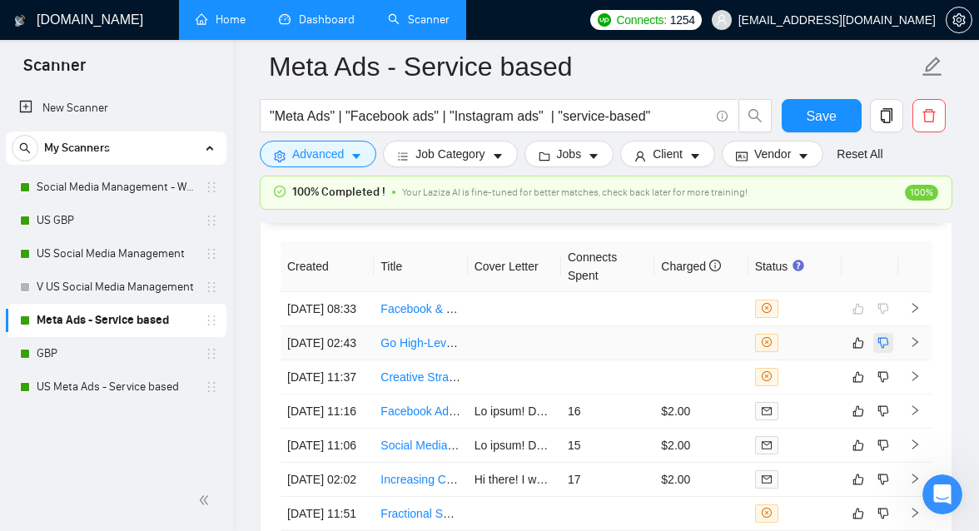
click at [887, 348] on icon "dislike" at bounding box center [883, 342] width 11 height 11
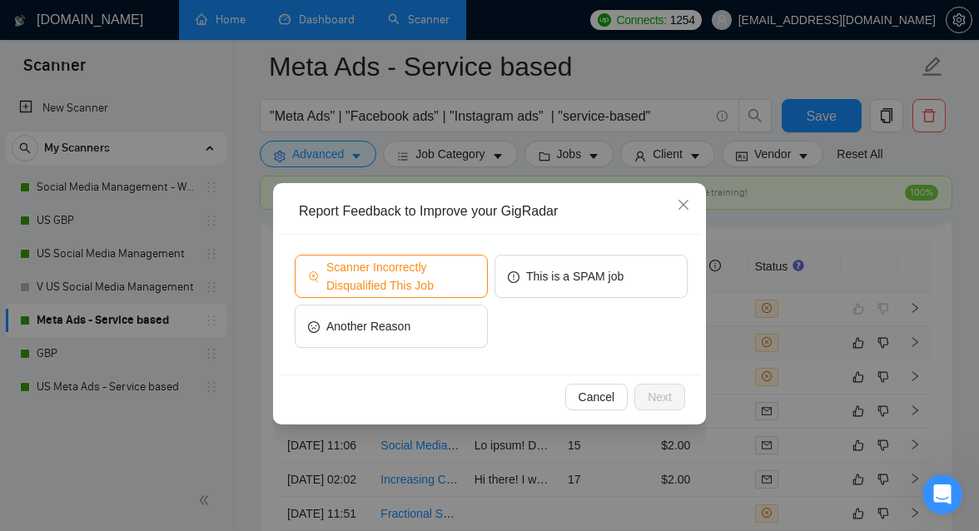
click at [421, 285] on span "Scanner Incorrectly Disqualified This Job" at bounding box center [400, 276] width 148 height 37
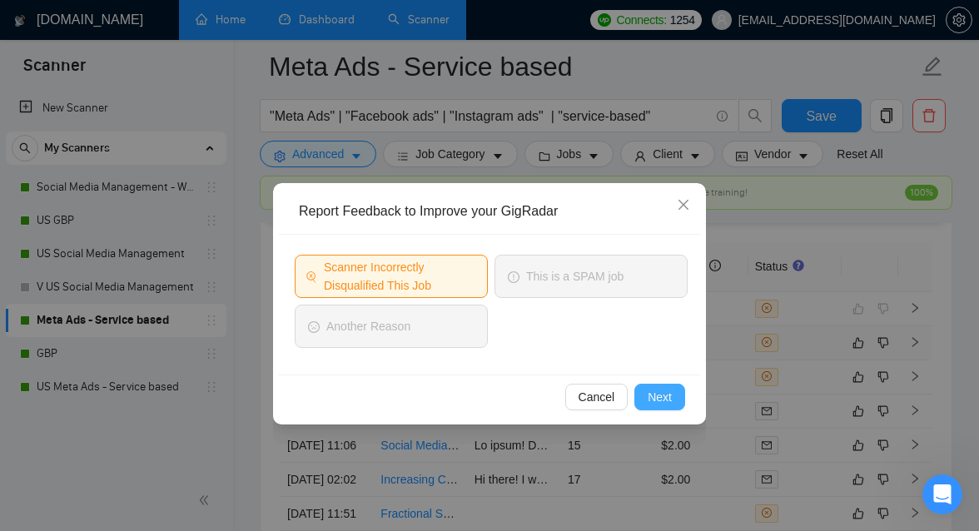
click at [662, 400] on span "Next" at bounding box center [659, 397] width 24 height 18
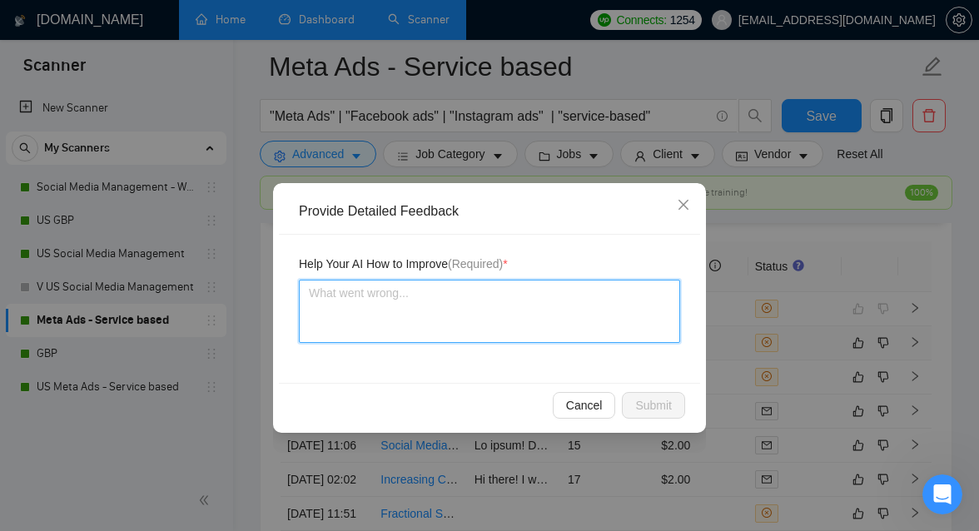
click at [463, 309] on textarea at bounding box center [489, 311] width 381 height 63
type textarea "I"
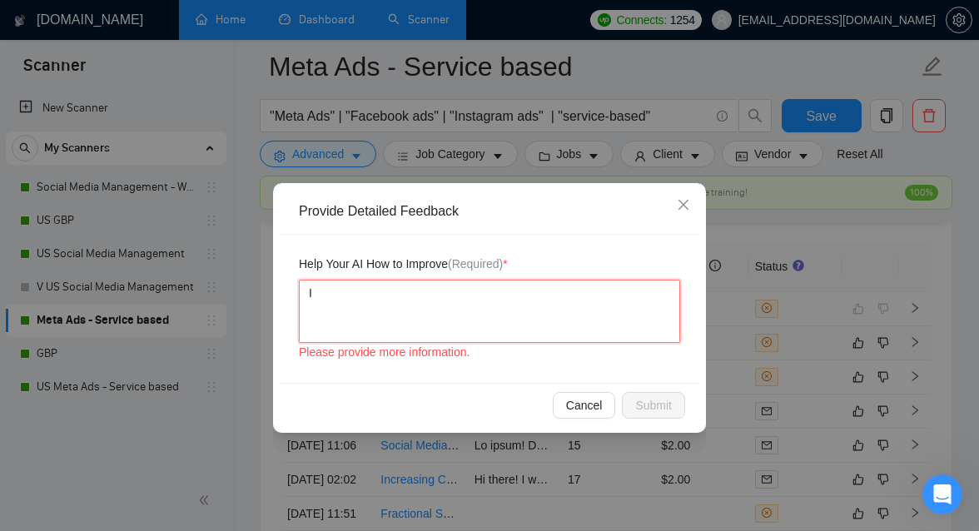
type textarea "I"
type textarea "I c"
type textarea "I ca"
type textarea "I can"
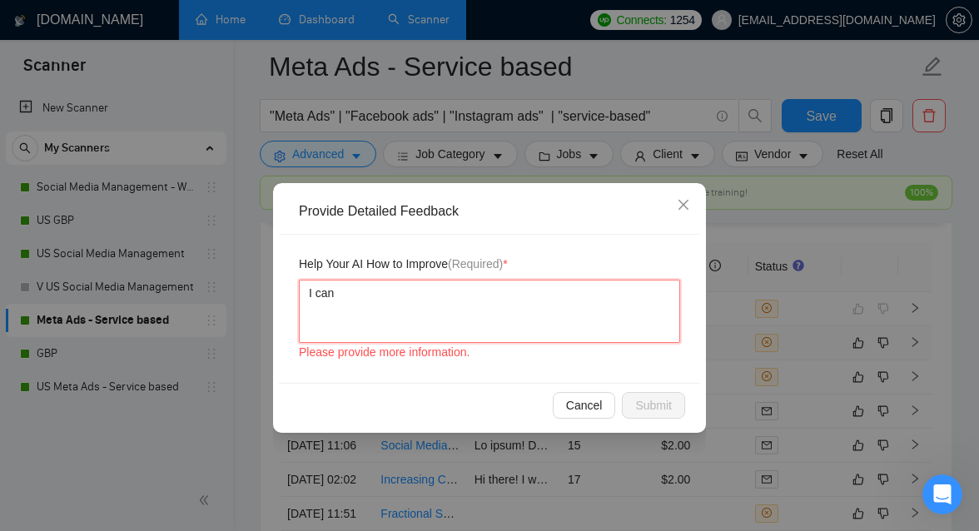
type textarea "I can d"
type textarea "I can do"
type textarea "I can do l"
type textarea "I can do la"
type textarea "I can do lan"
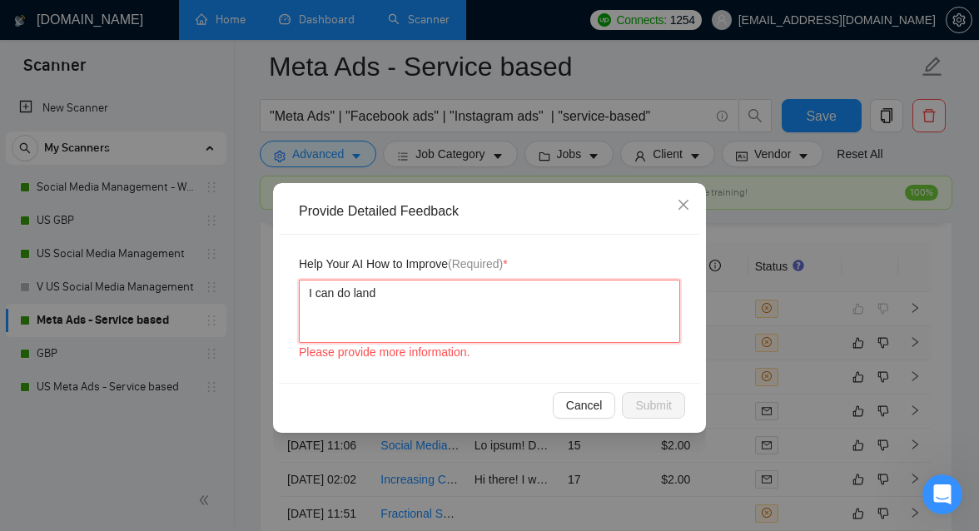
type textarea "I can do [PERSON_NAME]"
type textarea "I can do landing"
type textarea "I can do landing p"
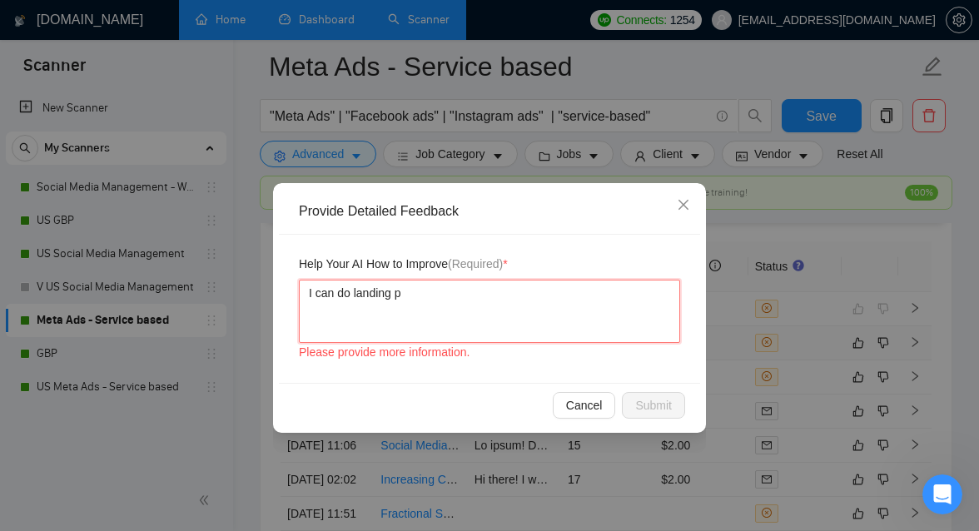
type textarea "I can do landing pa"
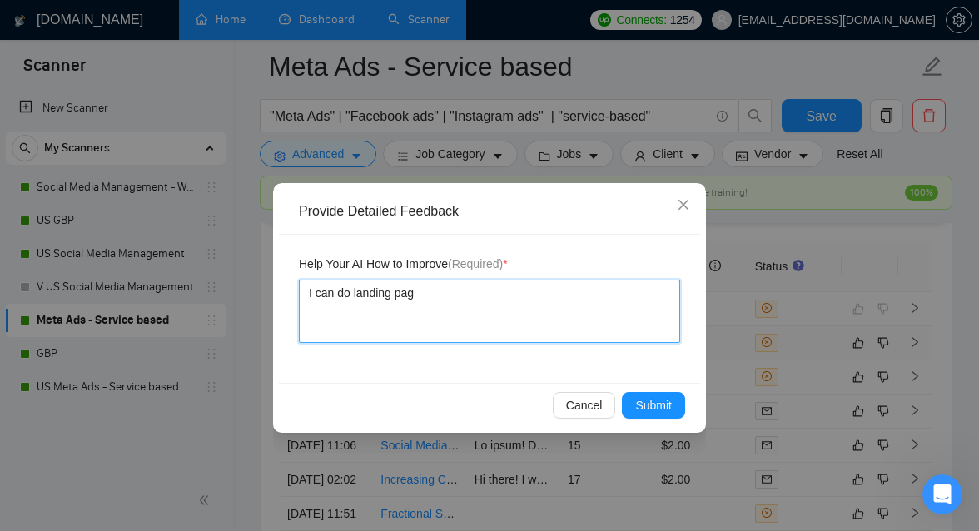
type textarea "I can do landing page"
type textarea "I can do landing pages"
type textarea "I can do landing pages w"
type textarea "I can do landing pages wi"
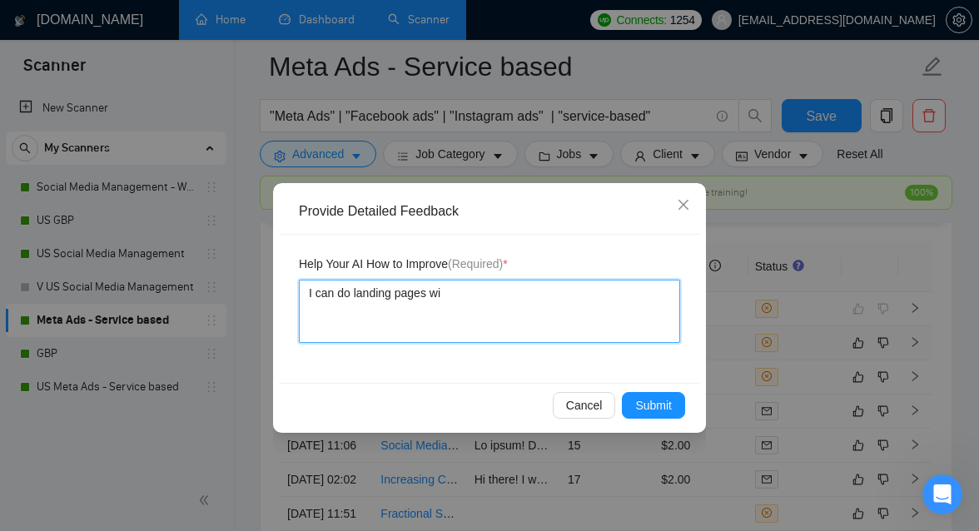
type textarea "I can do landing pages wit"
type textarea "I can do landing pages with"
type textarea "I can do landing pages withi"
type textarea "I can do landing pages within"
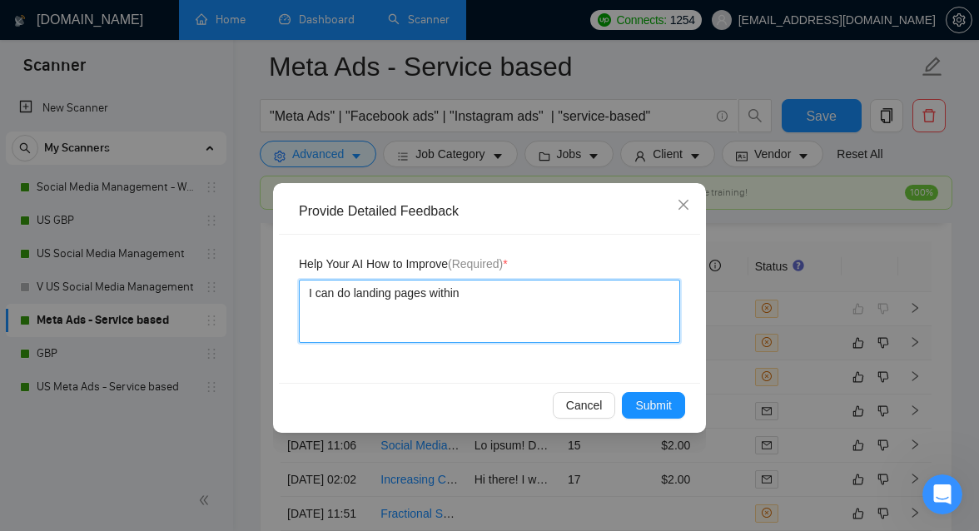
type textarea "I can do landing pages withint"
type textarea "I can do landing pages withint G"
type textarea "I can do landing pages withint GH"
type textarea "I can do landing pages withint GHL"
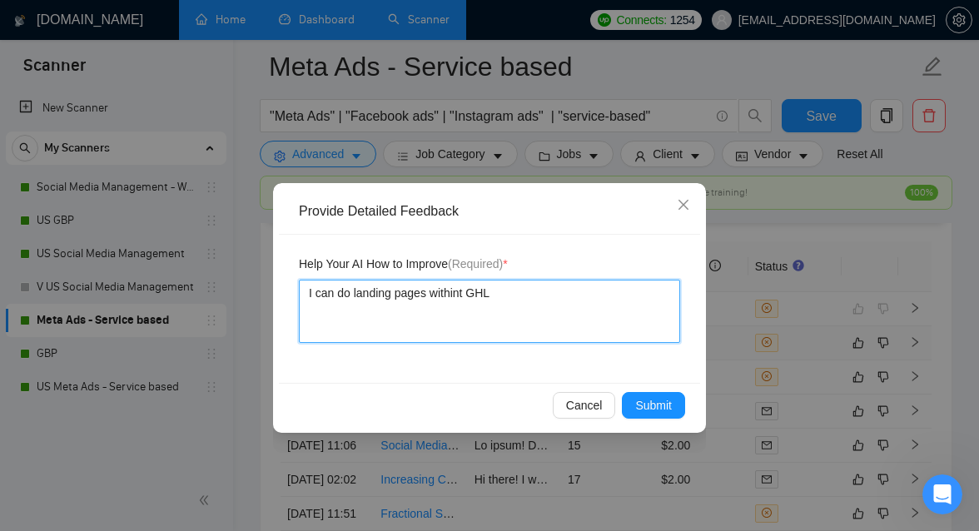
type textarea "I can do landing pages withint GHL"
type textarea "I can do landing pages withint GH"
type textarea "I can do landing pages withint G"
type textarea "I can do landing pages withint"
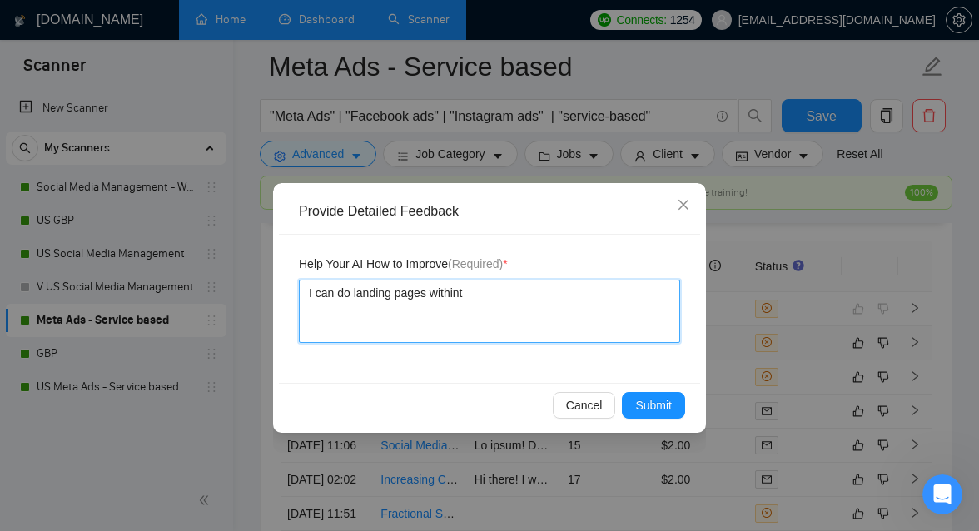
type textarea "I can do landing pages within"
type textarea "I can do landing pages withi"
type textarea "I can do landing pages within"
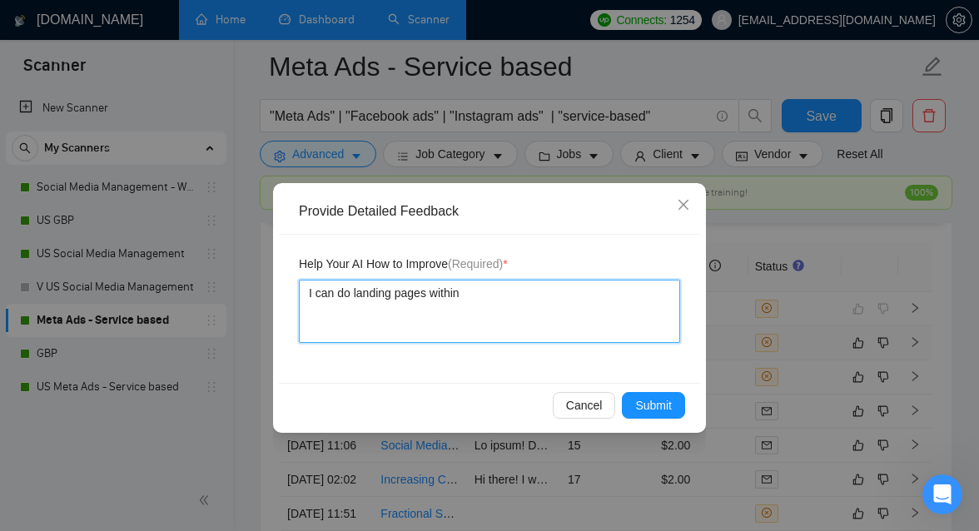
type textarea "I can do landing pages within"
type textarea "I can do landing pages within G"
type textarea "I can do landing pages within Go"
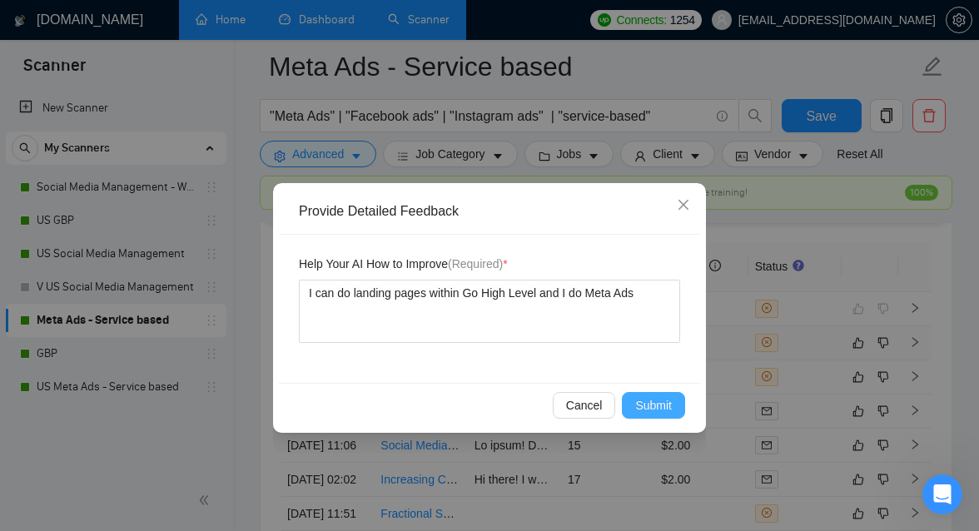
click at [657, 398] on span "Submit" at bounding box center [653, 405] width 37 height 18
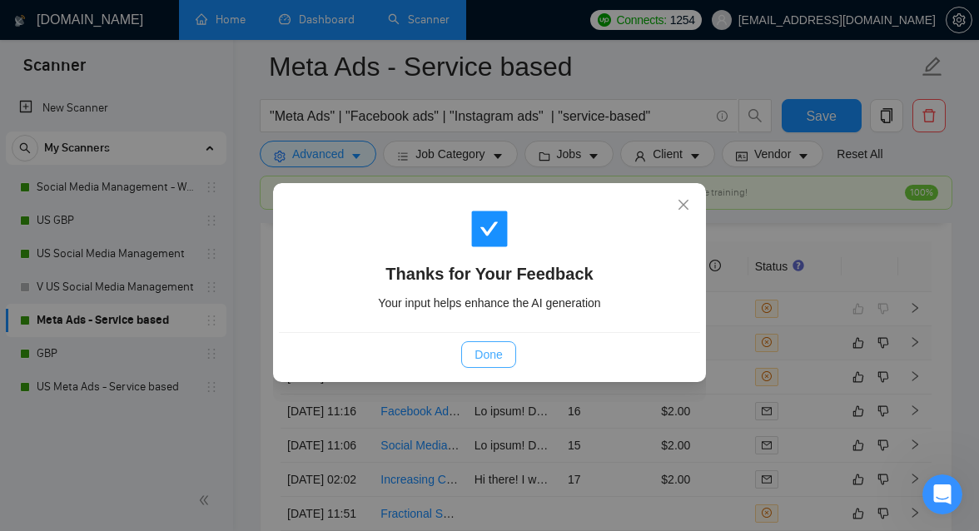
click at [483, 359] on span "Done" at bounding box center [487, 354] width 27 height 18
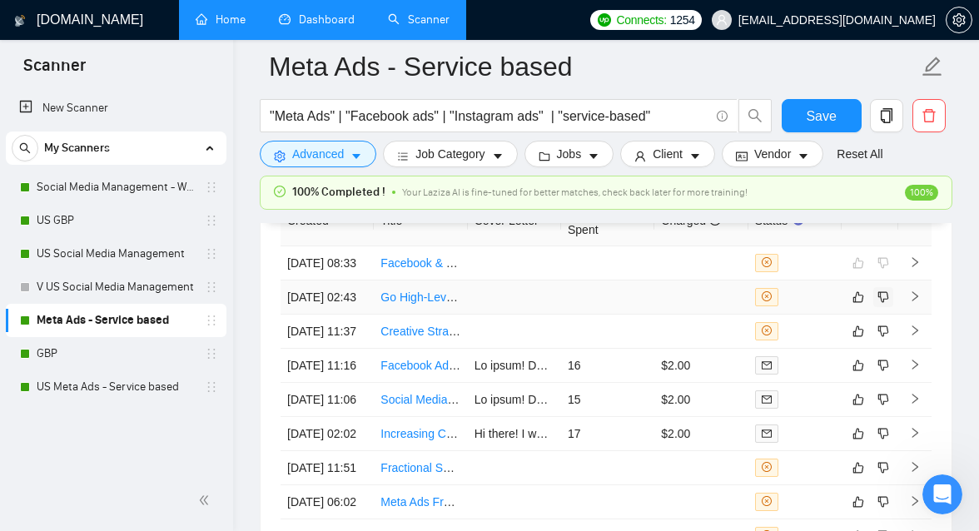
scroll to position [4536, 0]
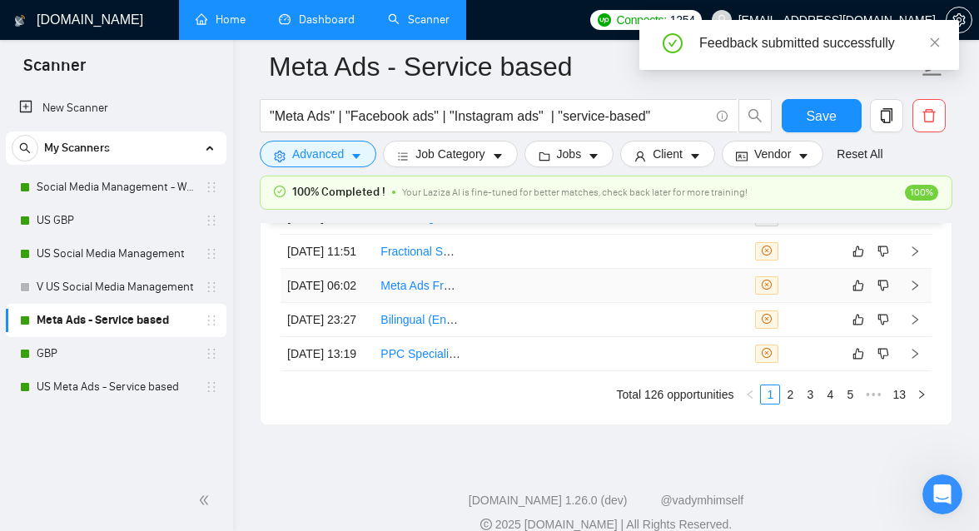
click at [632, 303] on td at bounding box center [607, 286] width 93 height 34
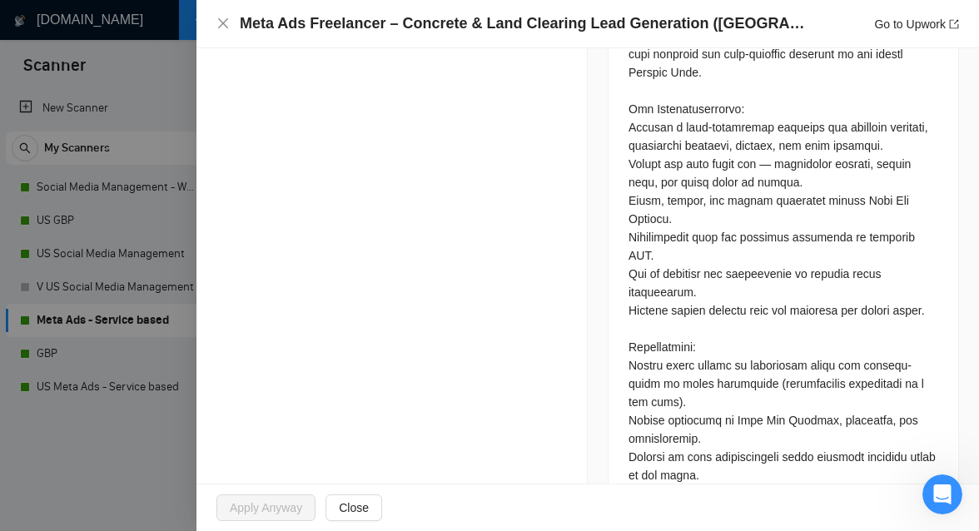
scroll to position [1266, 0]
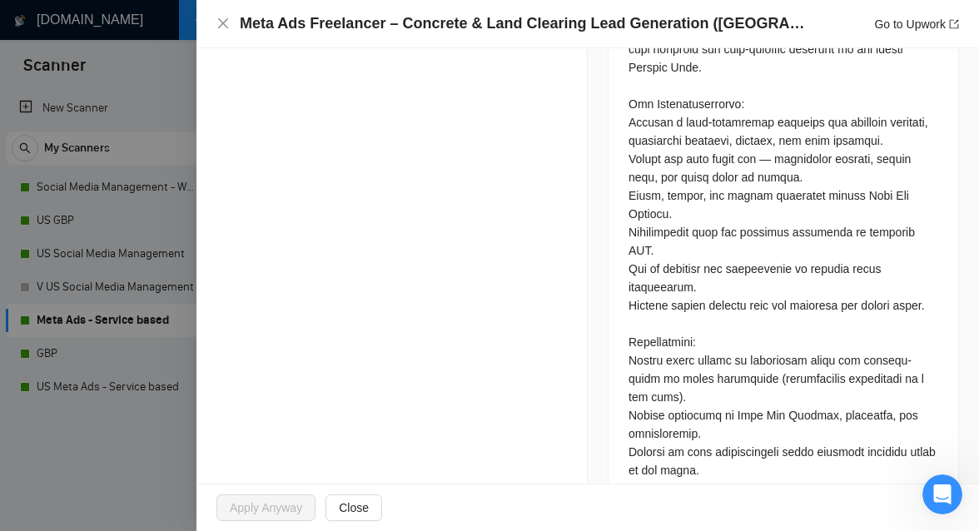
click at [143, 435] on div at bounding box center [489, 265] width 979 height 531
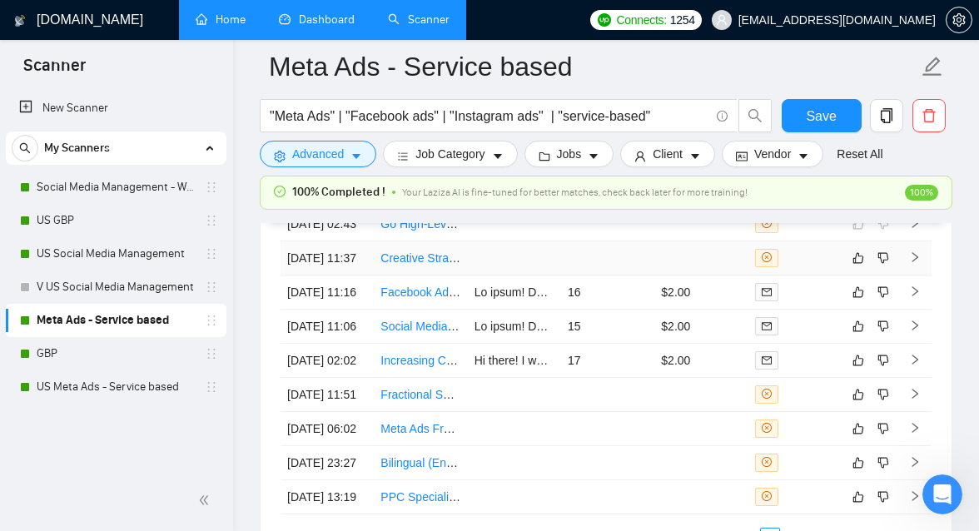
scroll to position [4620, 0]
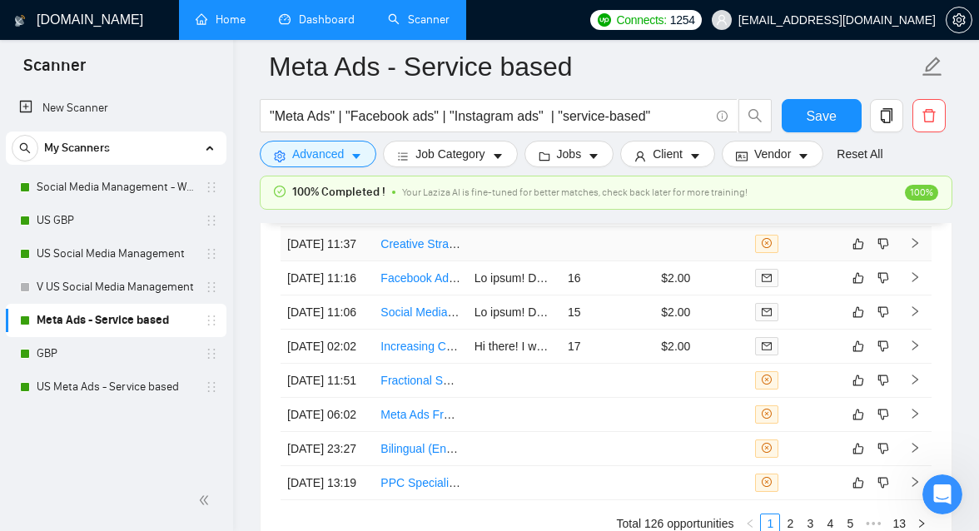
click at [614, 261] on td at bounding box center [607, 244] width 93 height 34
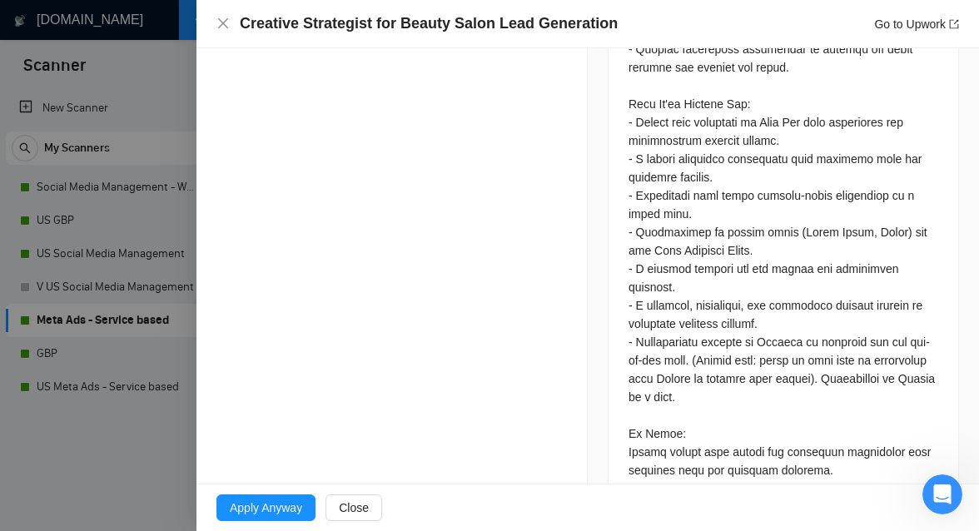
scroll to position [1027, 0]
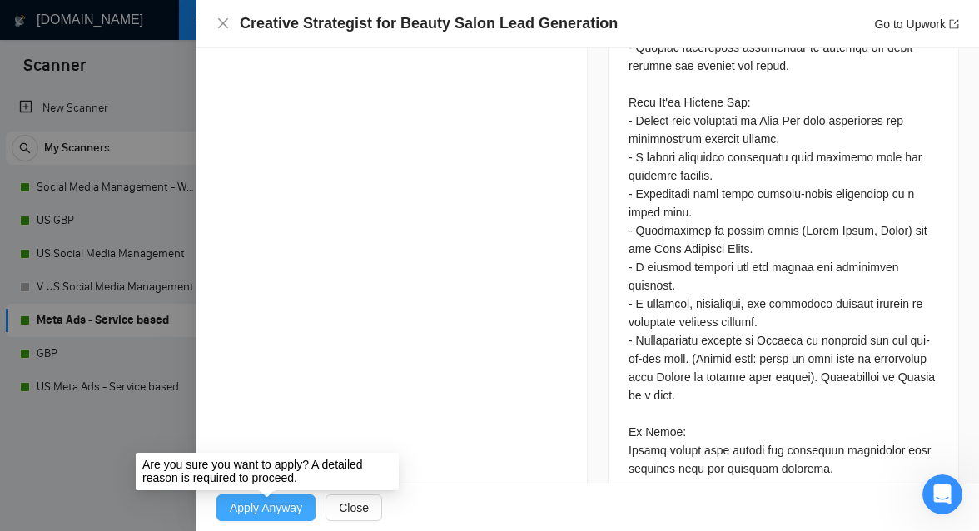
click at [300, 510] on span "Apply Anyway" at bounding box center [266, 507] width 72 height 18
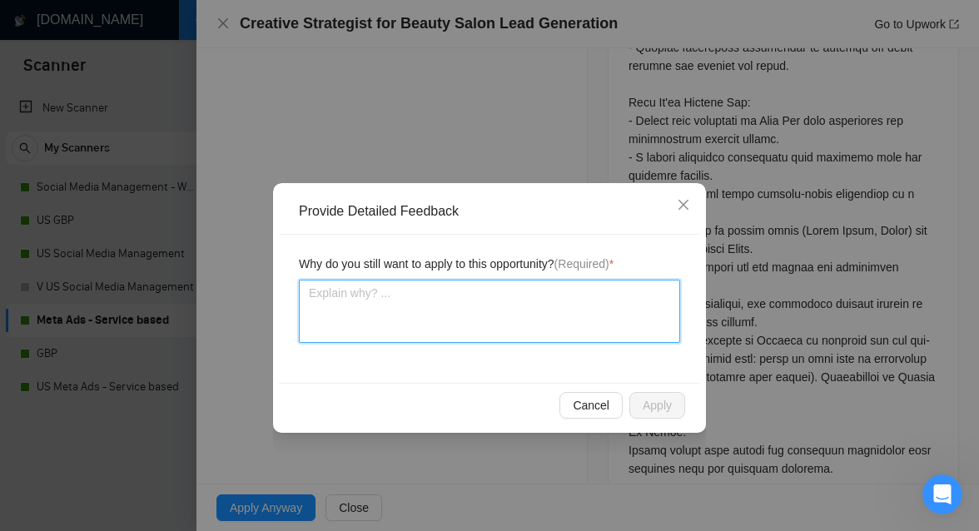
click at [466, 314] on textarea at bounding box center [489, 311] width 381 height 63
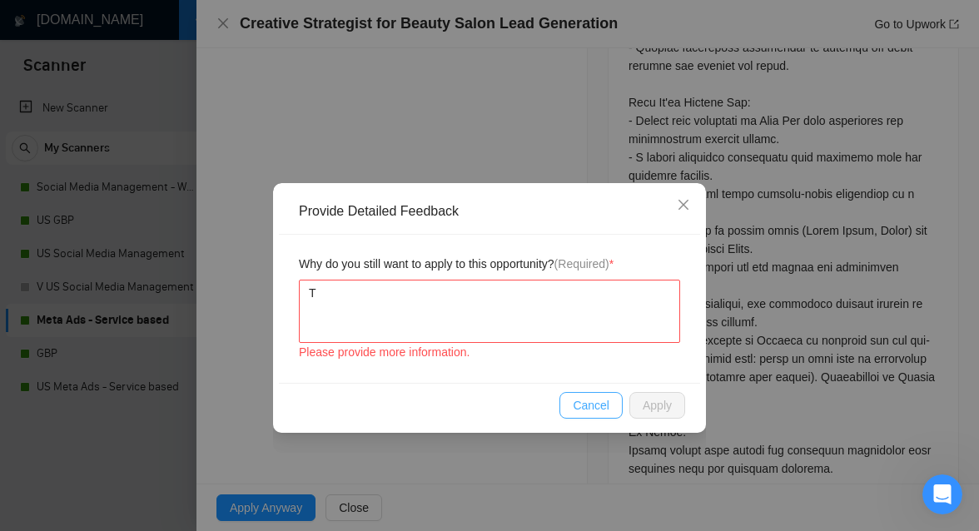
click at [567, 405] on button "Cancel" at bounding box center [590, 405] width 63 height 27
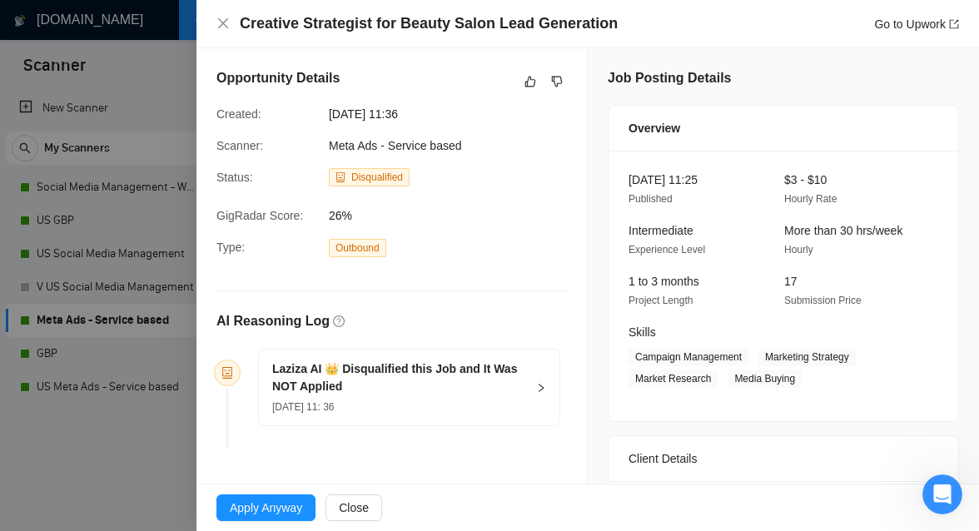
scroll to position [5, 0]
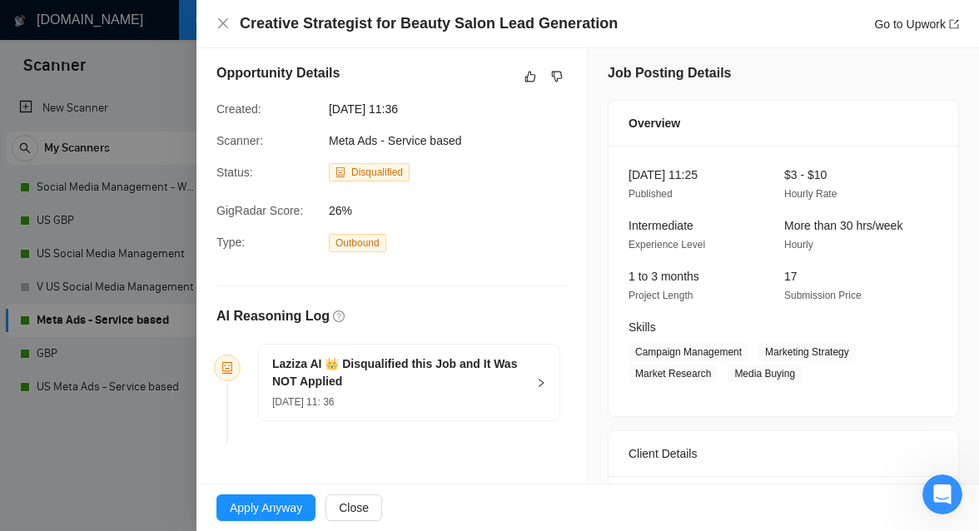
click at [532, 369] on div "Laziza AI 👑 Disqualified this Job and It Was NOT Applied [DATE] 11: 36" at bounding box center [409, 382] width 300 height 76
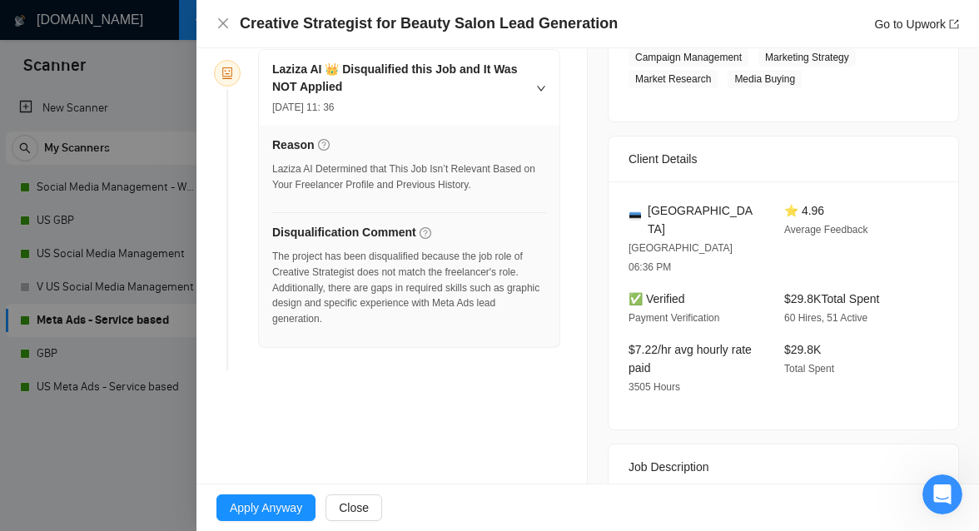
scroll to position [298, 0]
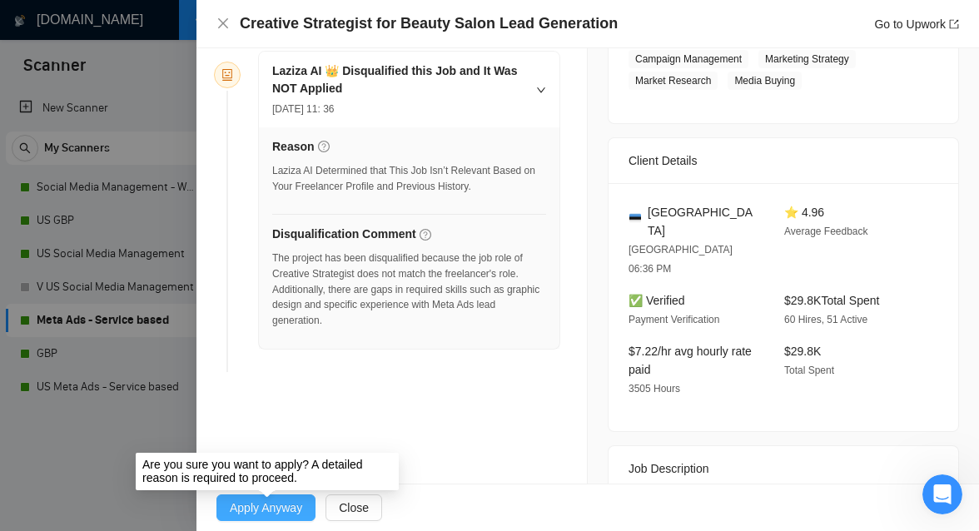
click at [281, 508] on span "Apply Anyway" at bounding box center [266, 507] width 72 height 18
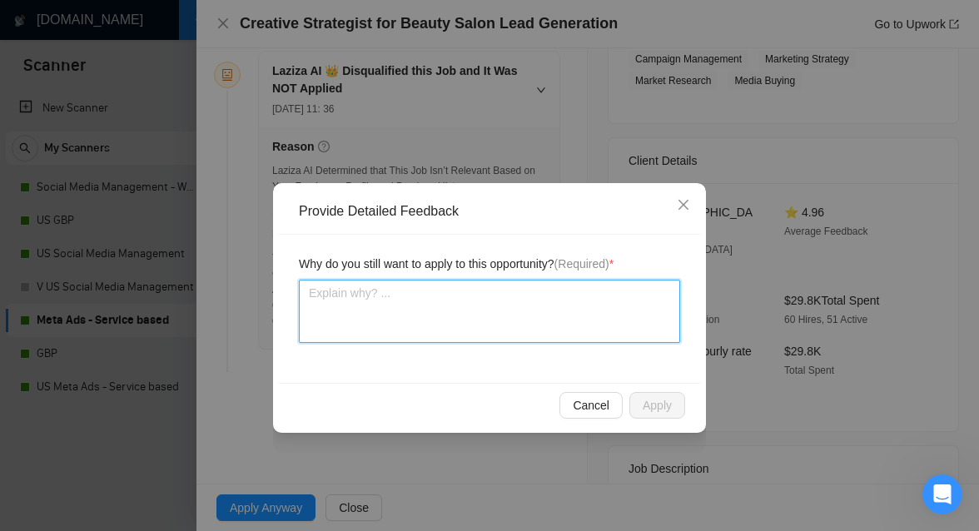
click at [450, 300] on textarea at bounding box center [489, 311] width 381 height 63
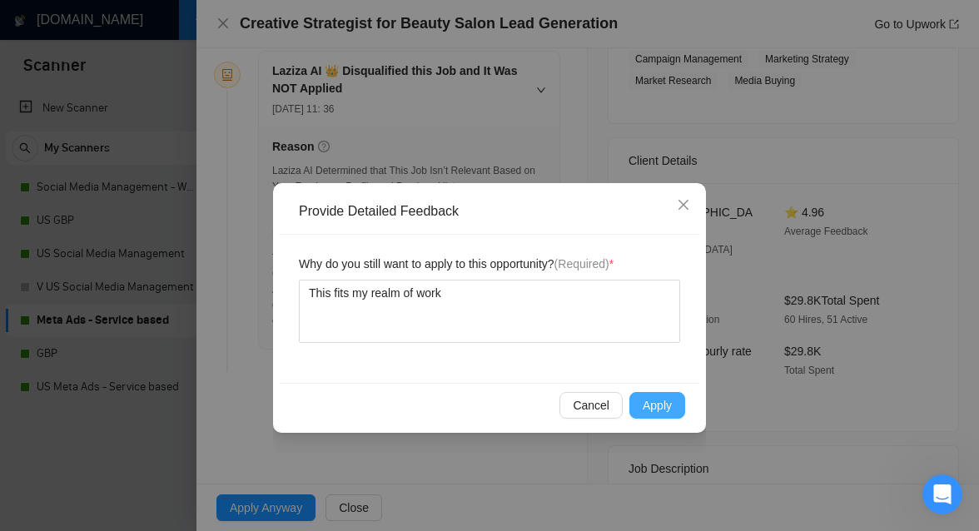
click at [648, 406] on span "Apply" at bounding box center [656, 405] width 29 height 18
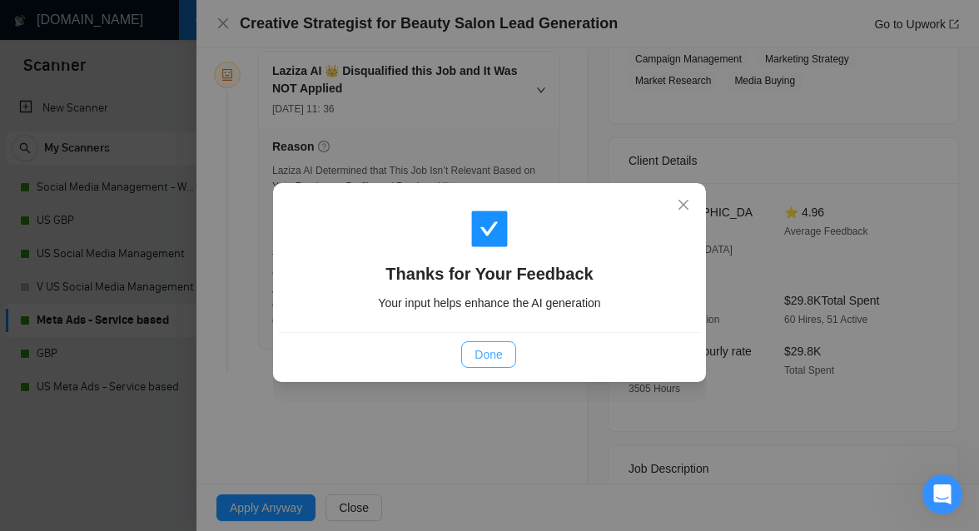
click at [493, 349] on span "Done" at bounding box center [487, 354] width 27 height 18
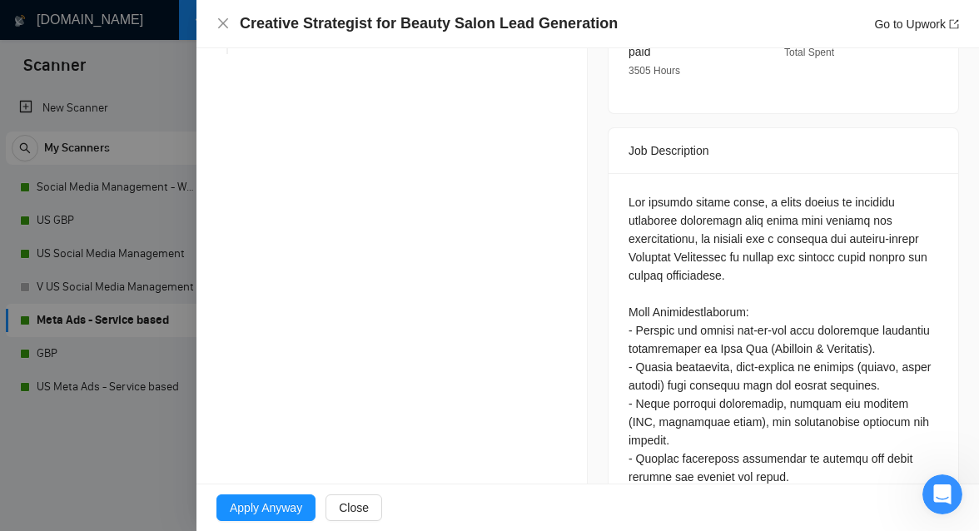
scroll to position [745, 0]
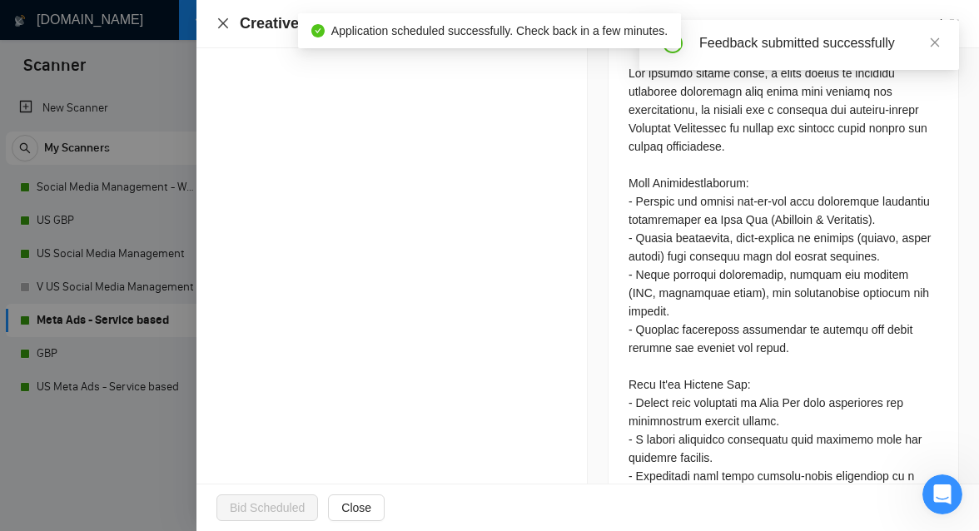
click at [224, 23] on icon "close" at bounding box center [223, 23] width 10 height 10
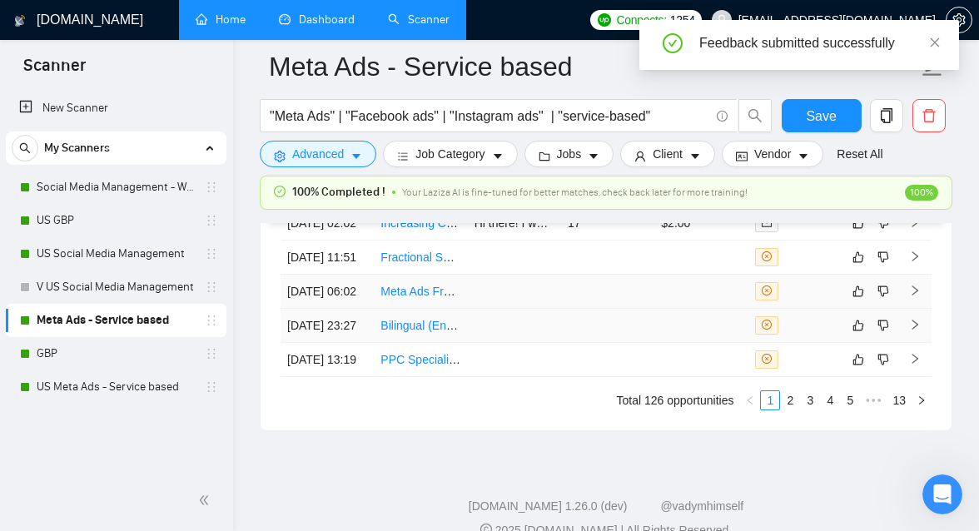
scroll to position [4748, 0]
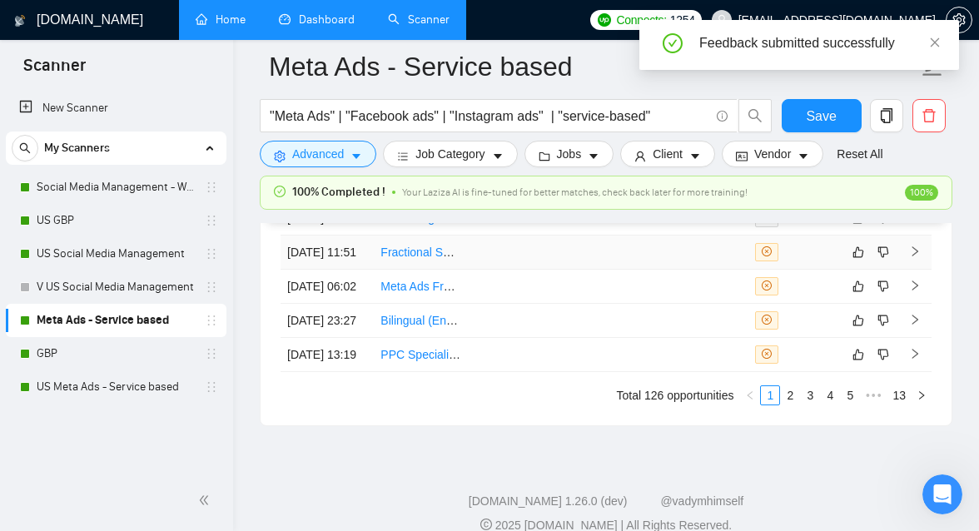
click at [612, 270] on td at bounding box center [607, 252] width 93 height 34
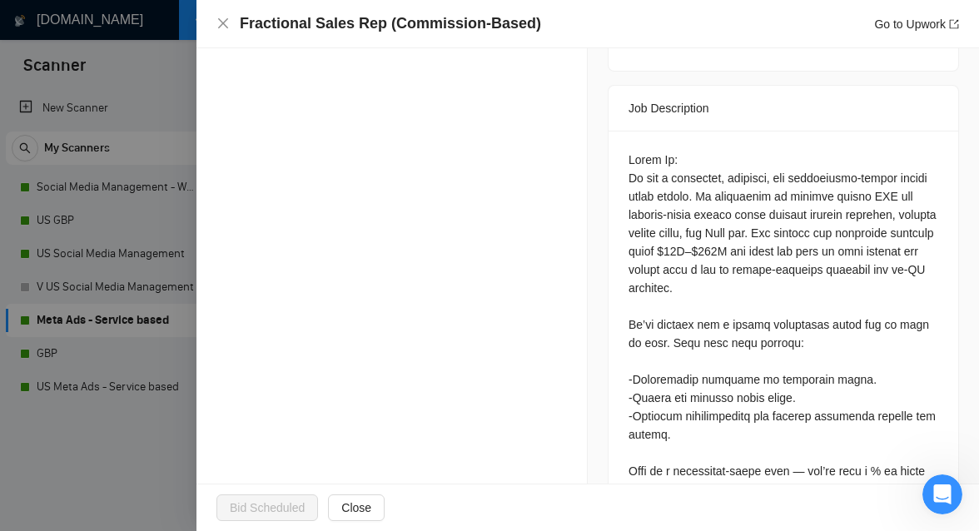
scroll to position [681, 0]
click at [146, 419] on div at bounding box center [489, 265] width 979 height 531
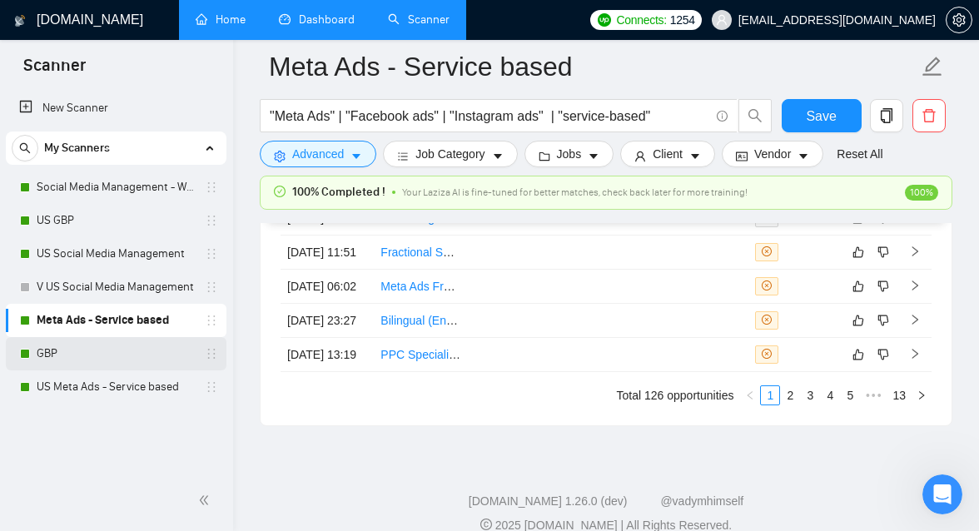
click at [97, 356] on link "GBP" at bounding box center [116, 353] width 158 height 33
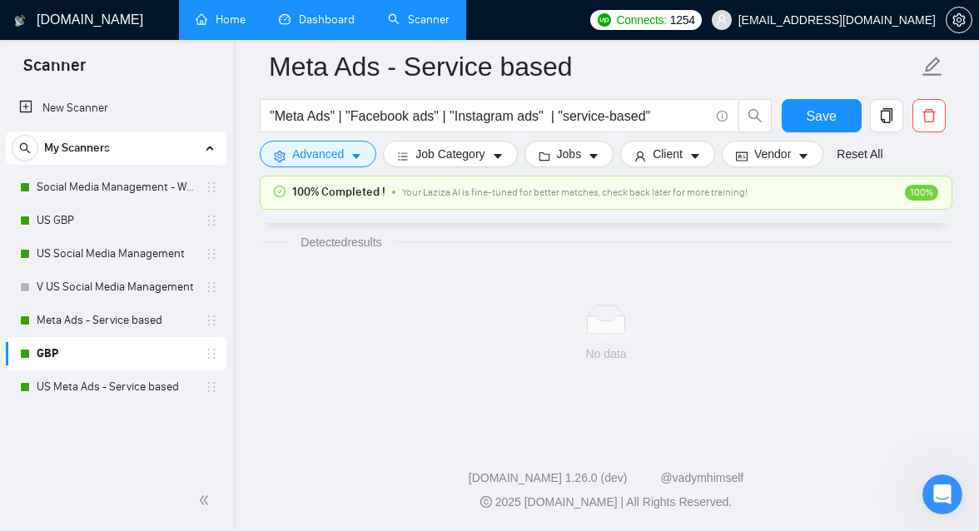
scroll to position [1098, 0]
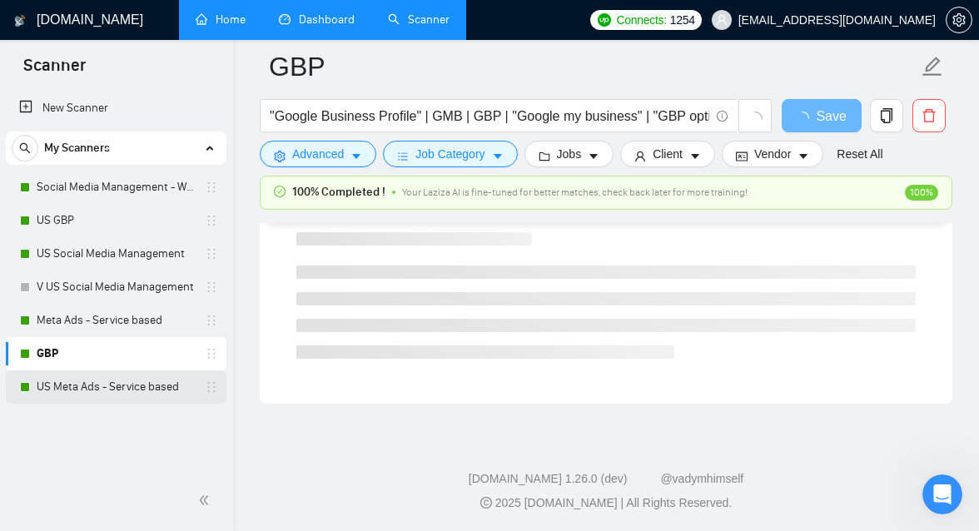
click at [87, 384] on link "US Meta Ads - Service based" at bounding box center [116, 386] width 158 height 33
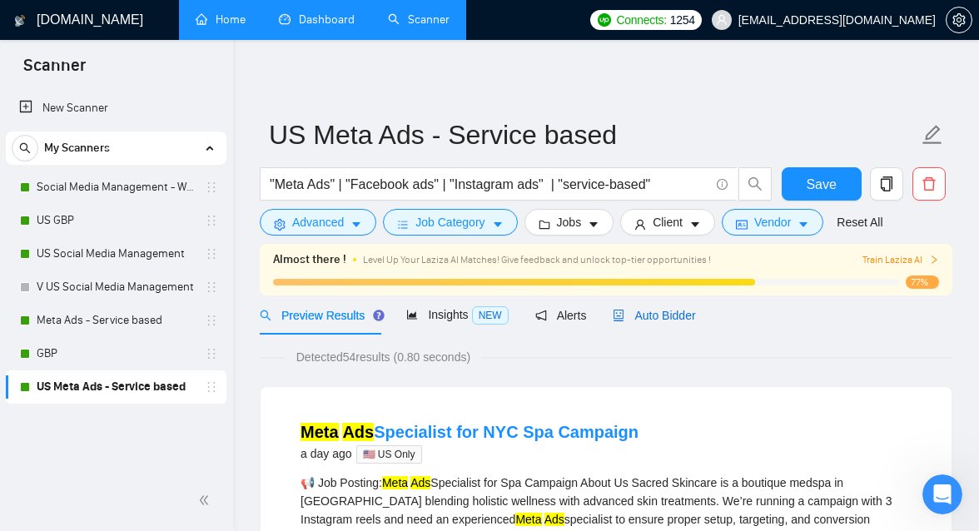
click at [652, 306] on div "Auto Bidder" at bounding box center [653, 315] width 82 height 18
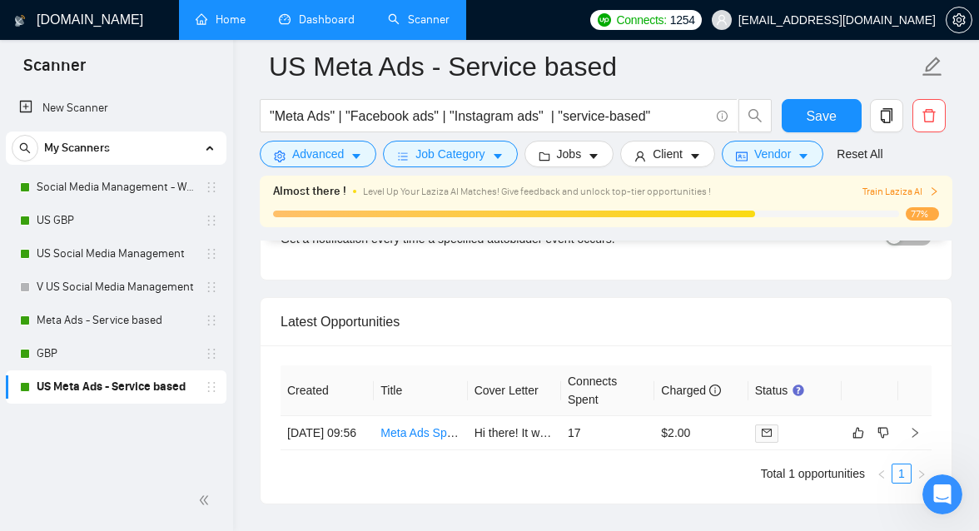
scroll to position [4239, 0]
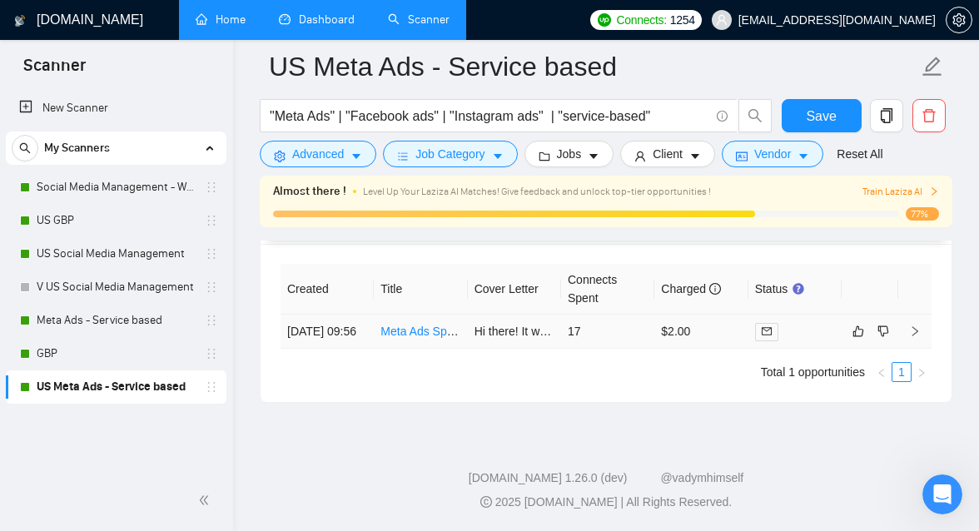
click at [449, 340] on td "Meta Ads Specialist for NYC Spa Campaign" at bounding box center [420, 332] width 93 height 34
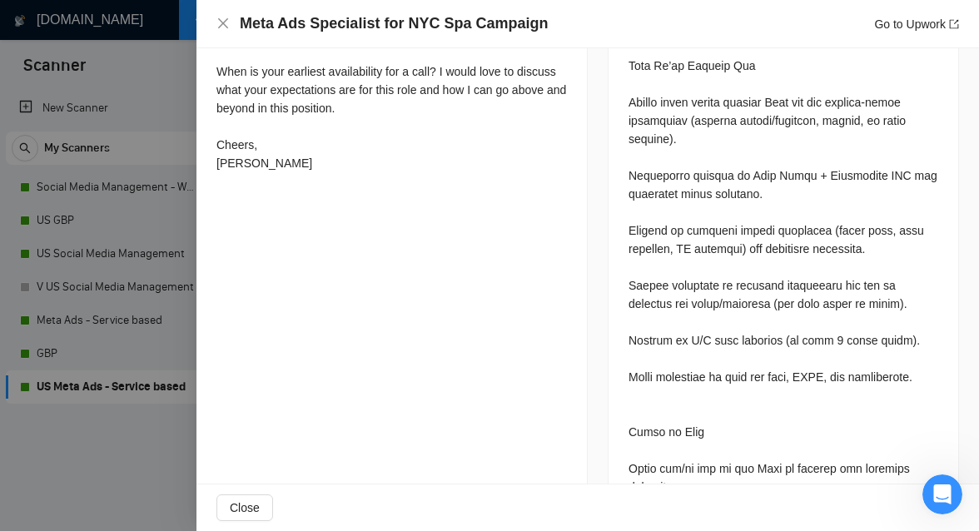
scroll to position [942, 0]
click at [142, 465] on div at bounding box center [489, 265] width 979 height 531
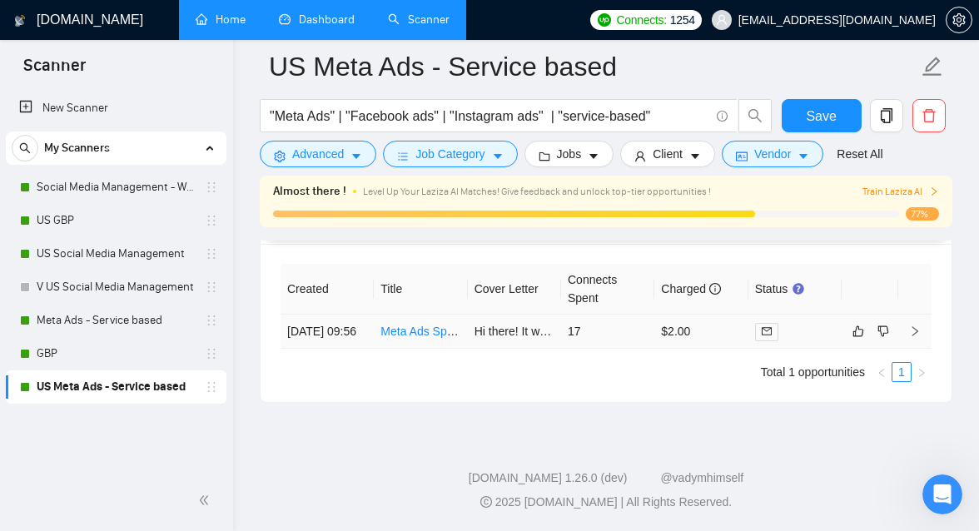
click at [842, 322] on td at bounding box center [869, 332] width 57 height 34
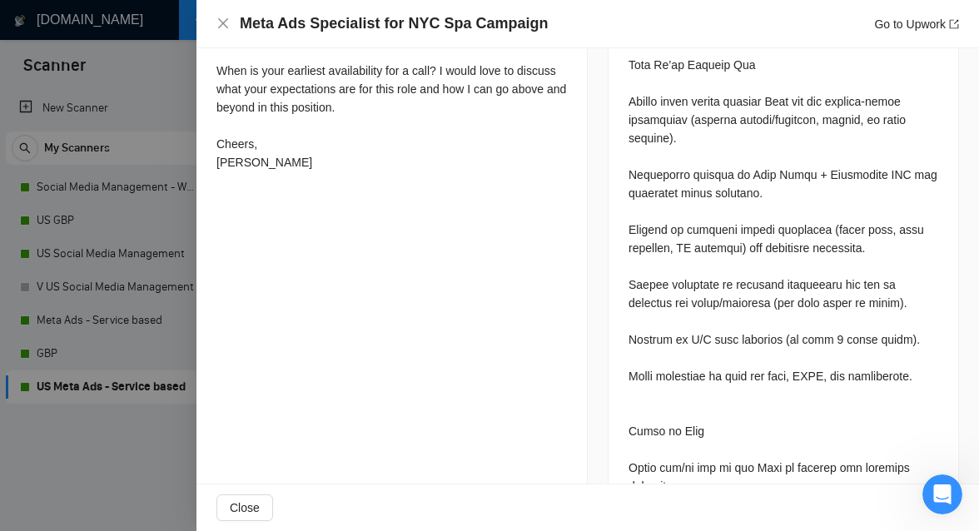
click at [100, 405] on div at bounding box center [489, 265] width 979 height 531
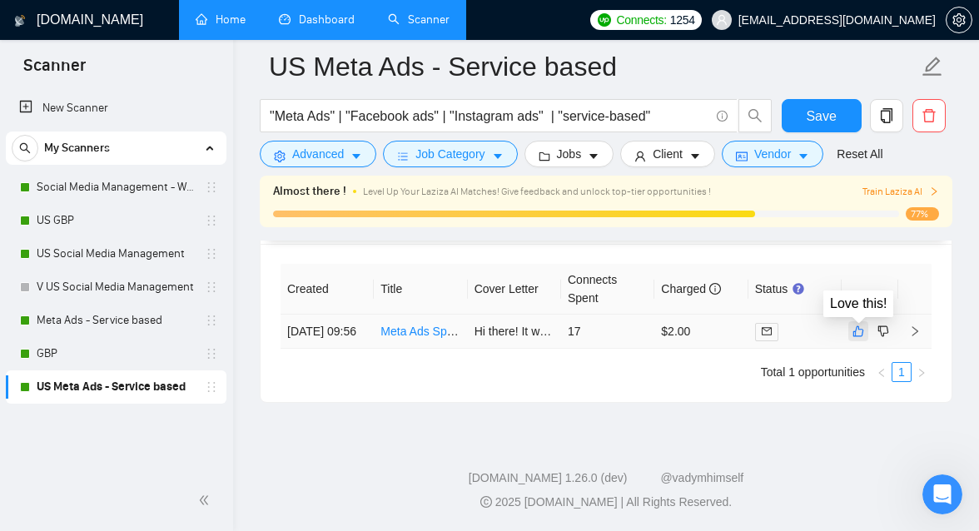
click at [859, 328] on icon "like" at bounding box center [858, 331] width 12 height 13
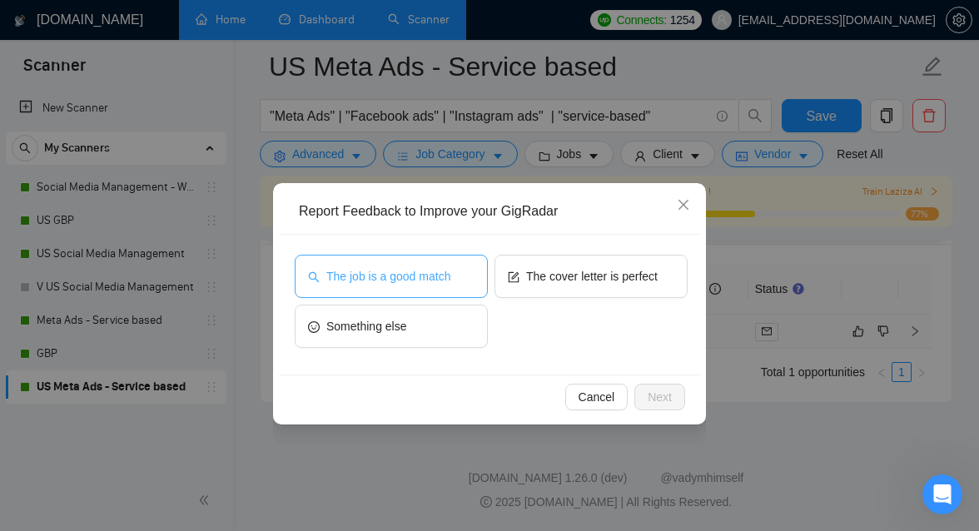
click at [436, 285] on span "The job is a good match" at bounding box center [388, 276] width 124 height 18
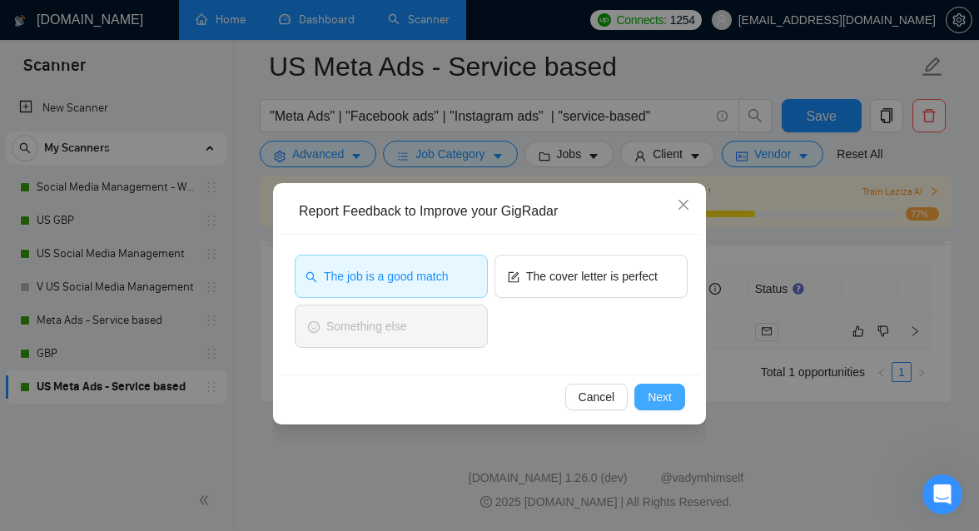
click at [652, 388] on span "Next" at bounding box center [659, 397] width 24 height 18
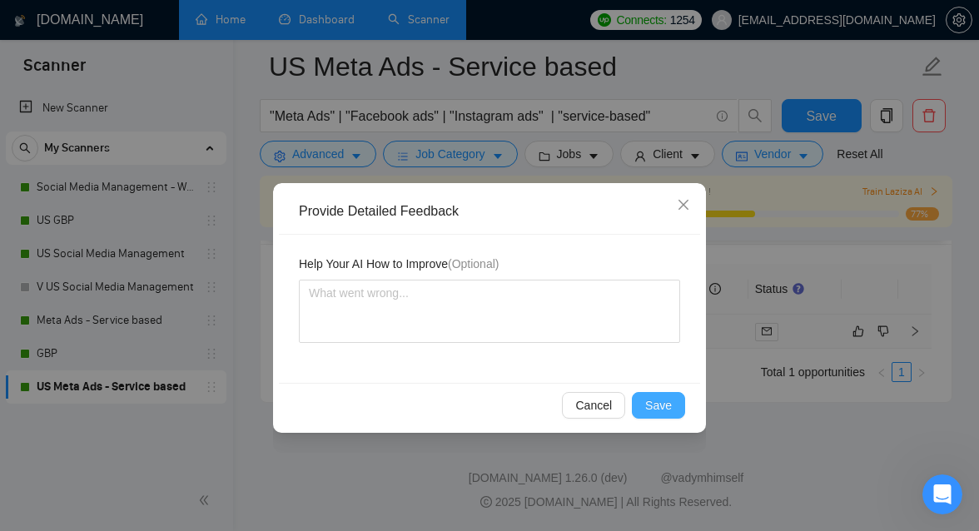
click at [652, 410] on span "Save" at bounding box center [658, 405] width 27 height 18
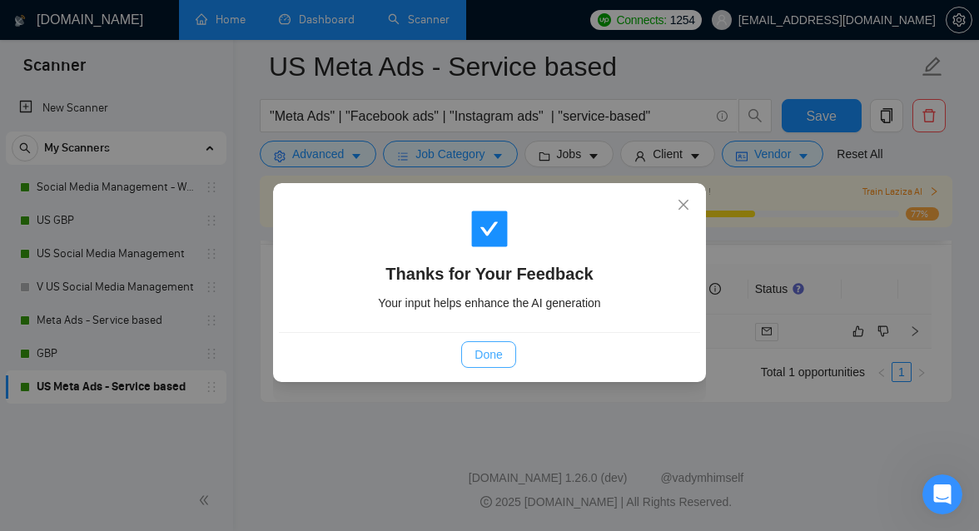
click at [491, 358] on span "Done" at bounding box center [487, 354] width 27 height 18
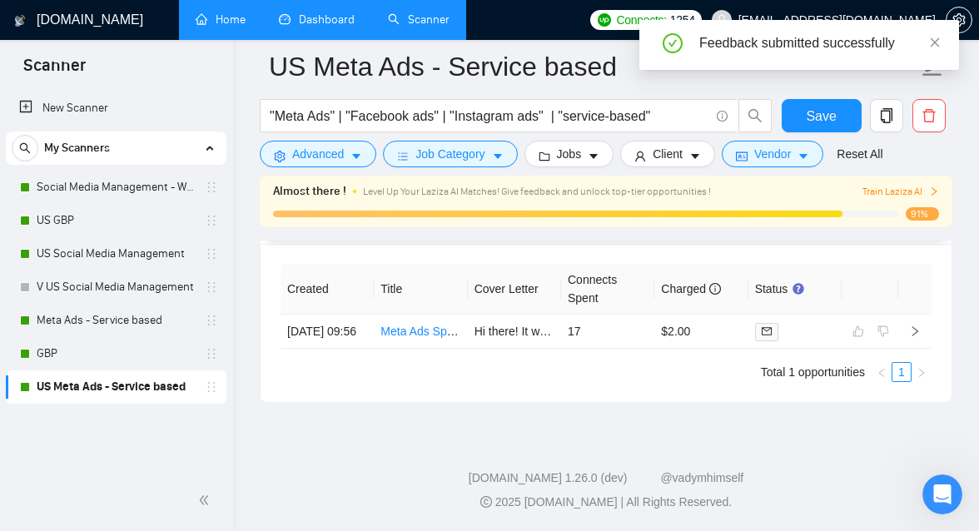
scroll to position [4239, 0]
click at [65, 29] on h1 "[DOMAIN_NAME]" at bounding box center [90, 20] width 107 height 40
